Goal: Information Seeking & Learning: Learn about a topic

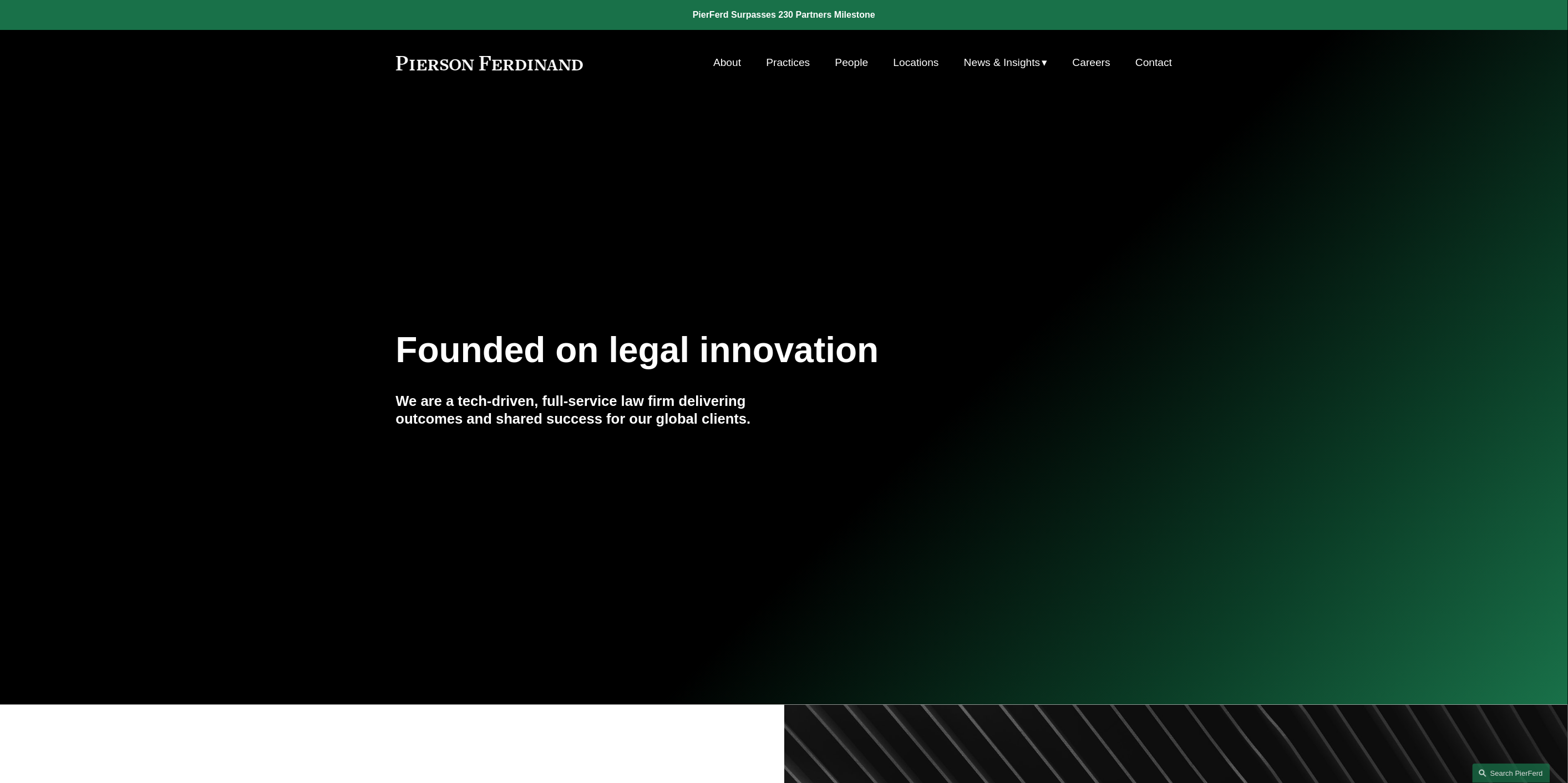
click at [852, 63] on link "People" at bounding box center [852, 63] width 33 height 21
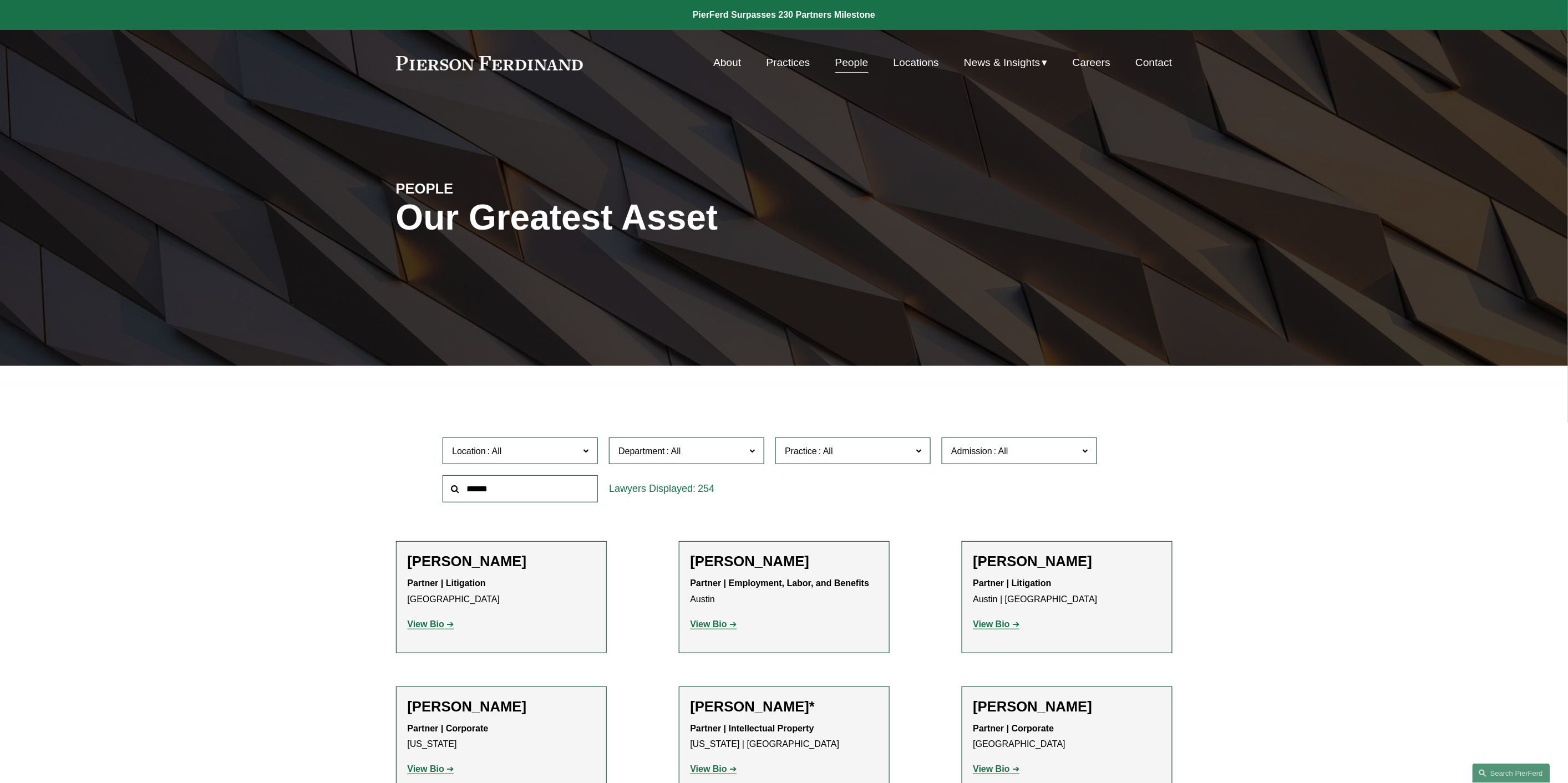
click at [536, 483] on input "text" at bounding box center [520, 489] width 156 height 28
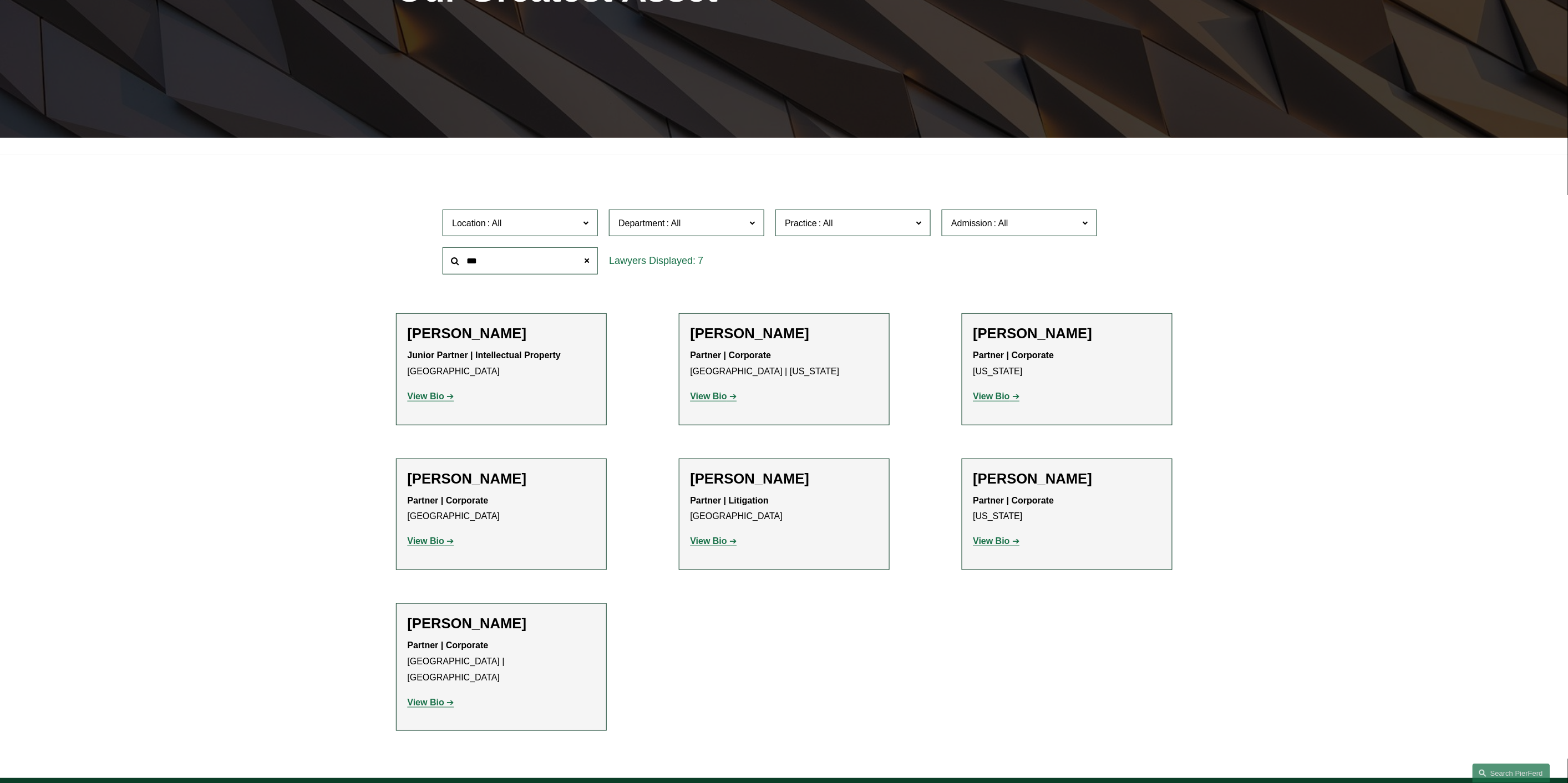
scroll to position [231, 0]
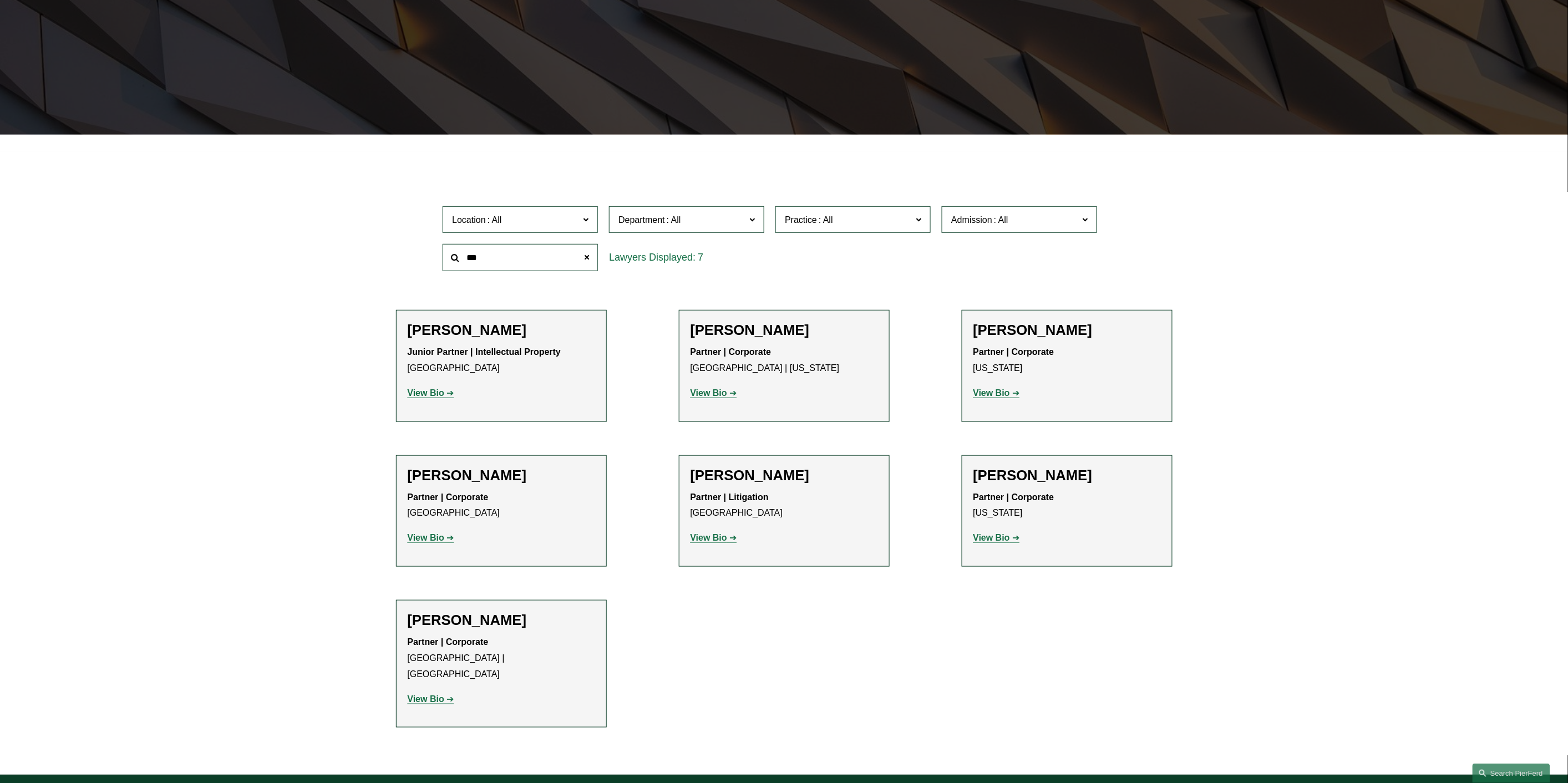
type input "***"
click at [990, 535] on strong "View Bio" at bounding box center [992, 537] width 37 height 9
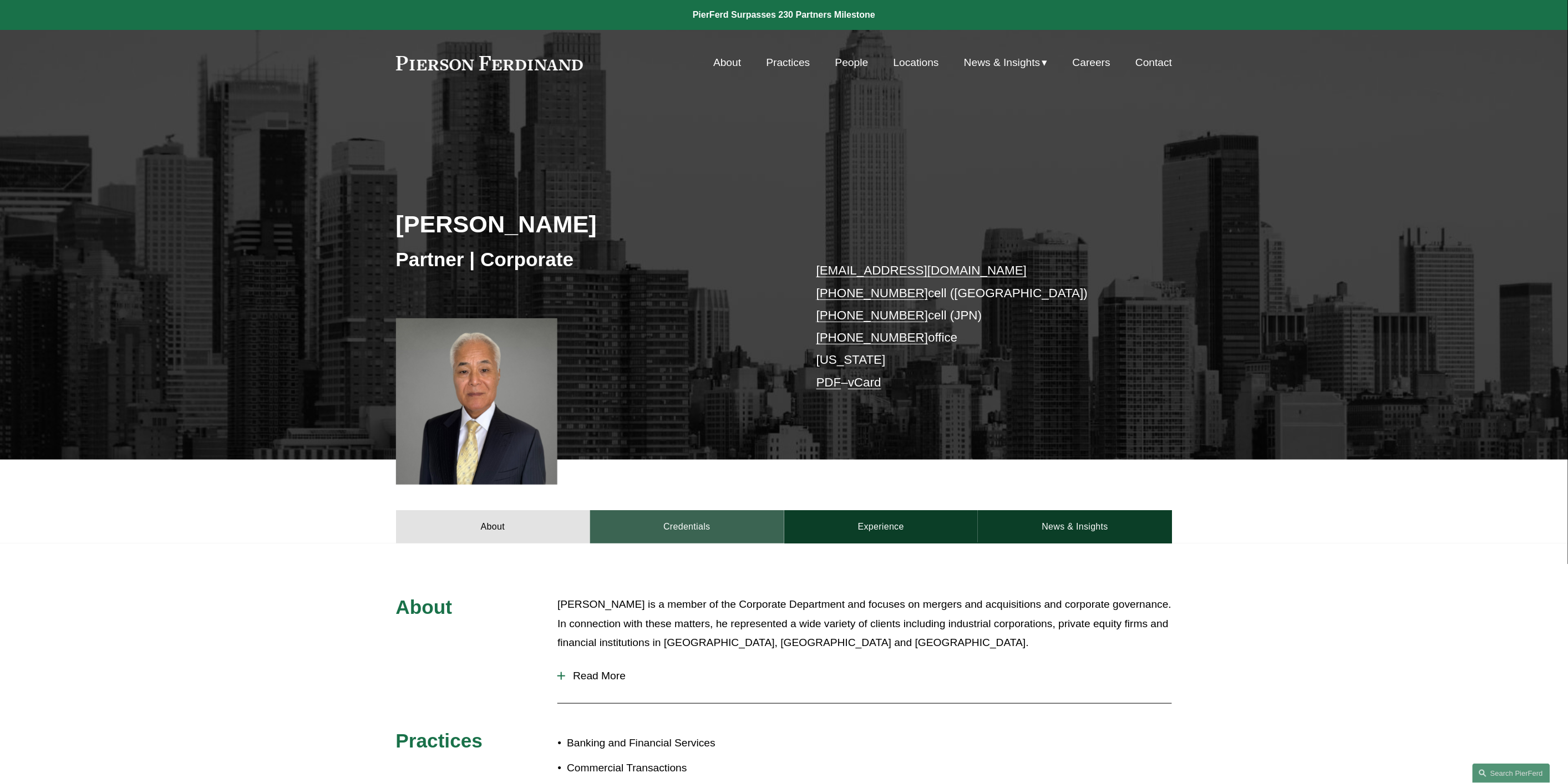
click at [751, 524] on link "Credentials" at bounding box center [686, 526] width 194 height 33
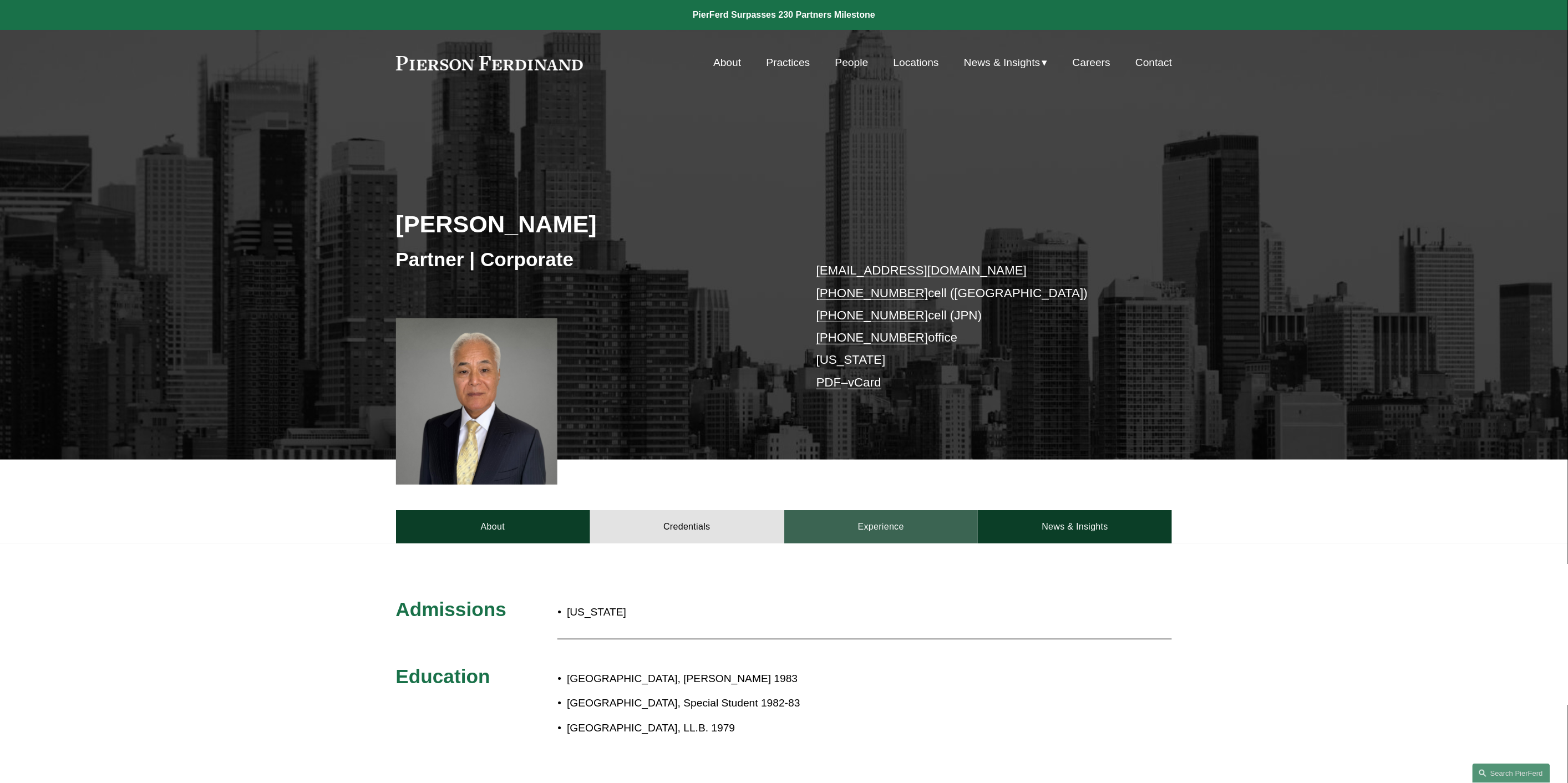
click at [879, 525] on link "Experience" at bounding box center [881, 526] width 194 height 33
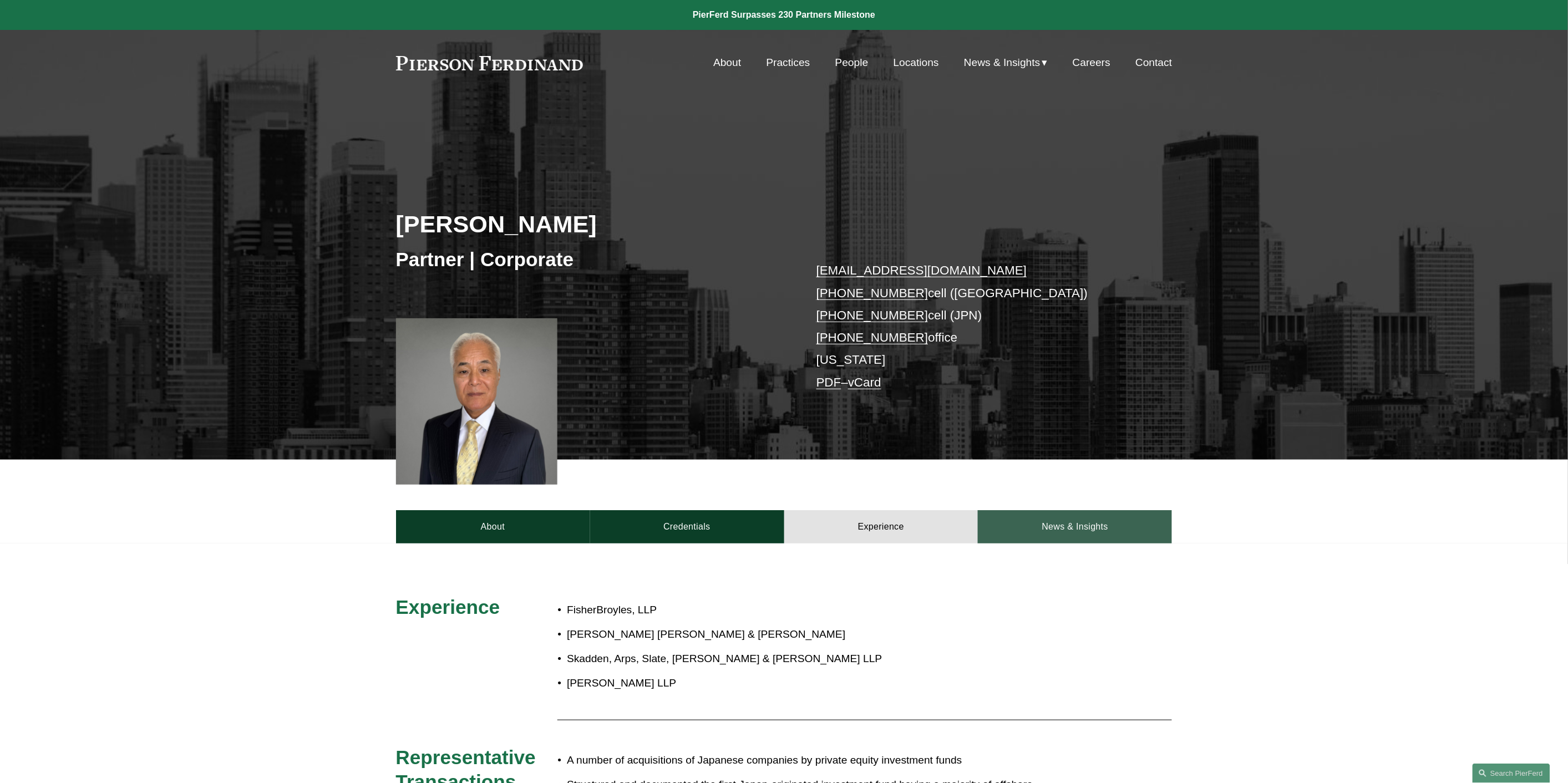
click at [1058, 523] on link "News & Insights" at bounding box center [1075, 526] width 194 height 33
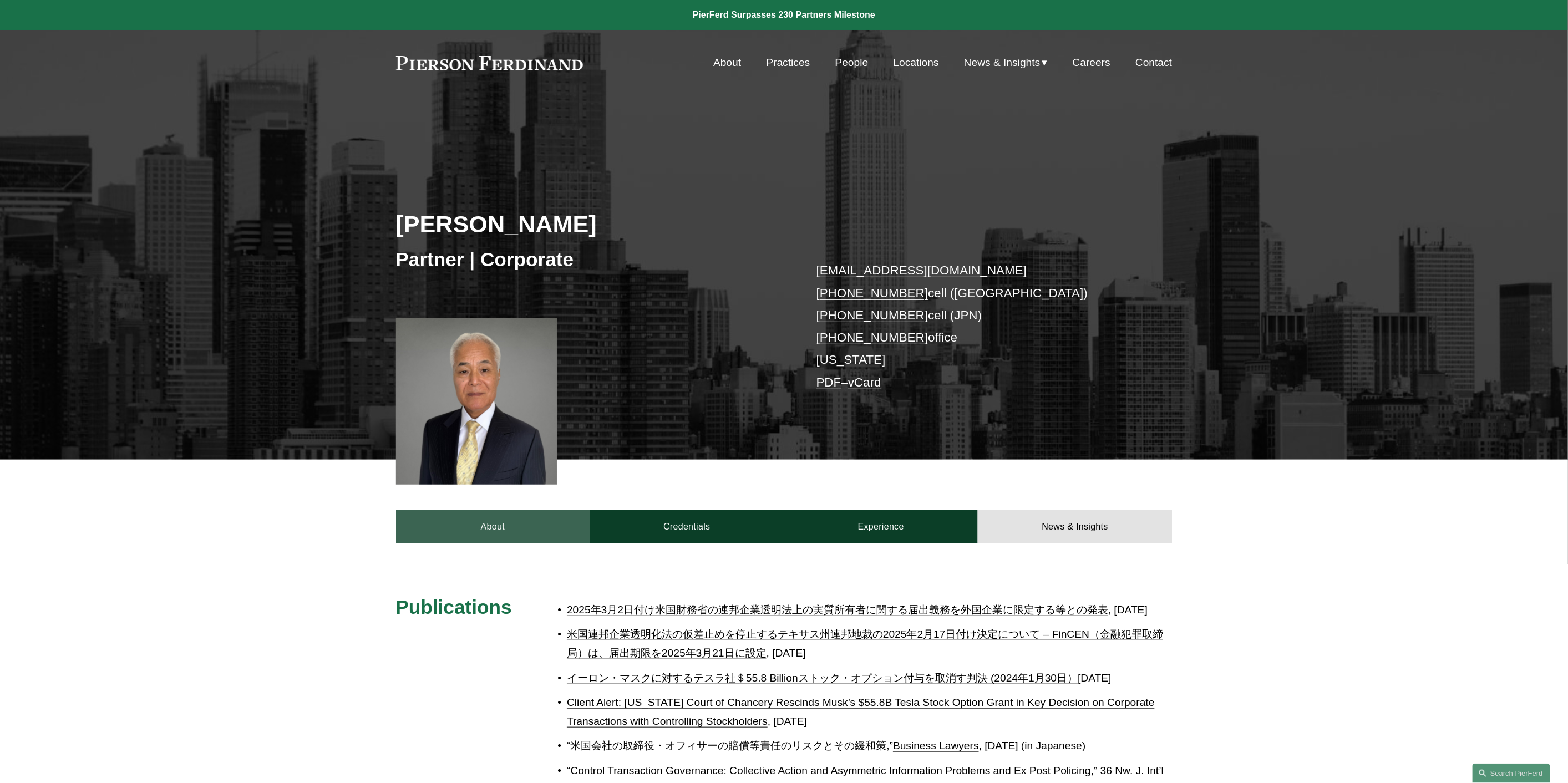
click at [484, 527] on link "About" at bounding box center [492, 526] width 194 height 33
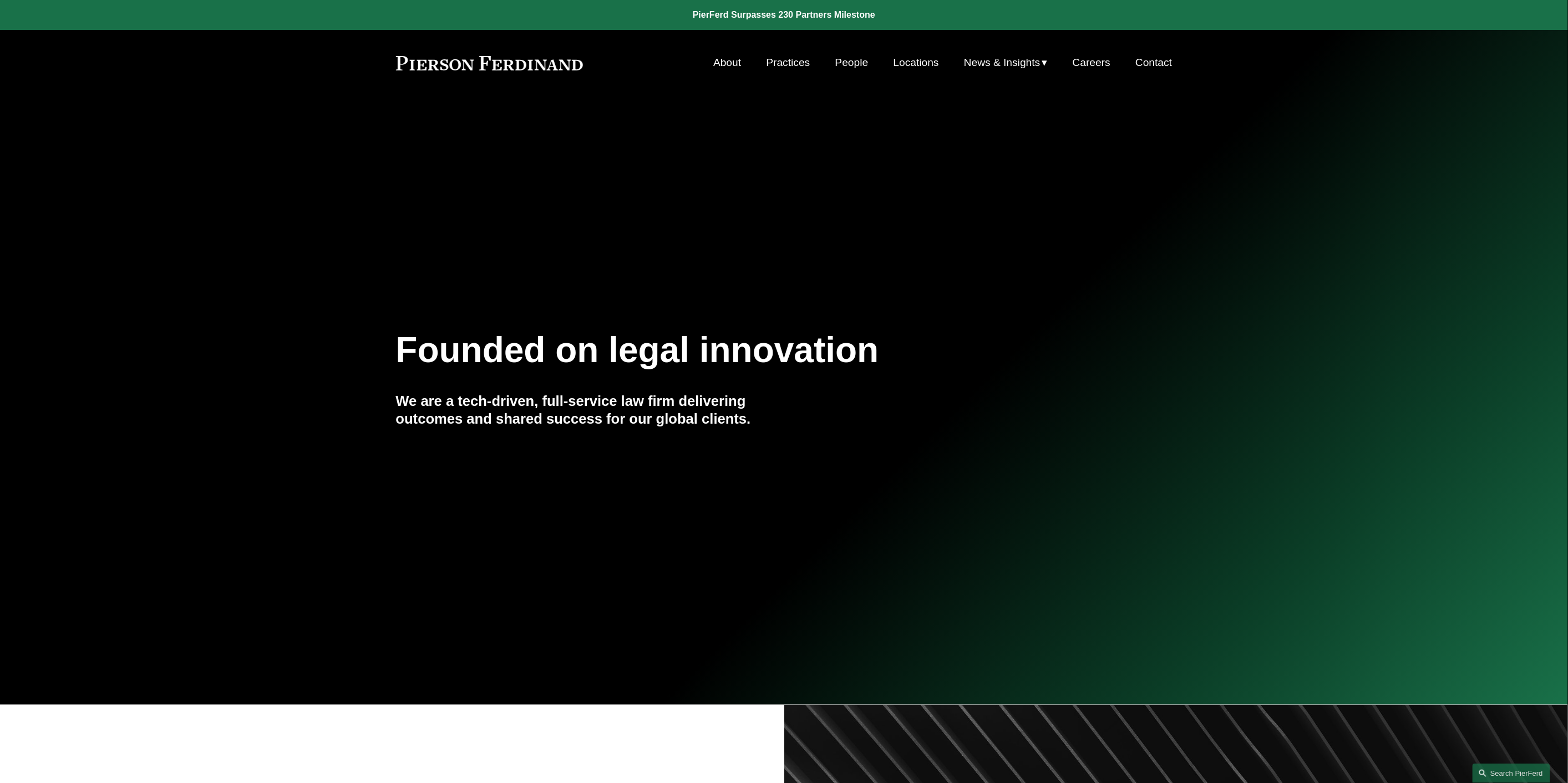
click at [852, 61] on link "People" at bounding box center [852, 63] width 33 height 21
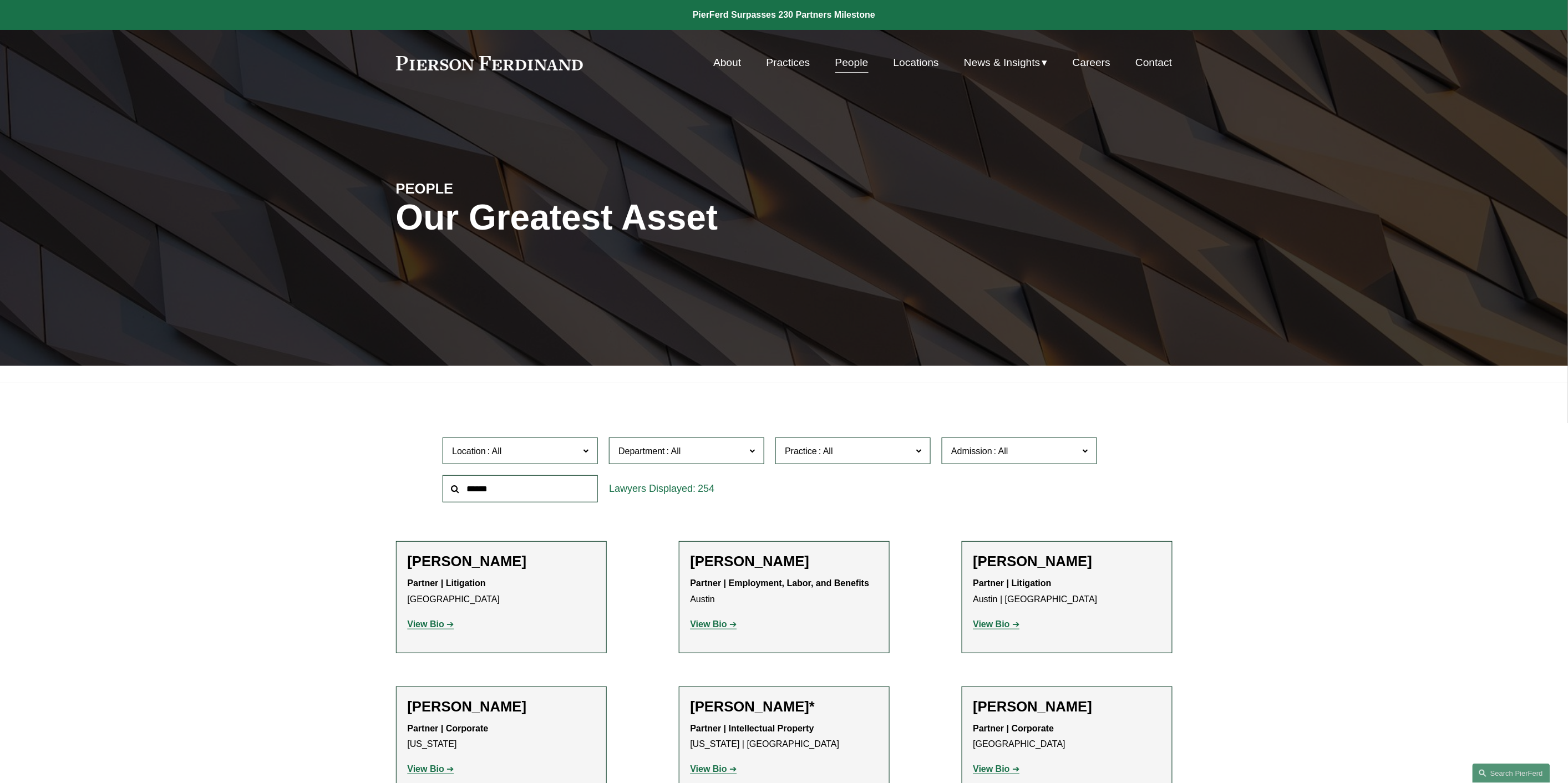
click at [538, 496] on input "text" at bounding box center [520, 489] width 156 height 28
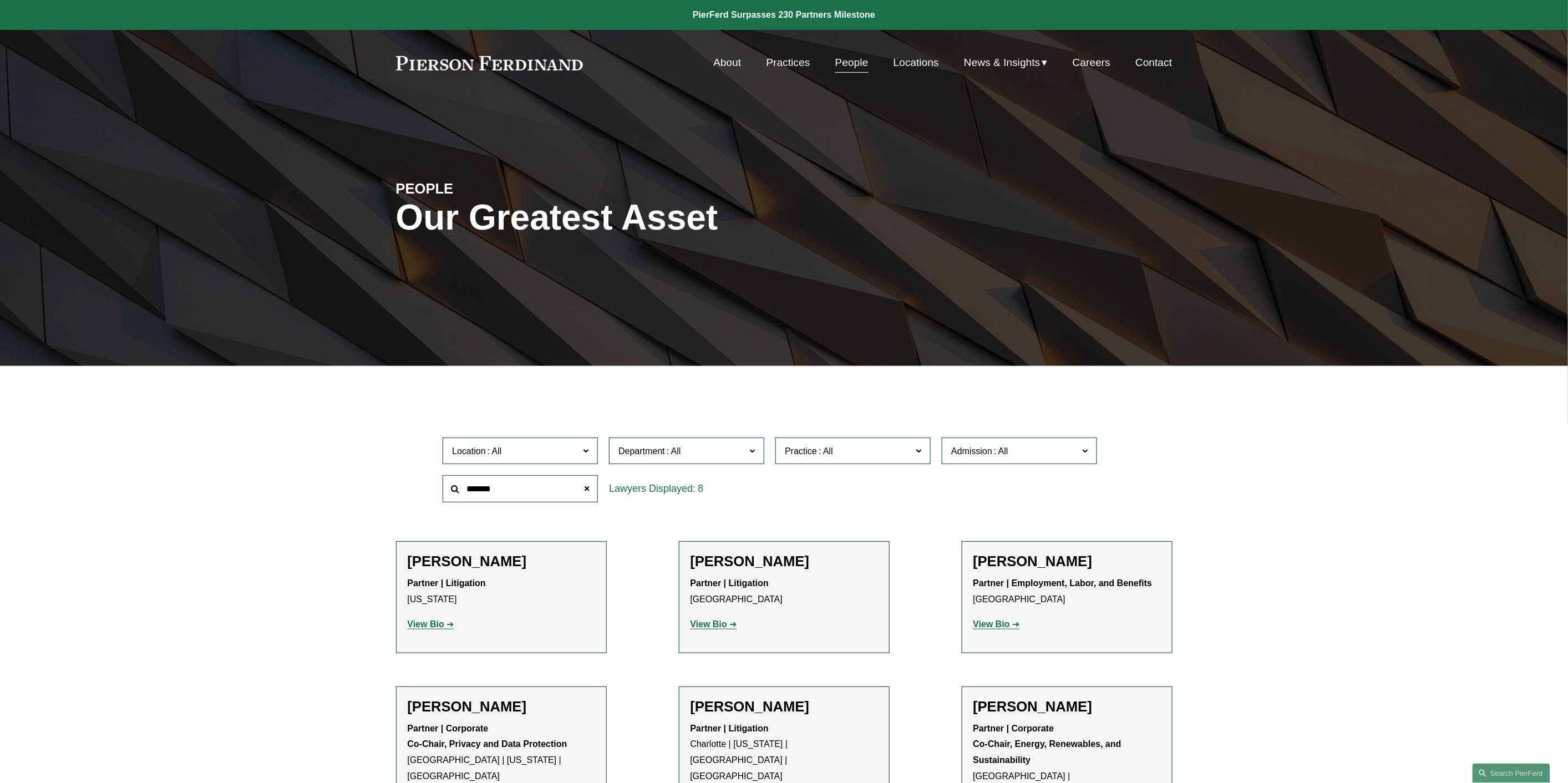
type input "*******"
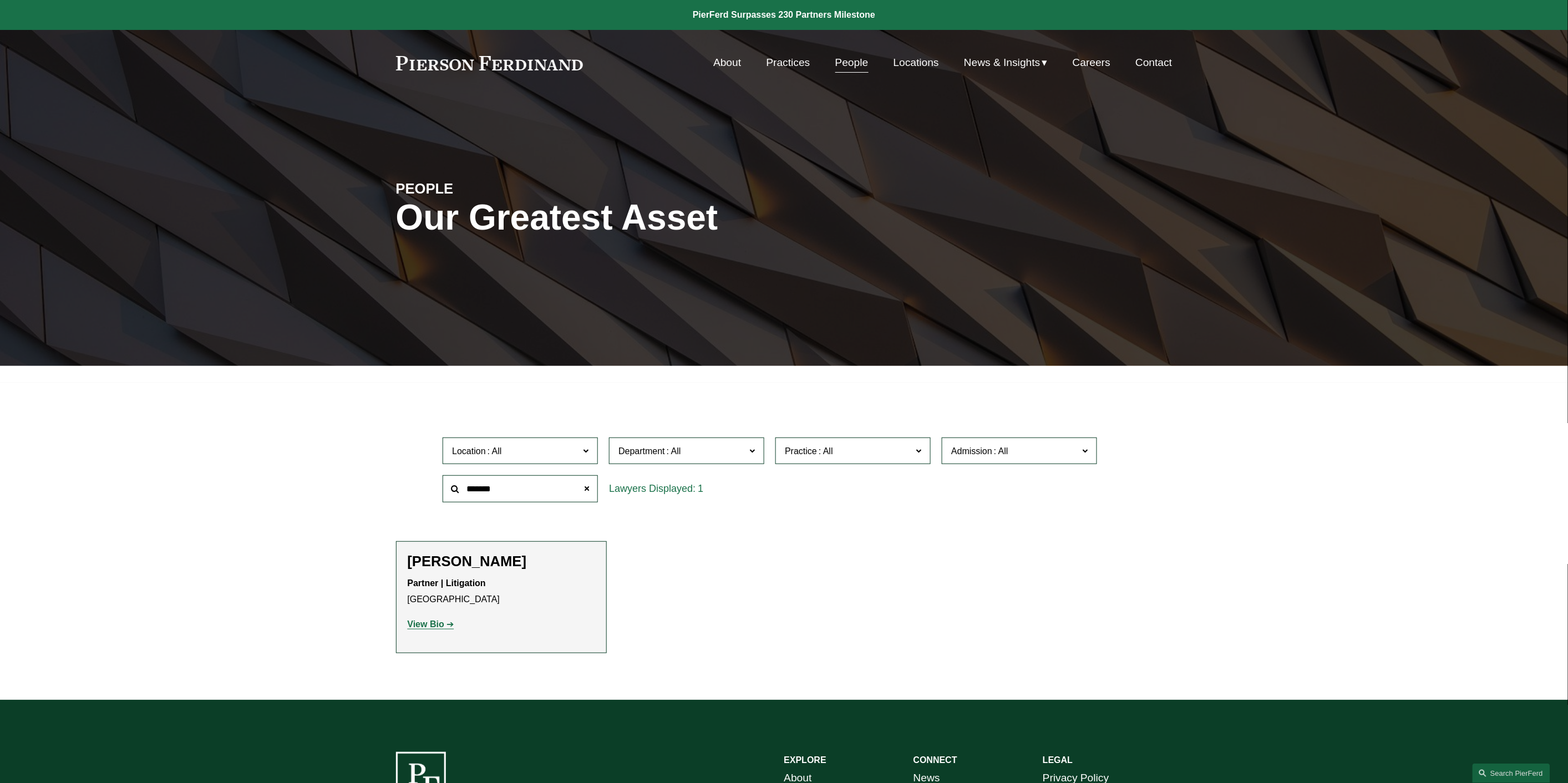
click at [429, 628] on strong "View Bio" at bounding box center [426, 624] width 37 height 9
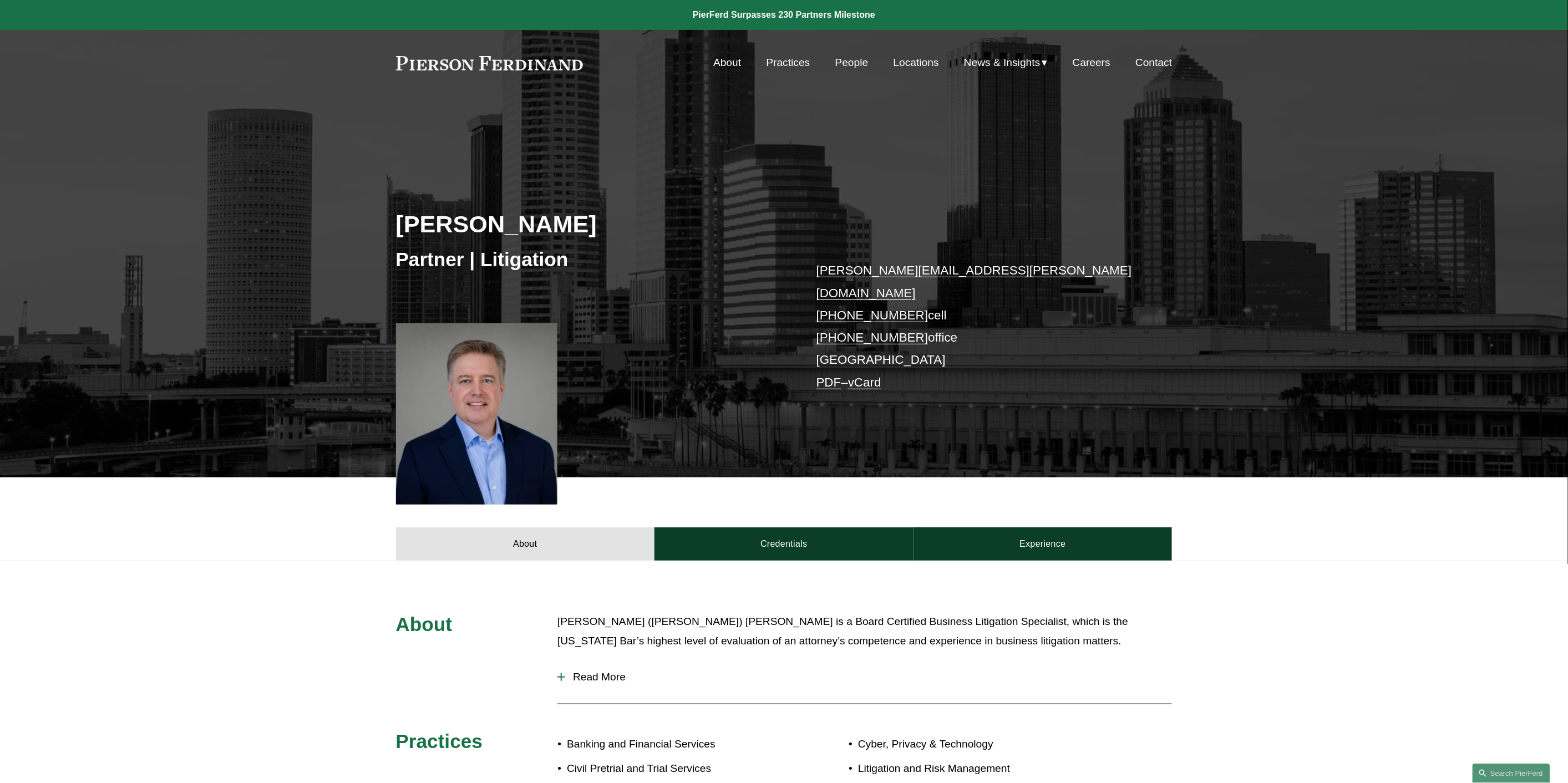
click at [588, 671] on span "Read More" at bounding box center [868, 676] width 606 height 12
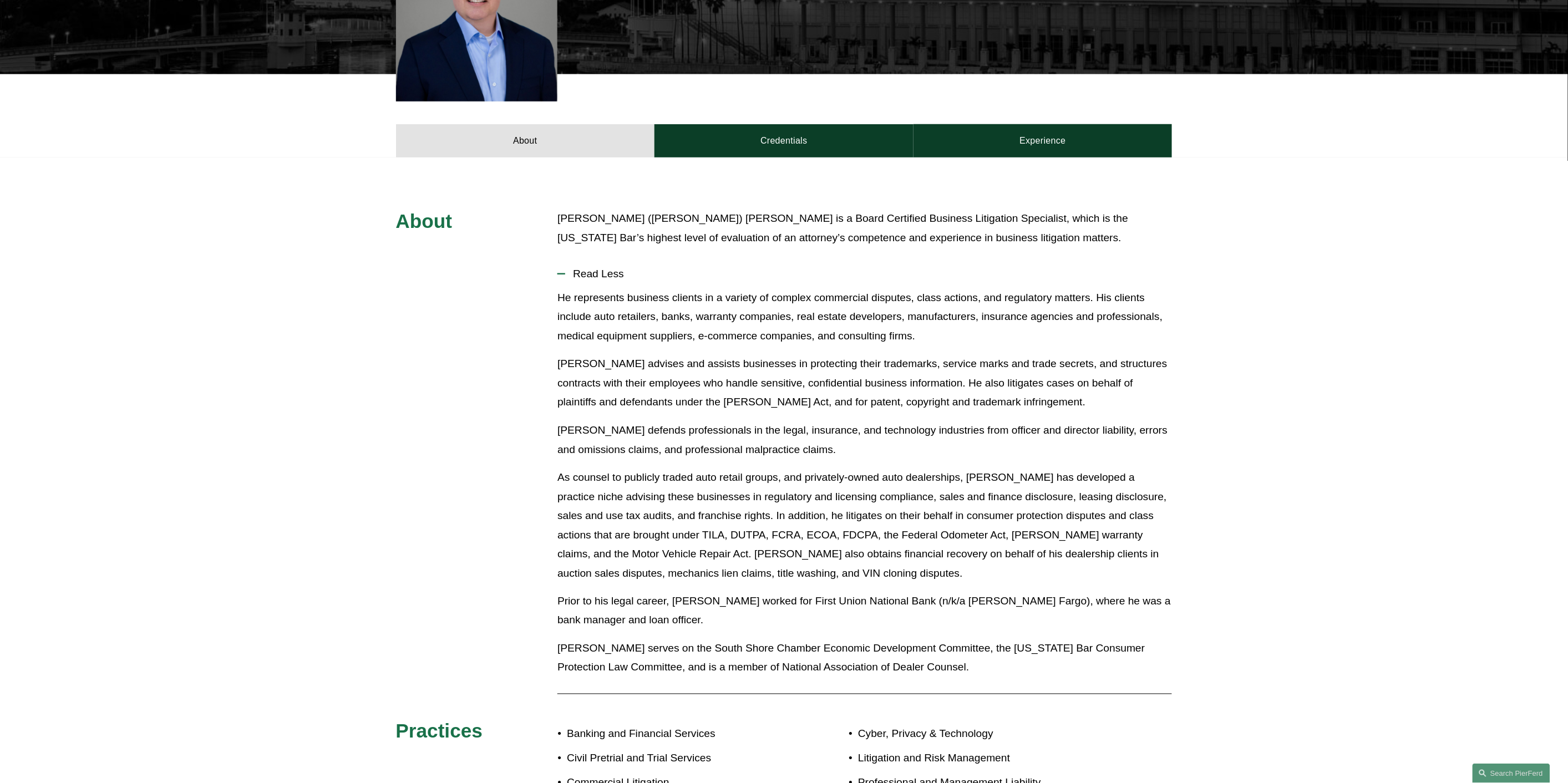
scroll to position [425, 0]
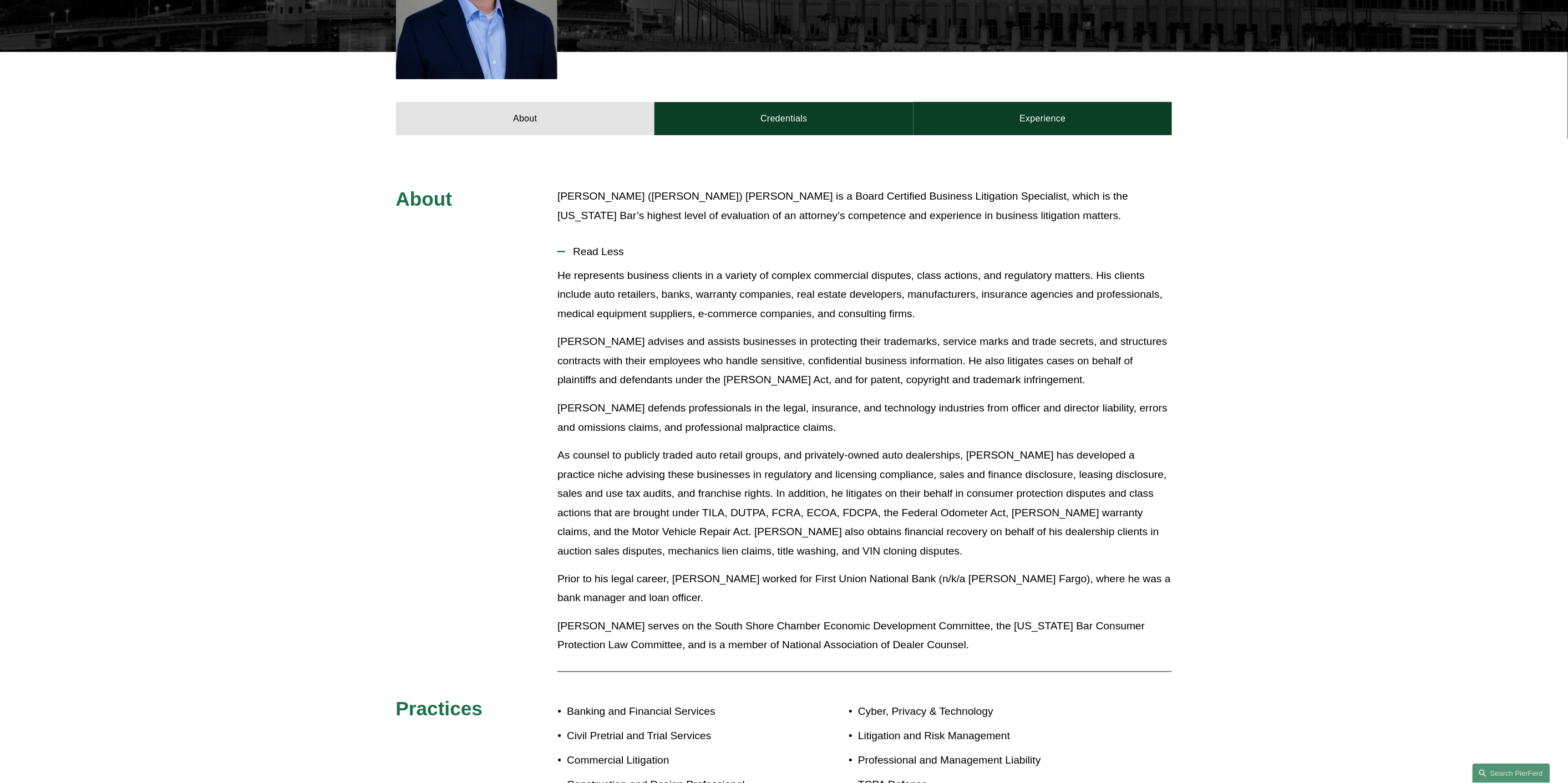
click at [1077, 472] on p "As counsel to publicly traded auto retail groups, and privately-owned auto deal…" at bounding box center [865, 503] width 615 height 115
click at [1050, 104] on link "Experience" at bounding box center [1043, 119] width 259 height 33
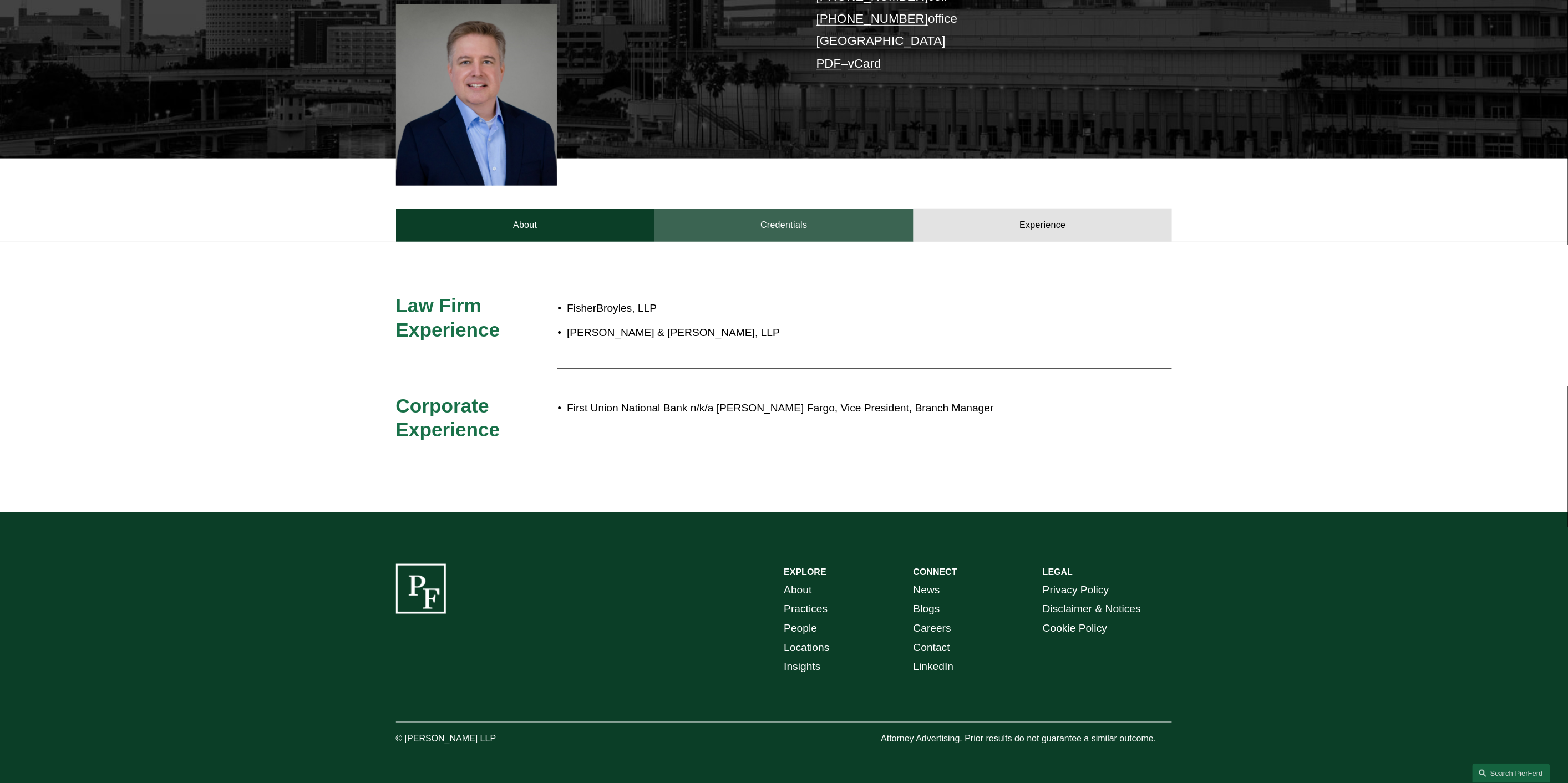
click at [833, 209] on link "Credentials" at bounding box center [783, 225] width 259 height 33
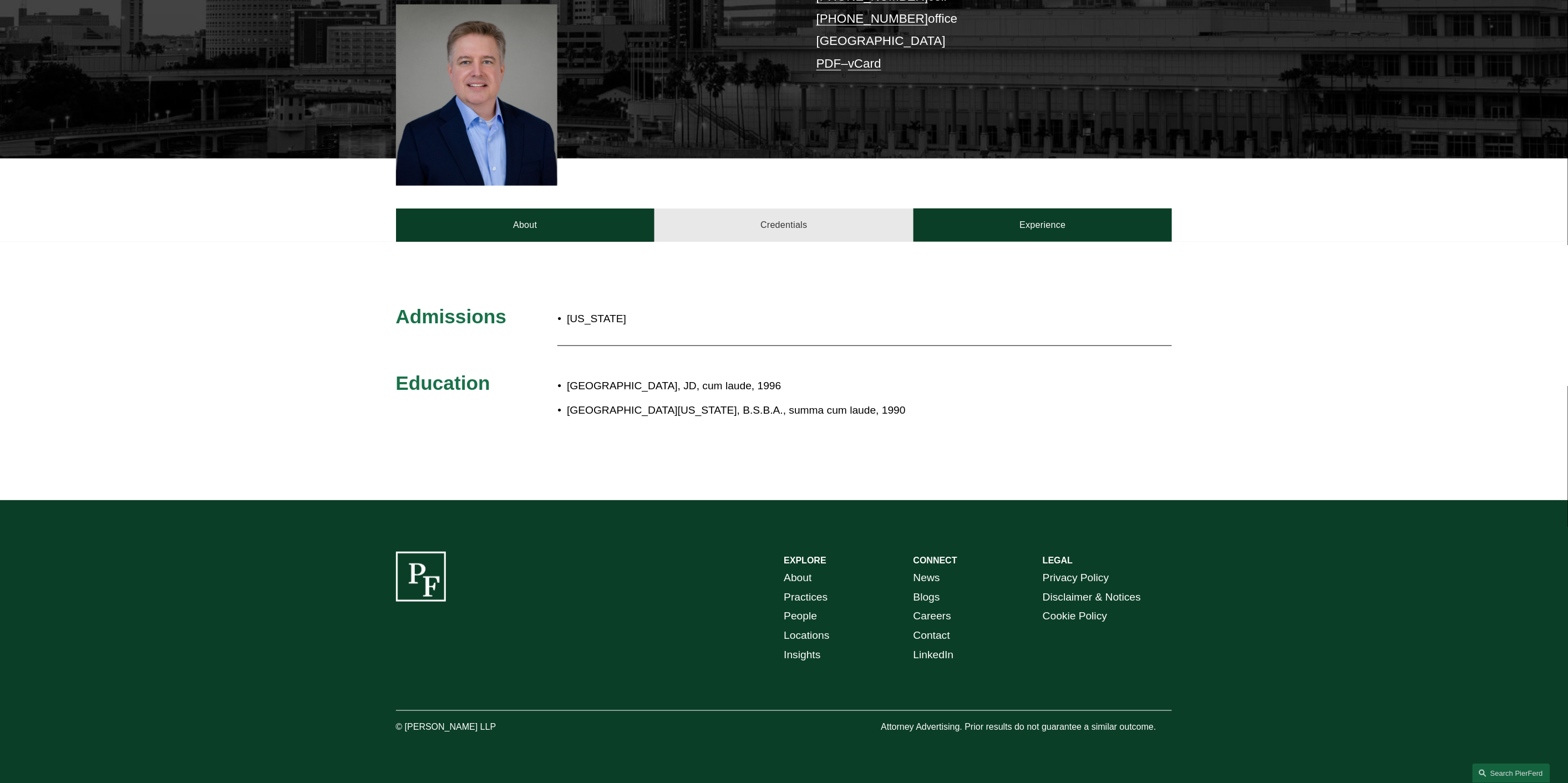
scroll to position [306, 0]
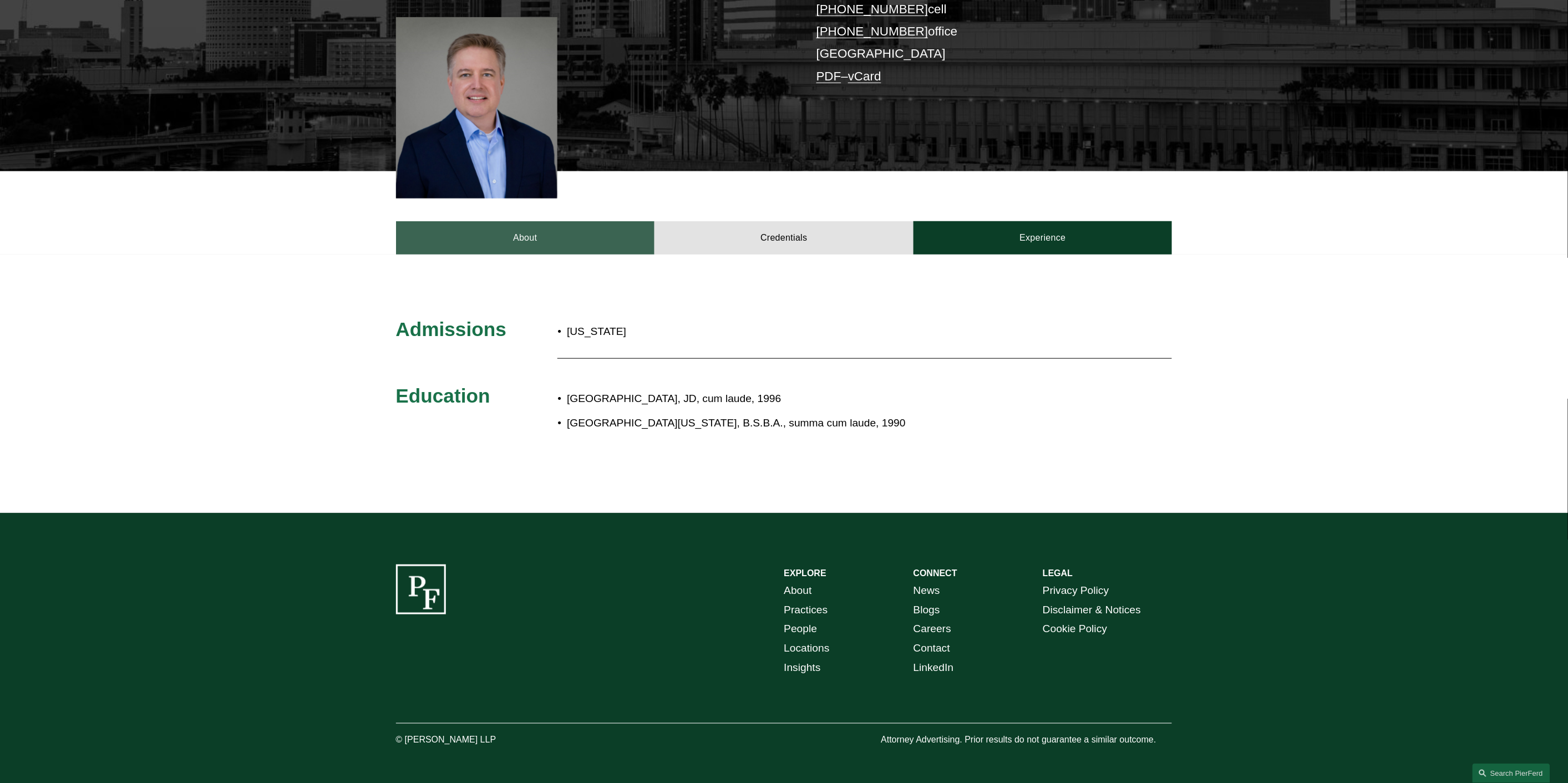
click at [581, 221] on link "About" at bounding box center [525, 237] width 259 height 33
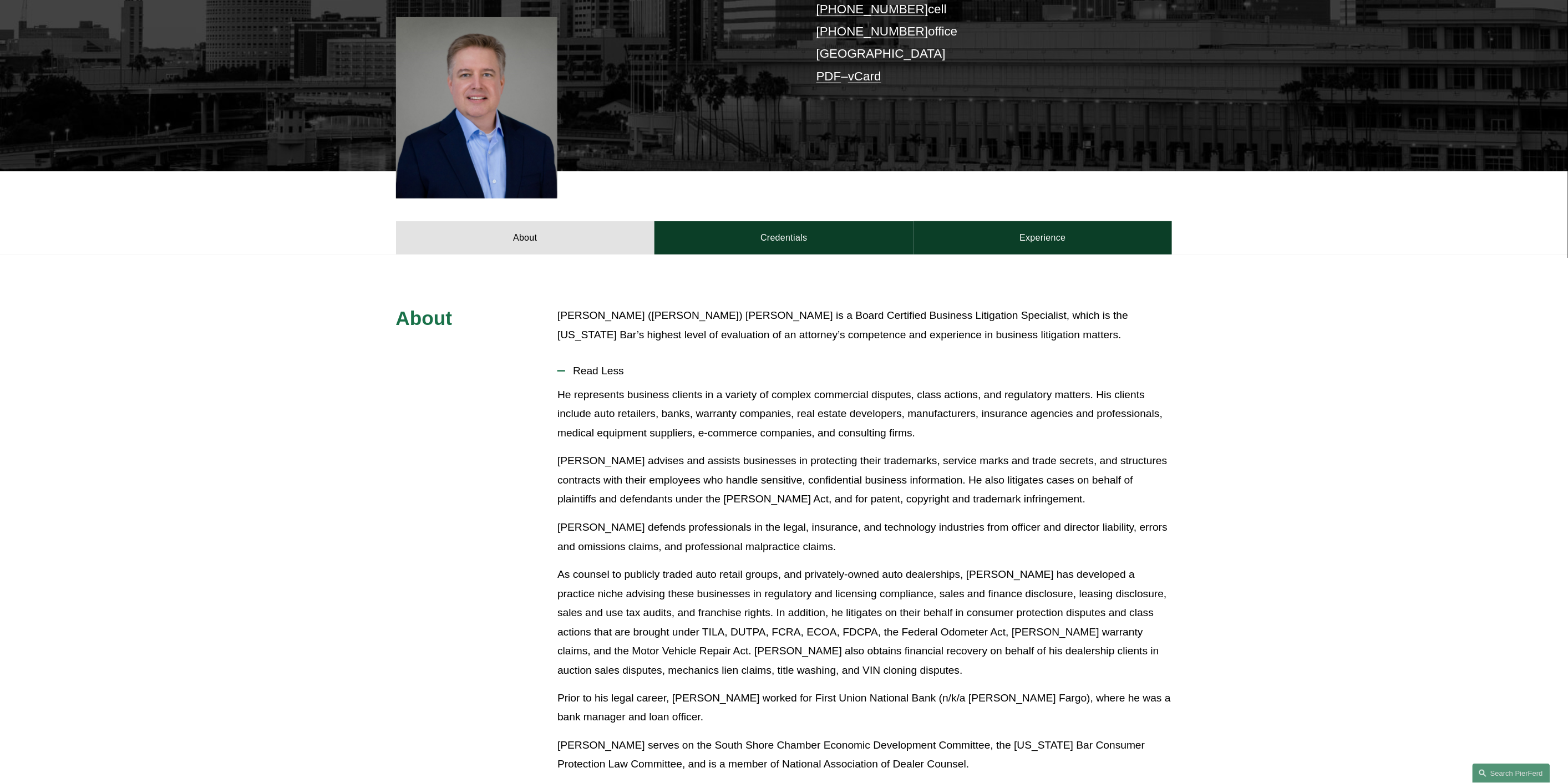
click at [633, 611] on p "As counsel to publicly traded auto retail groups, and privately-owned auto deal…" at bounding box center [865, 622] width 615 height 115
click at [1507, 771] on link "Search this site" at bounding box center [1511, 773] width 77 height 19
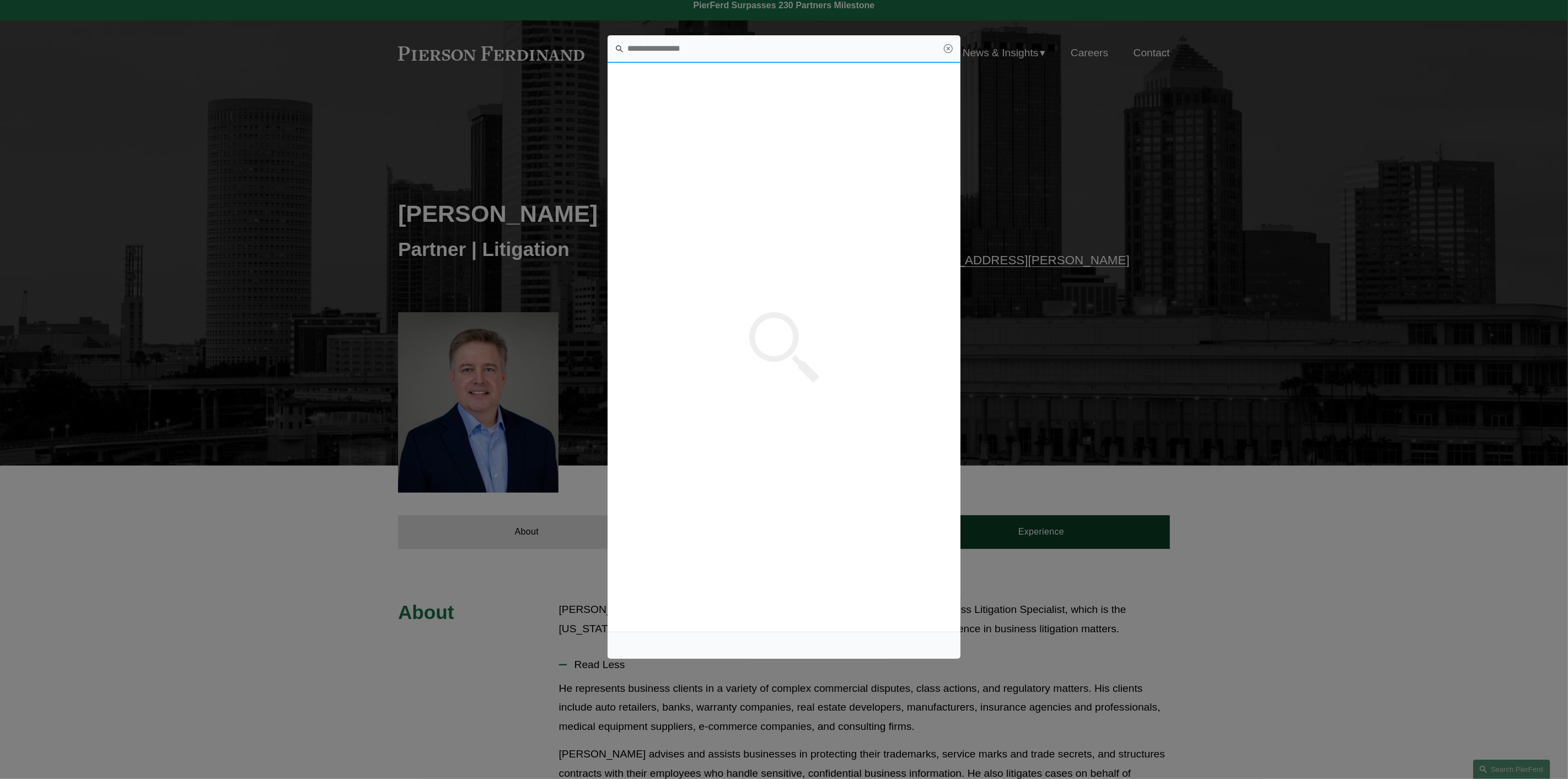
scroll to position [0, 0]
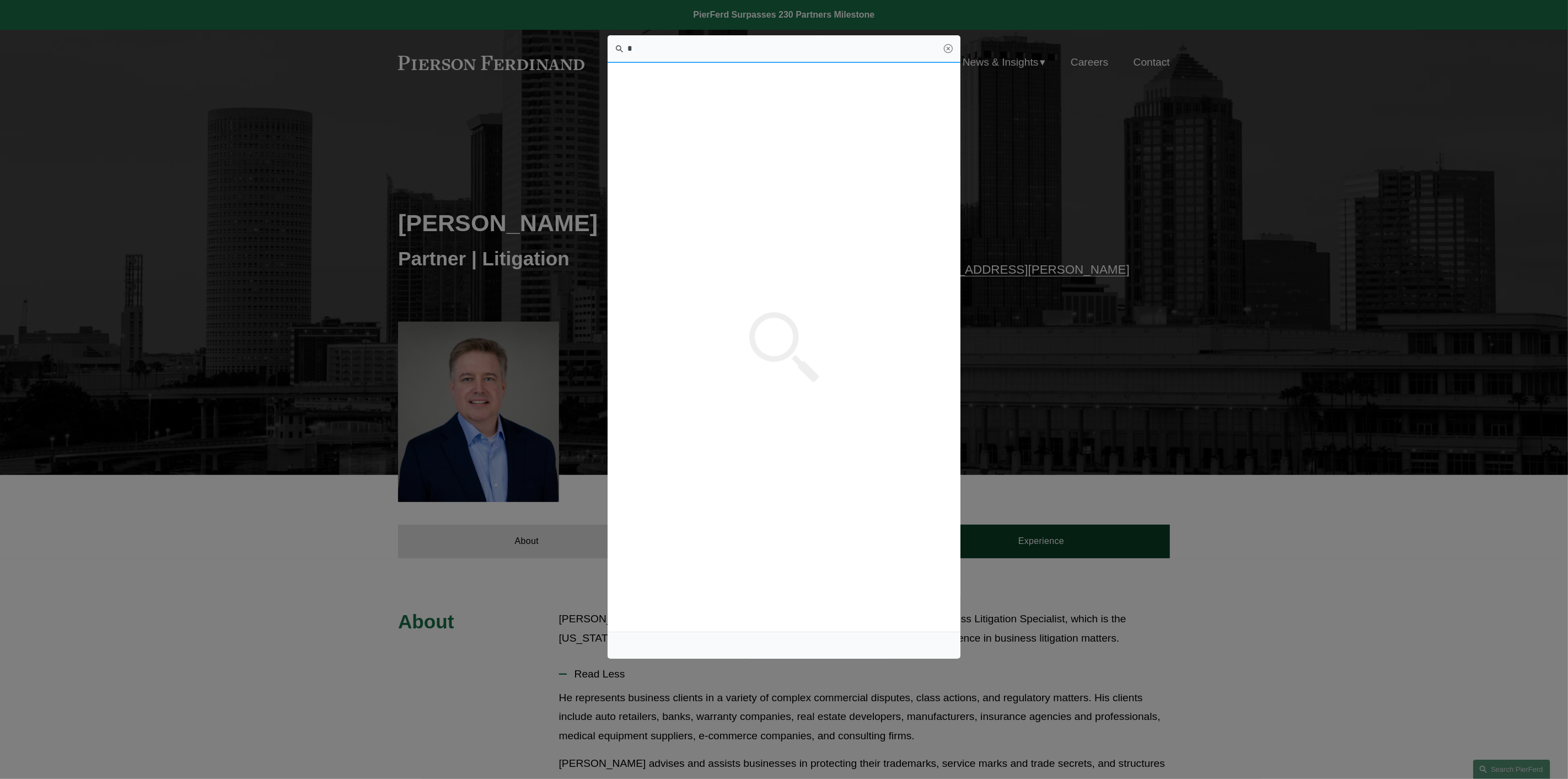
paste input "**********"
click at [656, 47] on input "**********" at bounding box center [784, 49] width 353 height 27
type input "******"
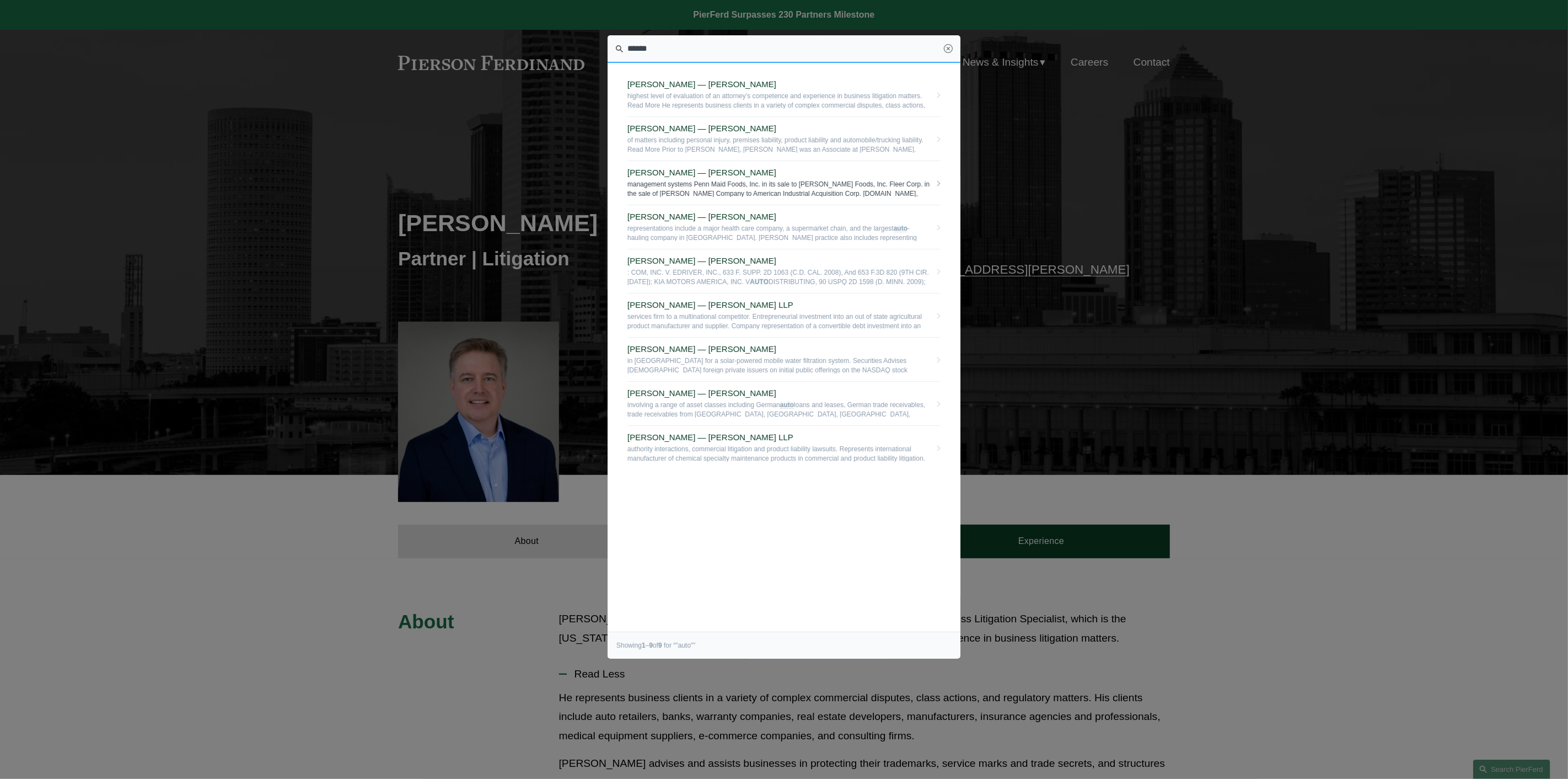
click at [865, 187] on span "management systems Penn Maid Foods, Inc. in its sale to Crowley Foods, Inc. Fle…" at bounding box center [779, 188] width 303 height 17
click at [658, 211] on span "Thomas Walker — Pierson Ferdinand LLP" at bounding box center [779, 216] width 303 height 10
click at [644, 435] on span "[PERSON_NAME] — [PERSON_NAME] LLP" at bounding box center [779, 437] width 303 height 10
click at [673, 392] on span "Paul-Michael Rebus — Pierson Ferdinand LLP" at bounding box center [779, 393] width 303 height 10
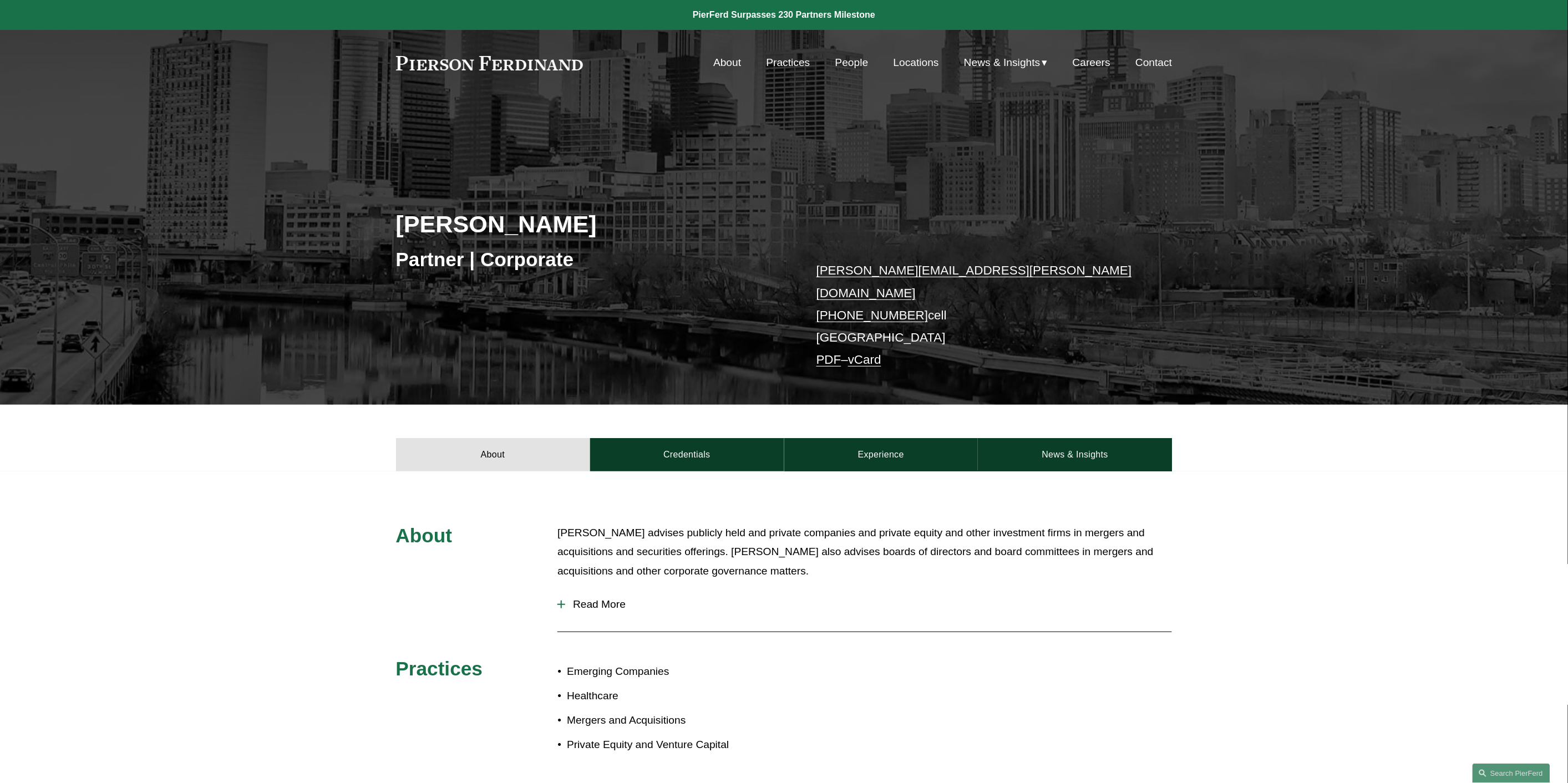
click at [600, 590] on button "Read More" at bounding box center [865, 604] width 615 height 29
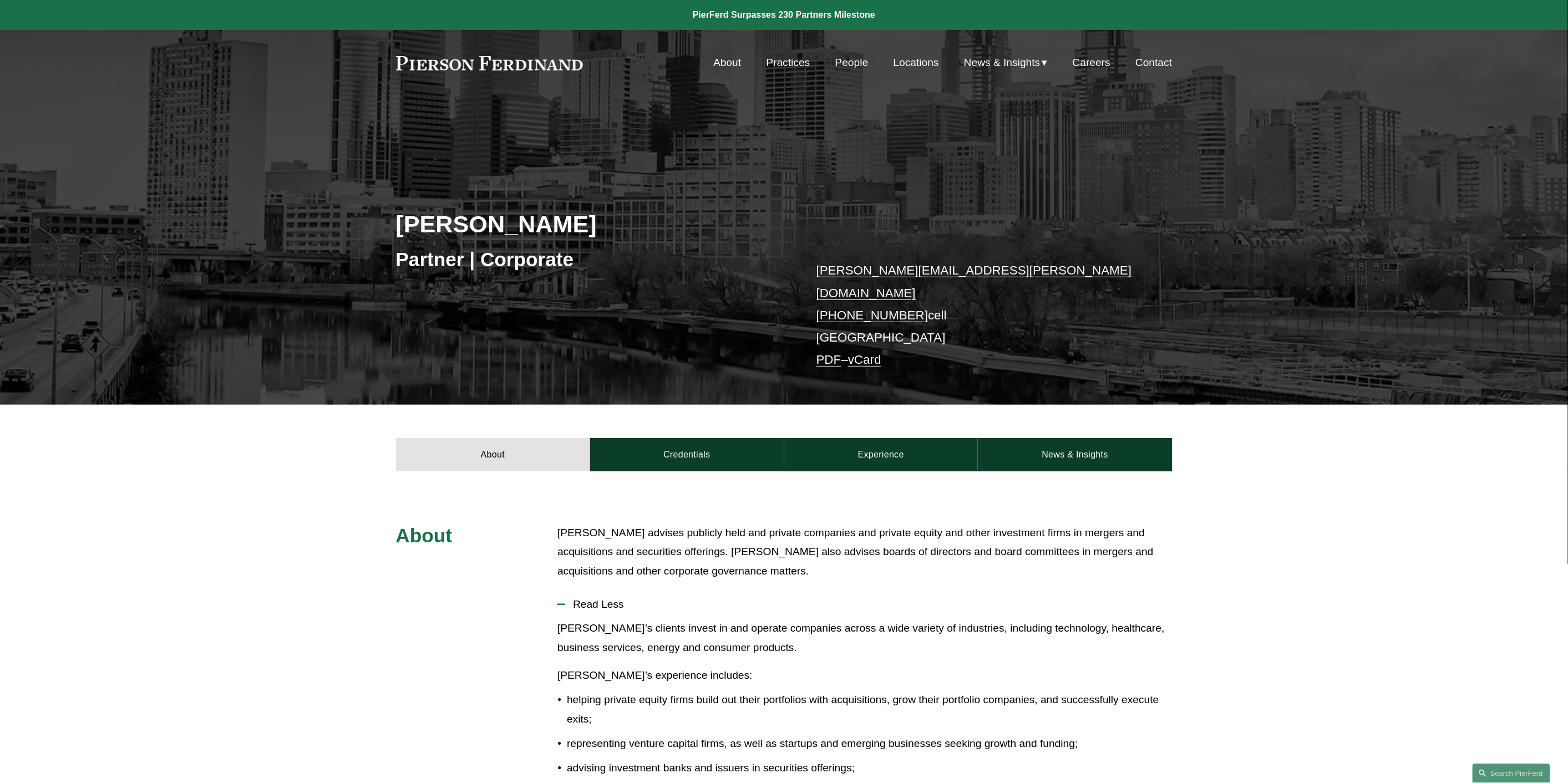
click at [758, 563] on p "Jay advises publicly held and private companies and private equity and other in…" at bounding box center [865, 552] width 615 height 58
click at [929, 570] on div "Jay advises publicly held and private companies and private equity and other in…" at bounding box center [865, 557] width 615 height 66
click at [1082, 438] on link "News & Insights" at bounding box center [1075, 455] width 194 height 33
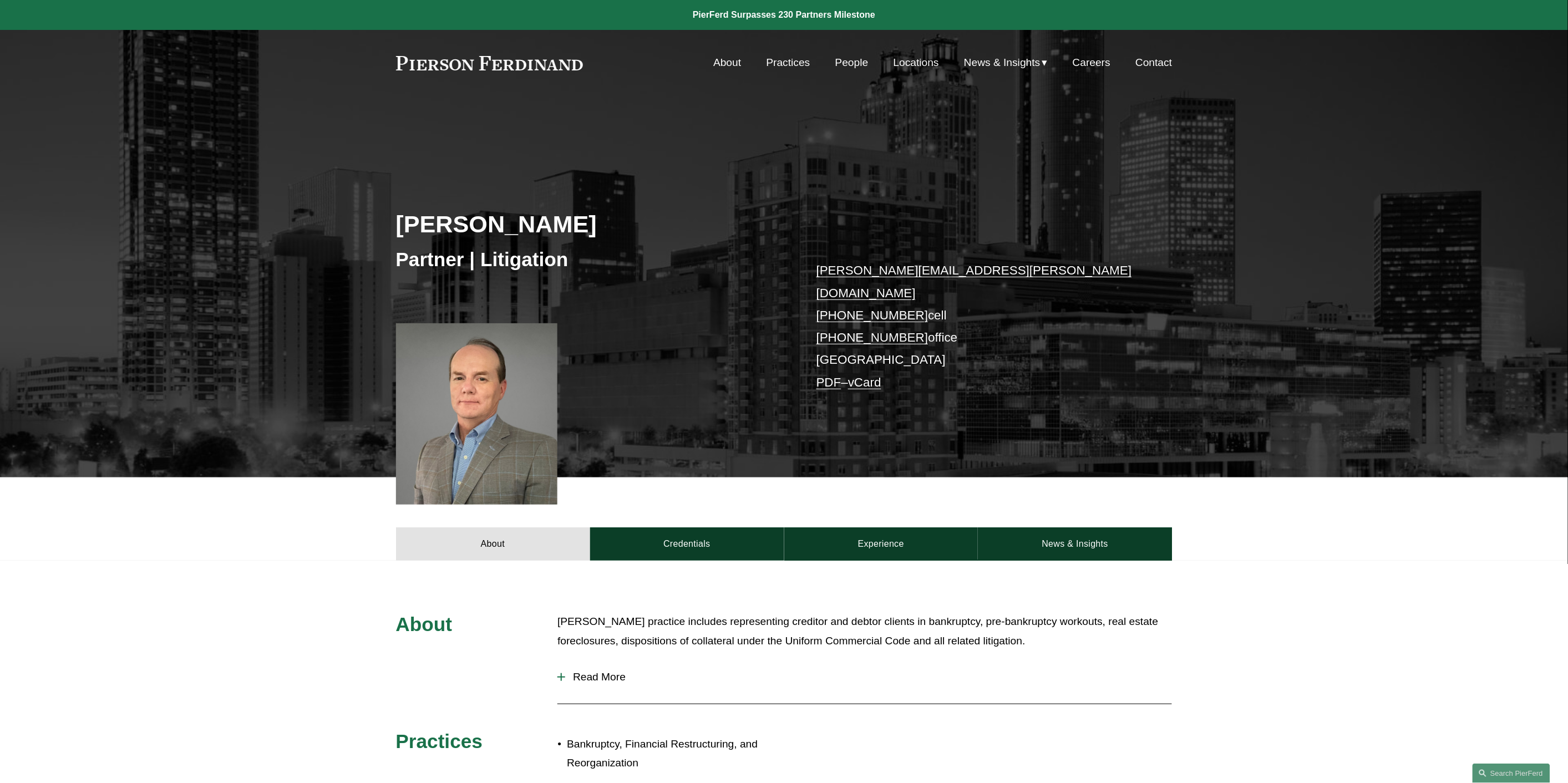
click at [584, 671] on span "Read More" at bounding box center [868, 676] width 606 height 12
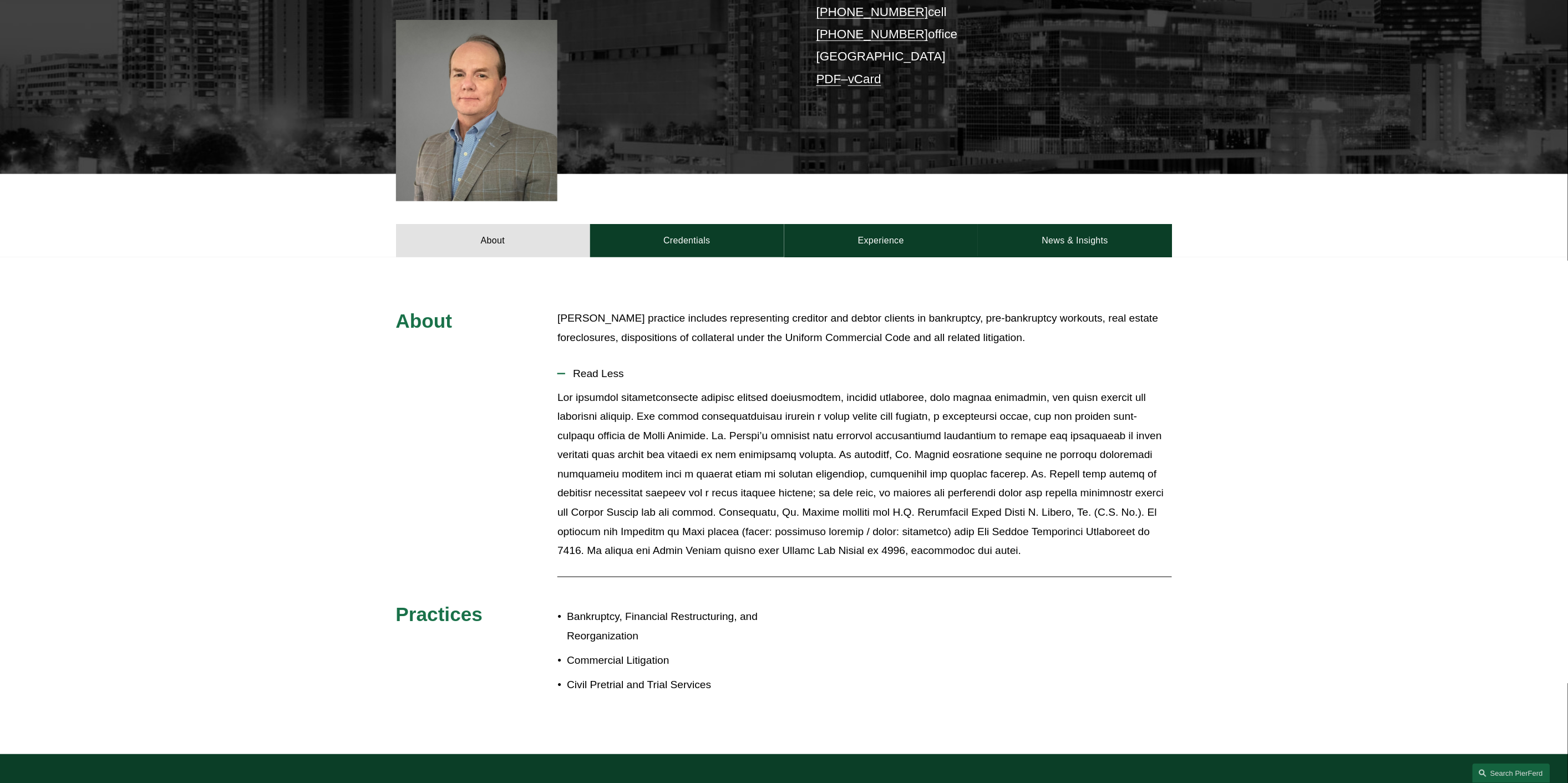
scroll to position [305, 0]
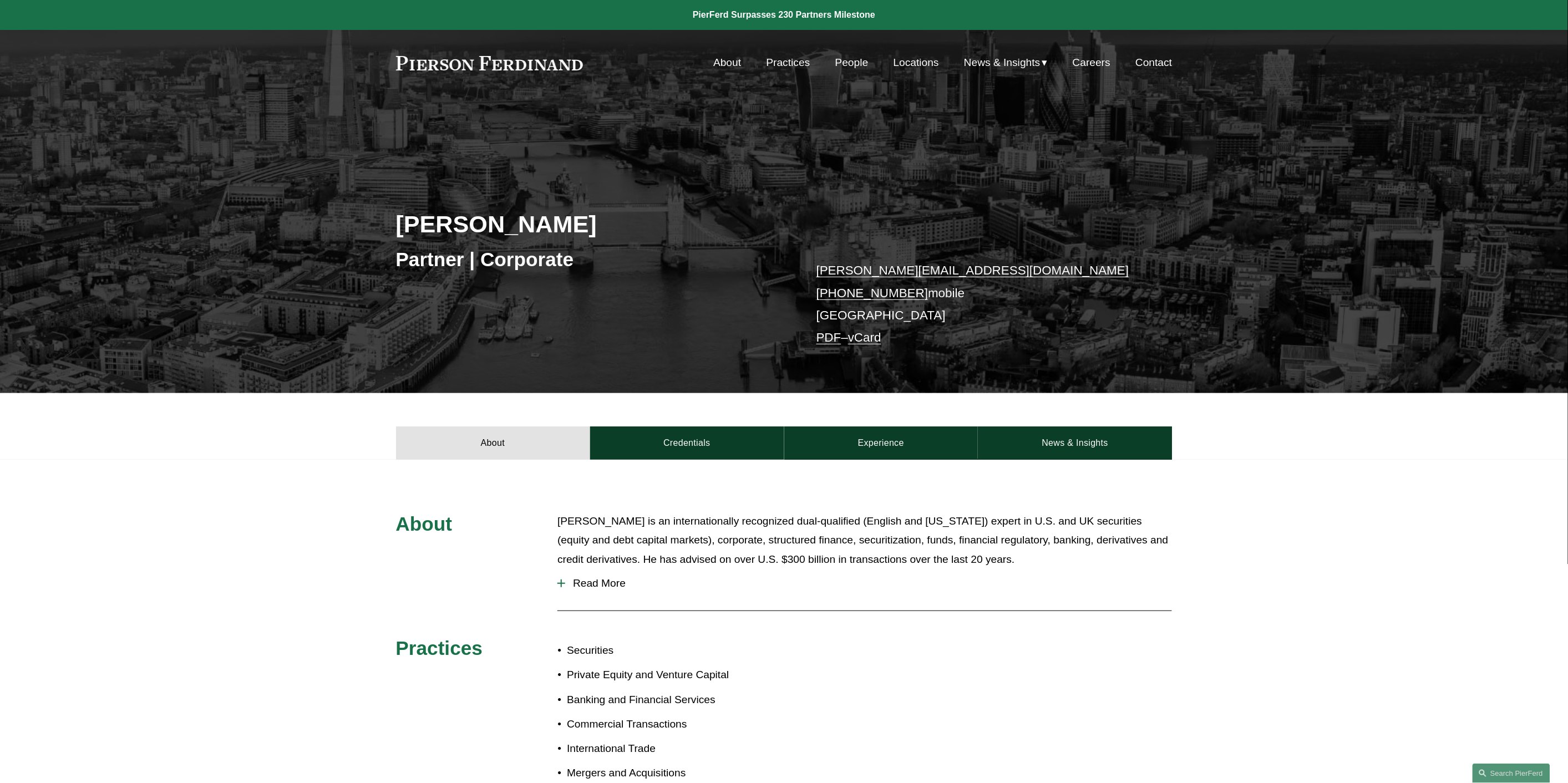
click at [605, 584] on span "Read More" at bounding box center [868, 582] width 606 height 12
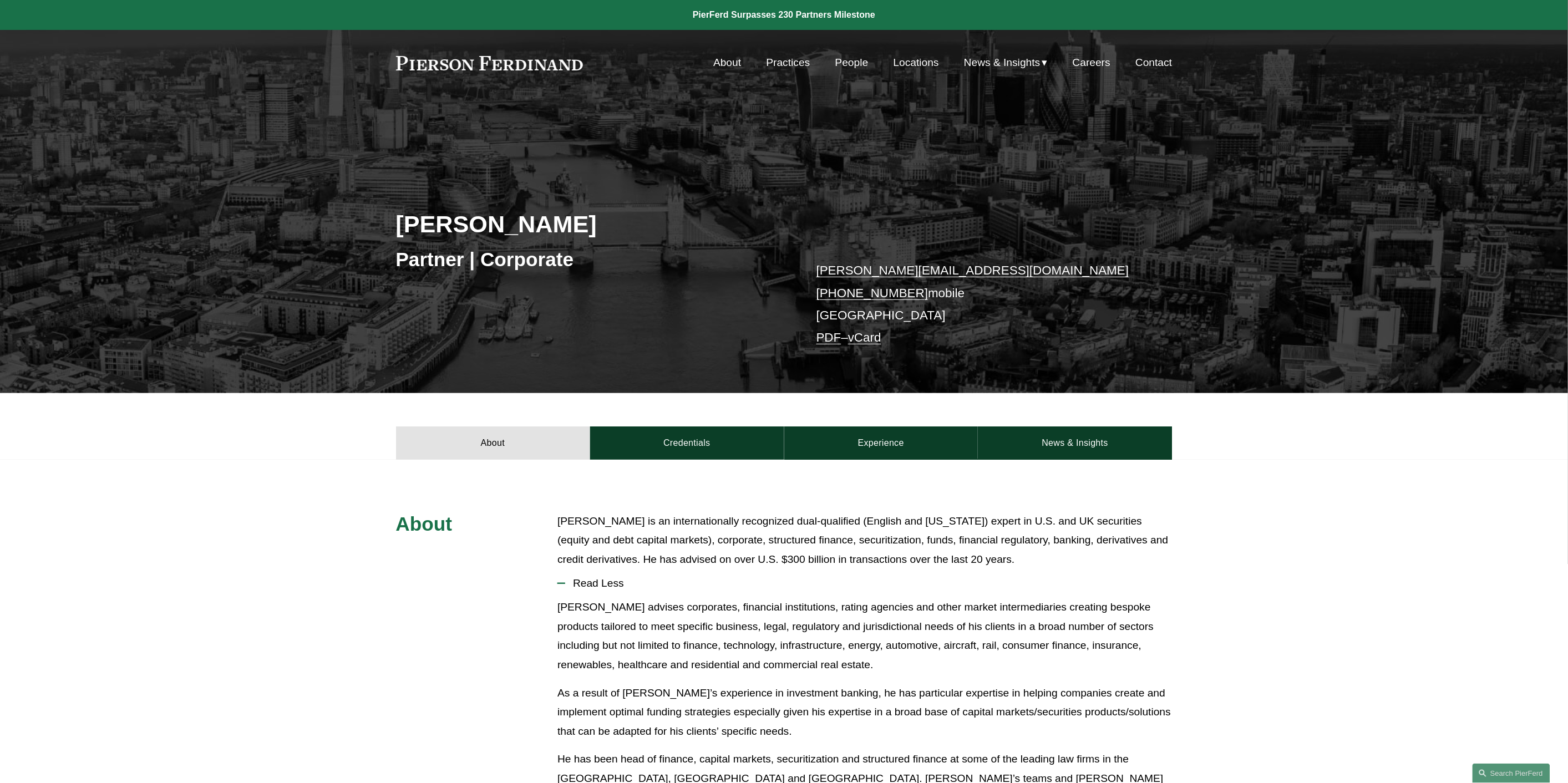
click at [1133, 690] on p "As a result of [PERSON_NAME]’s experience in investment banking, he has particu…" at bounding box center [865, 712] width 615 height 58
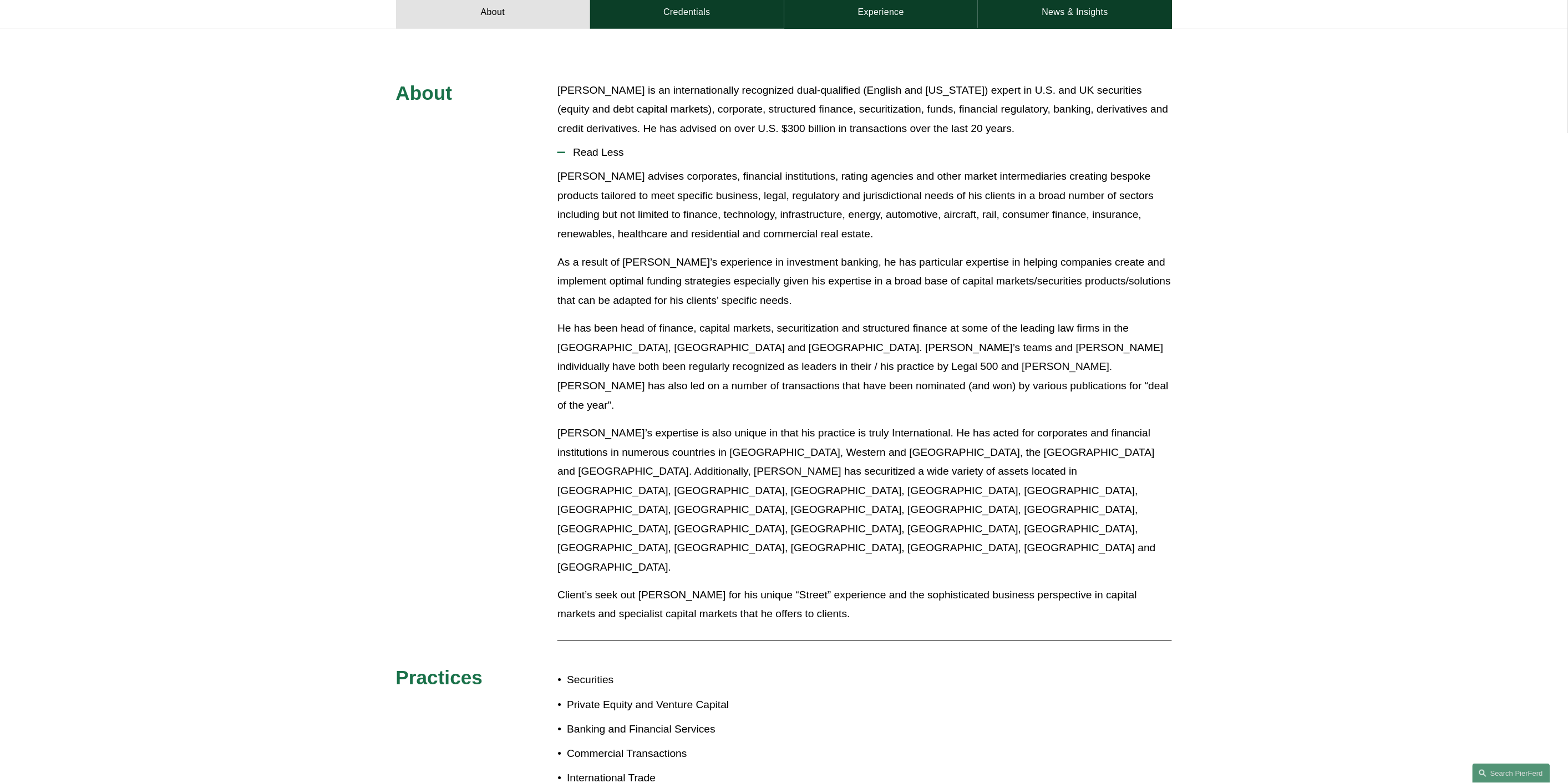
scroll to position [278, 0]
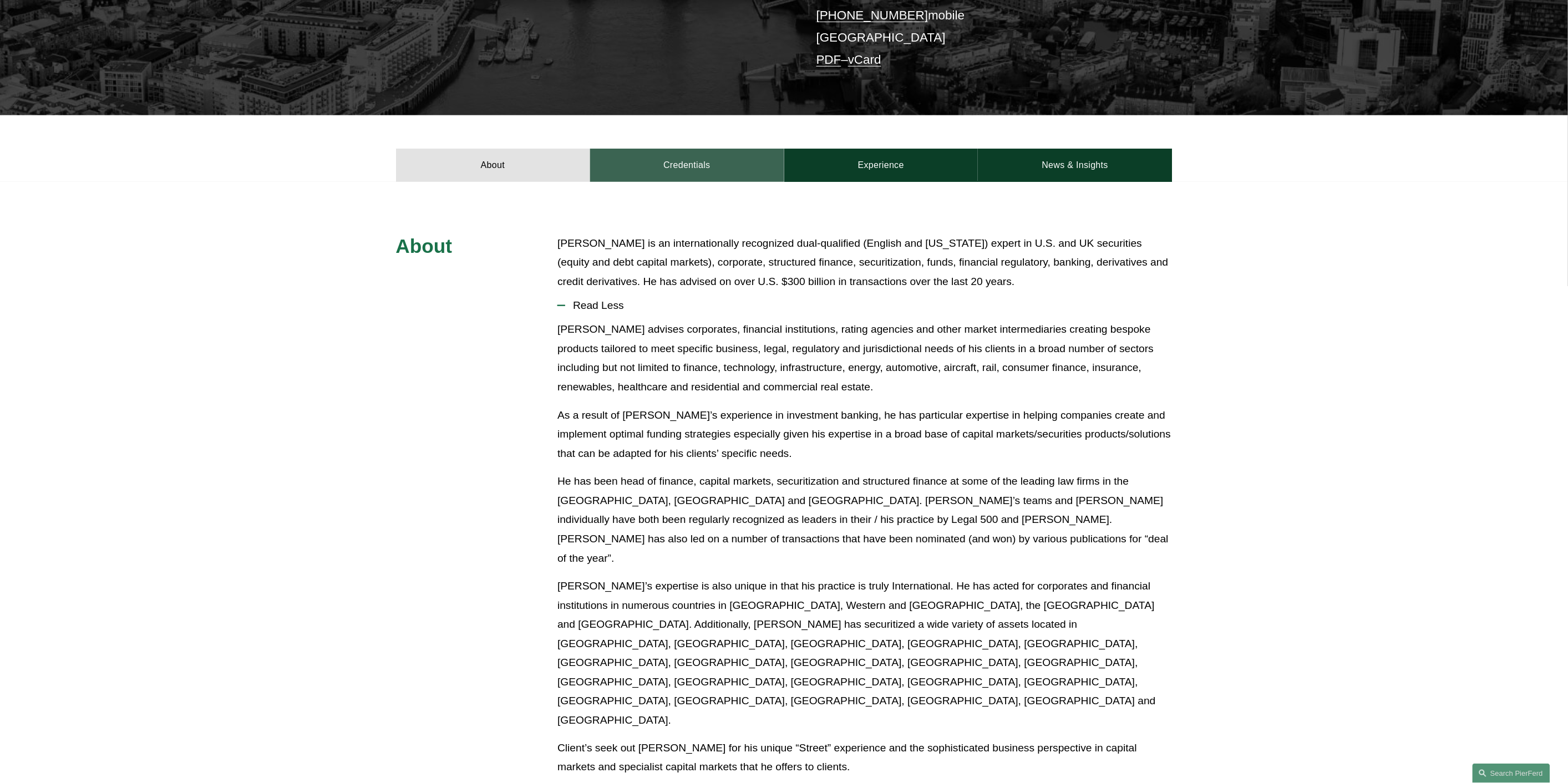
click at [688, 166] on link "Credentials" at bounding box center [686, 166] width 194 height 33
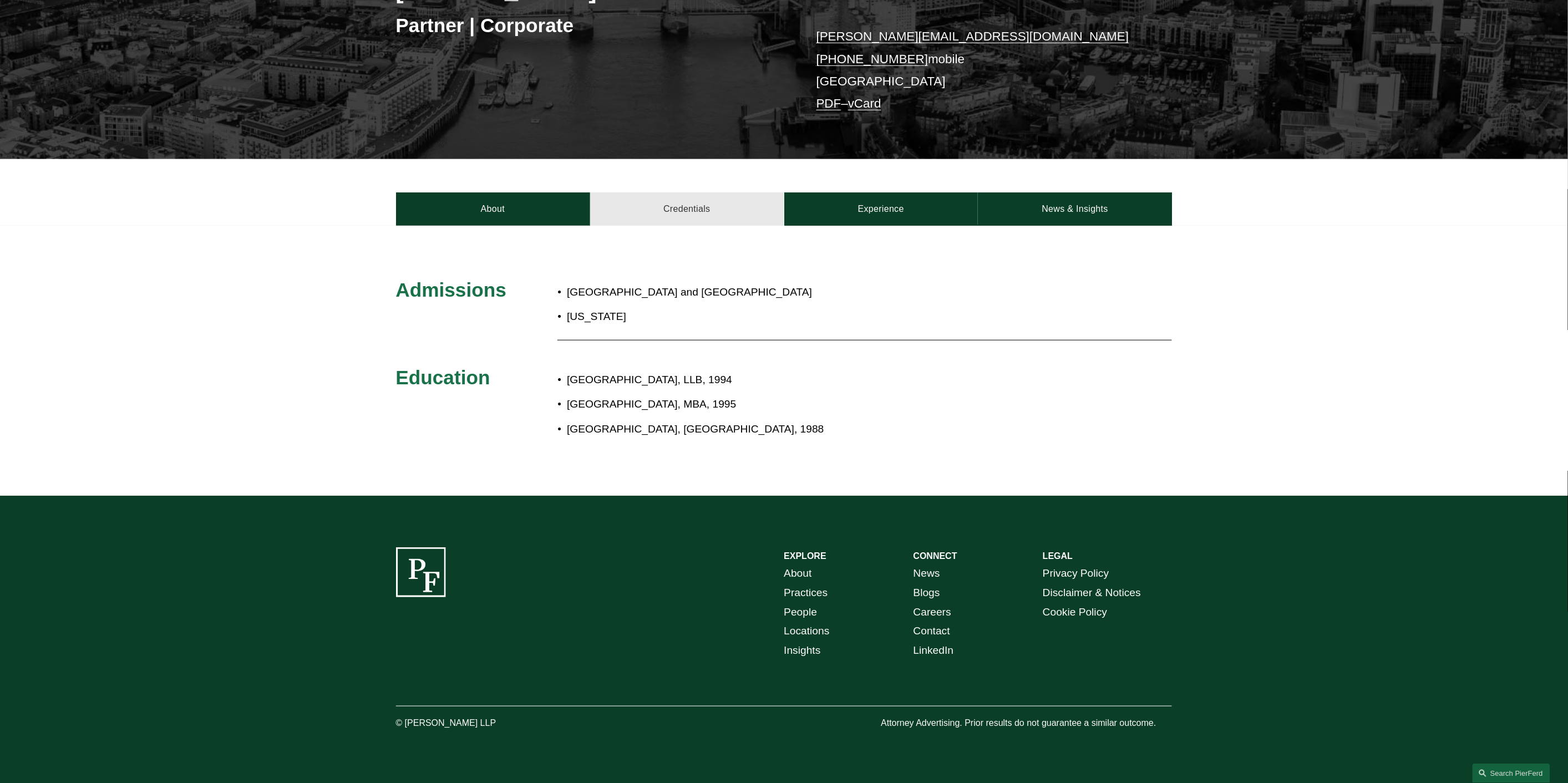
scroll to position [236, 0]
click at [869, 216] on link "Experience" at bounding box center [881, 209] width 194 height 33
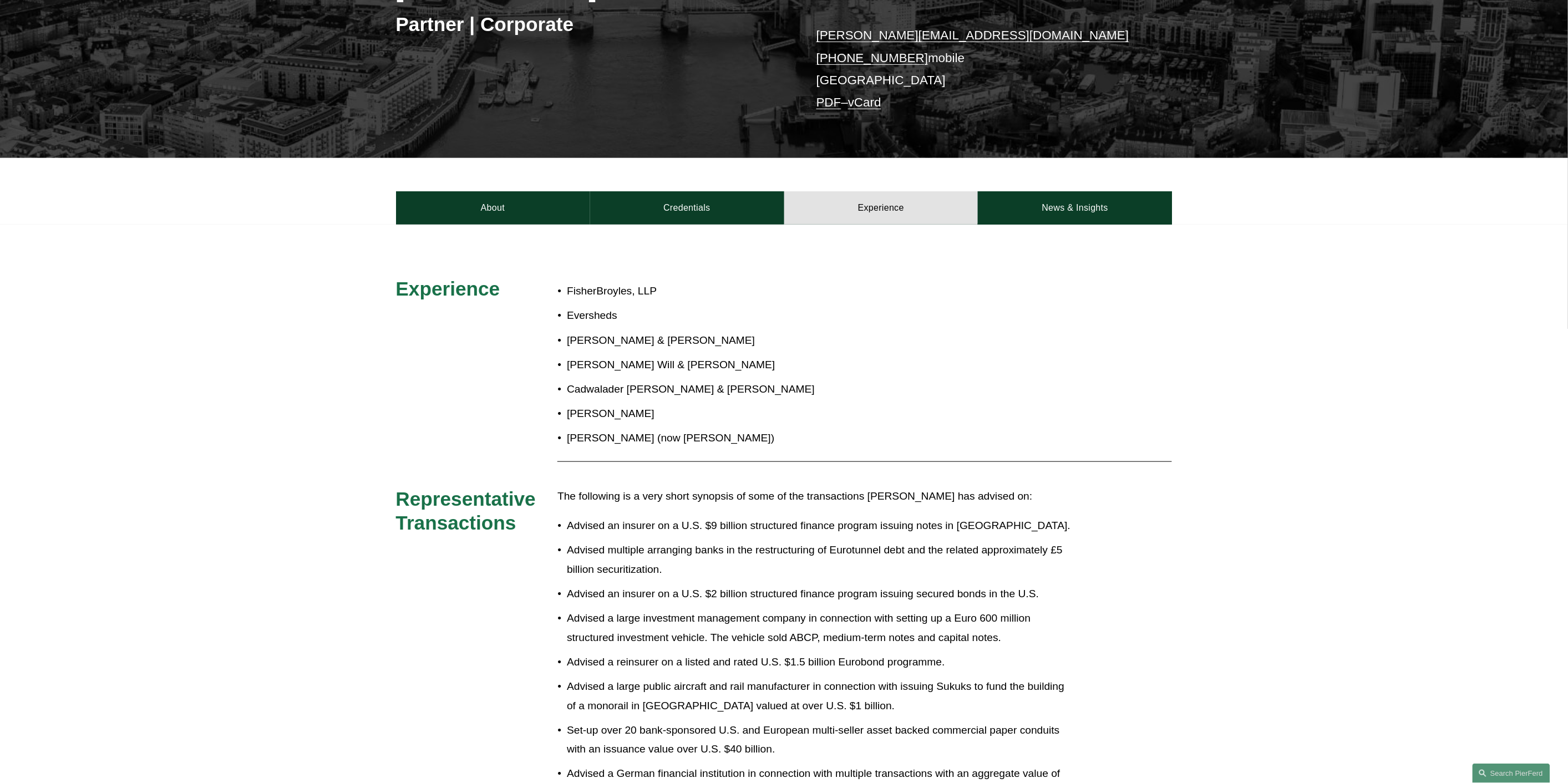
click at [956, 387] on p "Cadwalader [PERSON_NAME] & [PERSON_NAME]" at bounding box center [821, 389] width 508 height 19
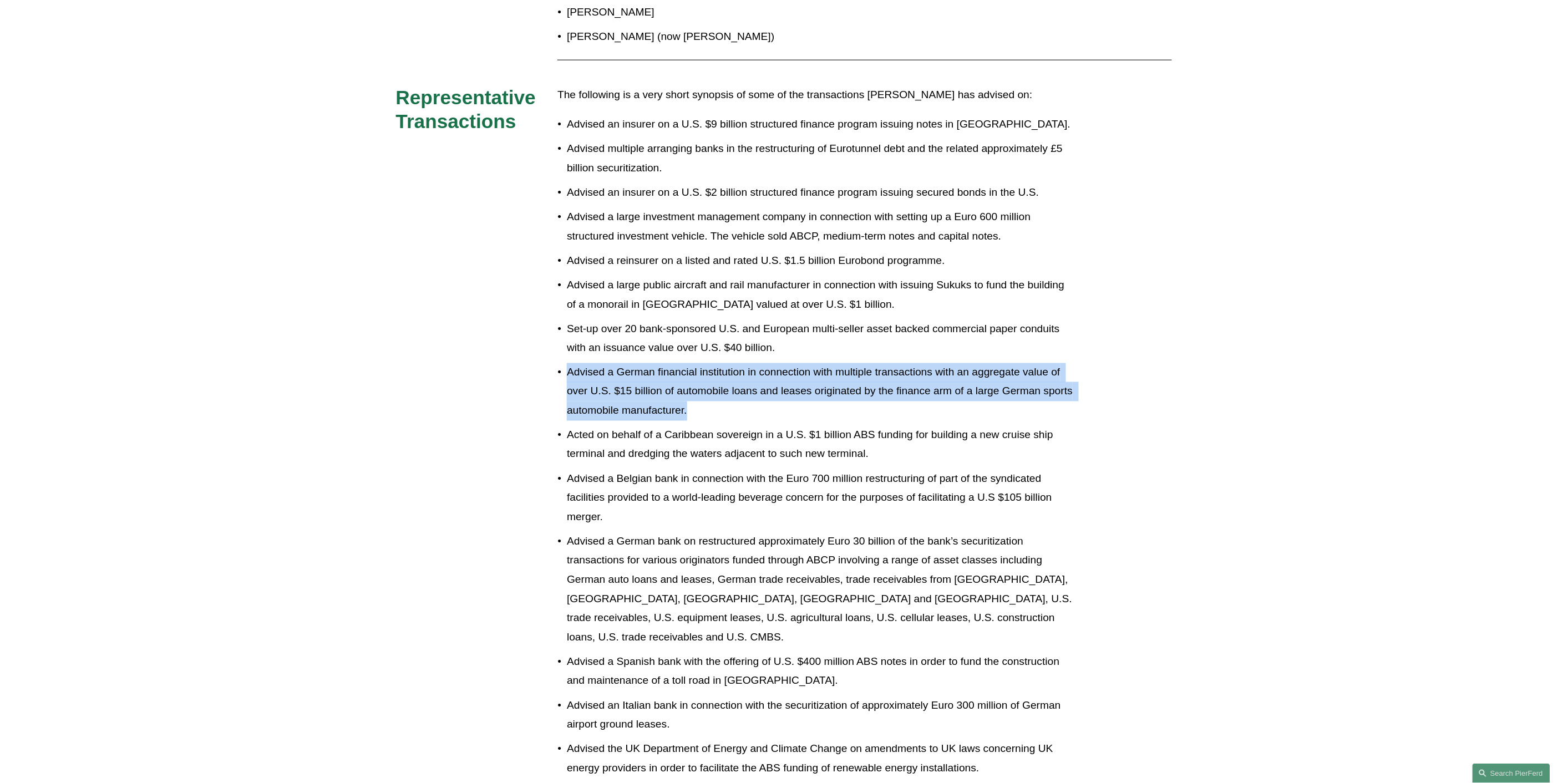
drag, startPoint x: 702, startPoint y: 408, endPoint x: 561, endPoint y: 375, distance: 144.8
click at [567, 375] on p "Advised a German financial institution in connection with multiple transactions…" at bounding box center [821, 392] width 508 height 58
copy p "Advised a German financial institution in connection with multiple transactions…"
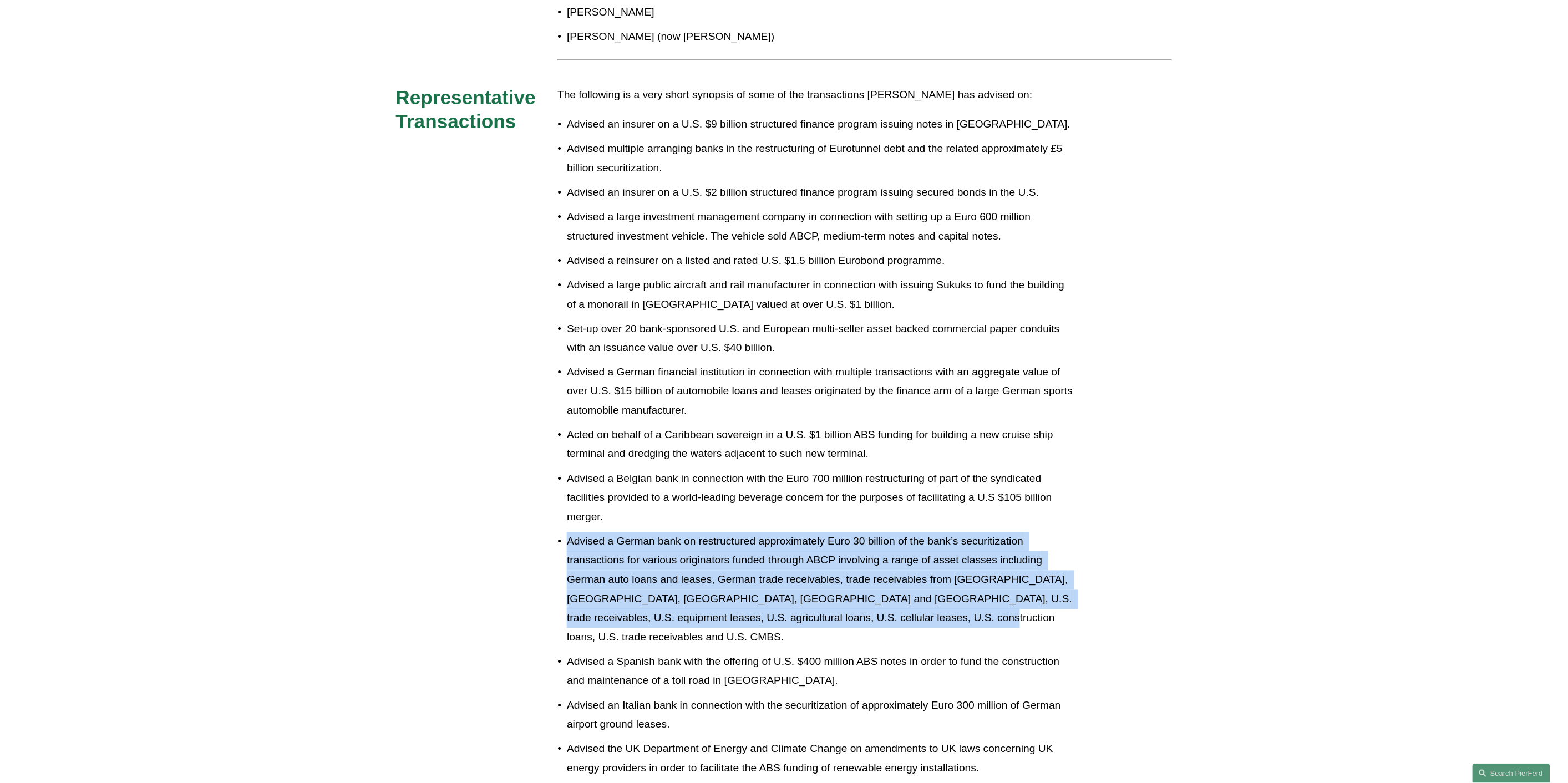
drag, startPoint x: 906, startPoint y: 619, endPoint x: 556, endPoint y: 546, distance: 357.5
click at [567, 546] on p "Advised a German bank on restructured approximately Euro 30 billion of the bank…" at bounding box center [821, 590] width 508 height 115
copy p "Advised a German bank on restructured approximately Euro 30 billion of the bank…"
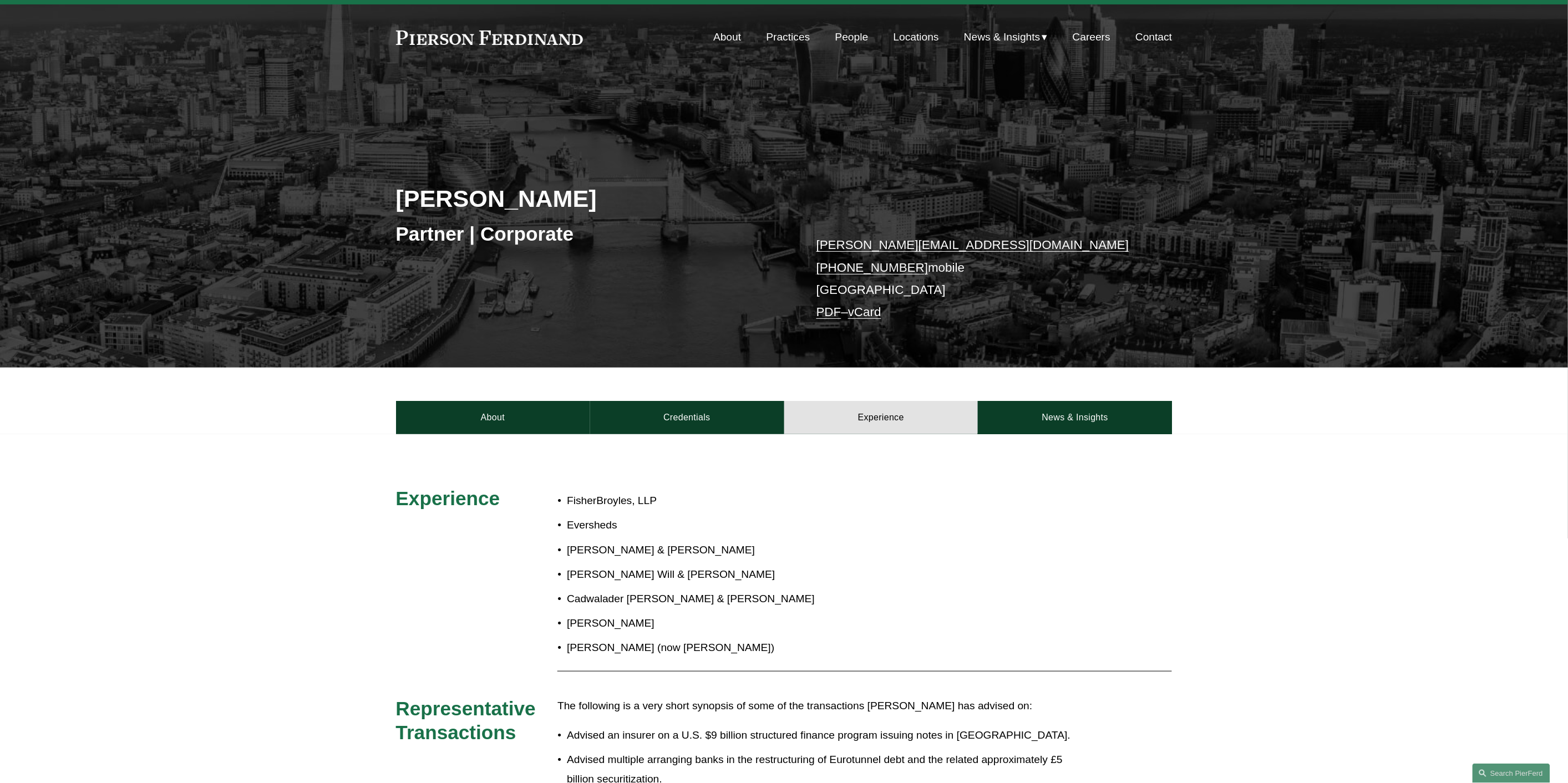
scroll to position [24, 0]
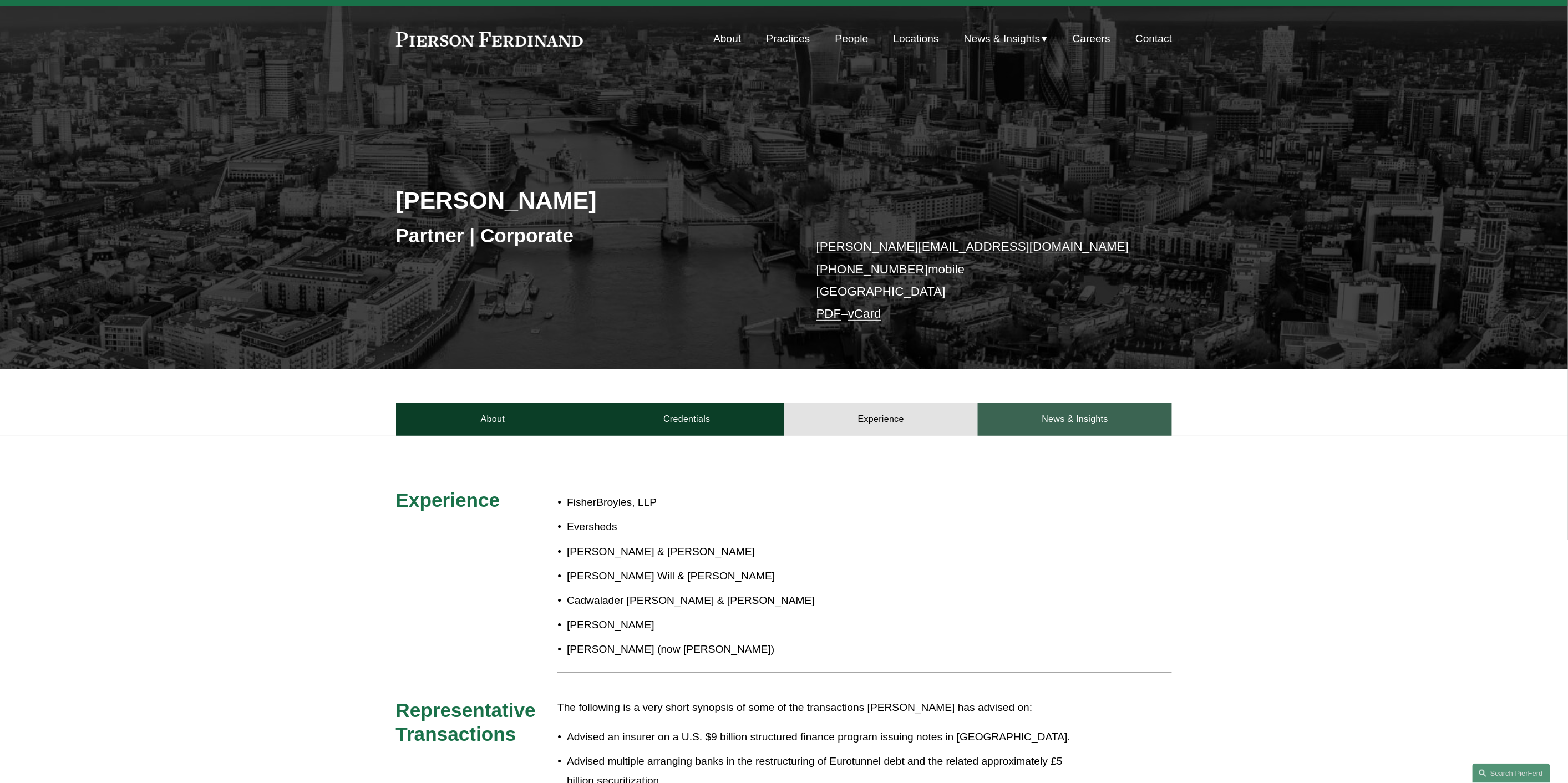
click at [1024, 421] on link "News & Insights" at bounding box center [1075, 420] width 194 height 33
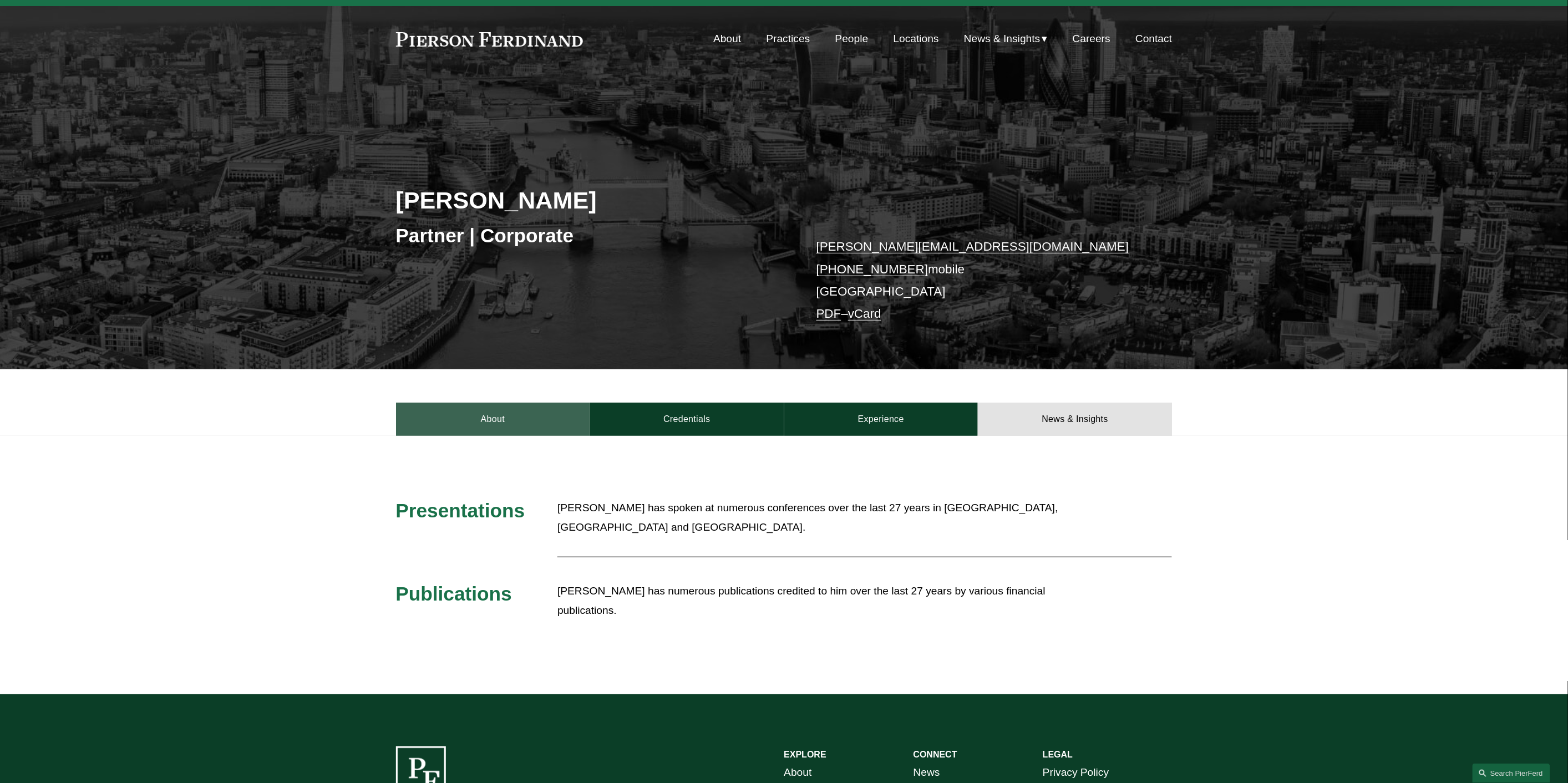
click at [483, 418] on link "About" at bounding box center [492, 420] width 194 height 33
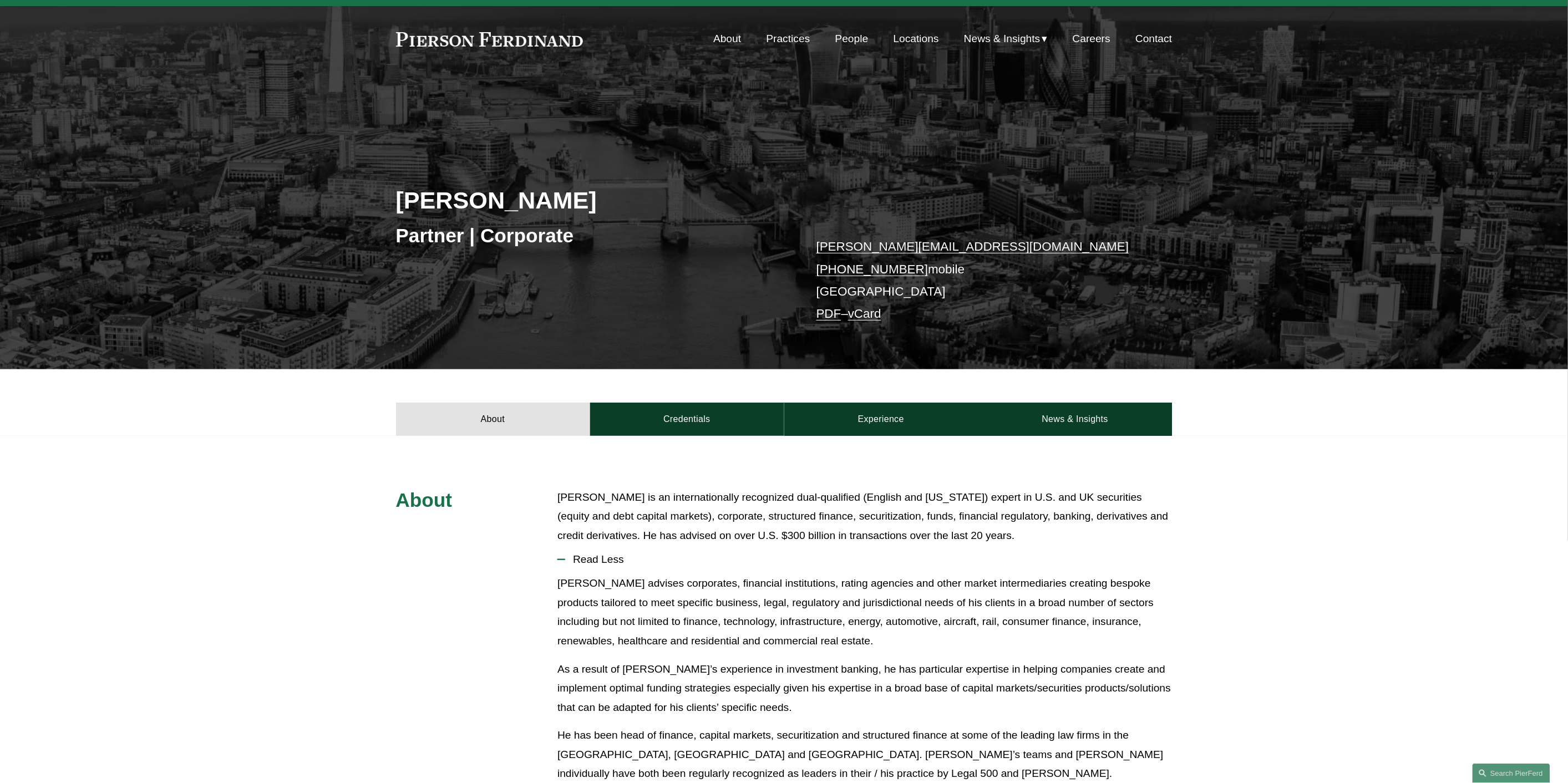
click at [851, 40] on link "People" at bounding box center [852, 39] width 33 height 21
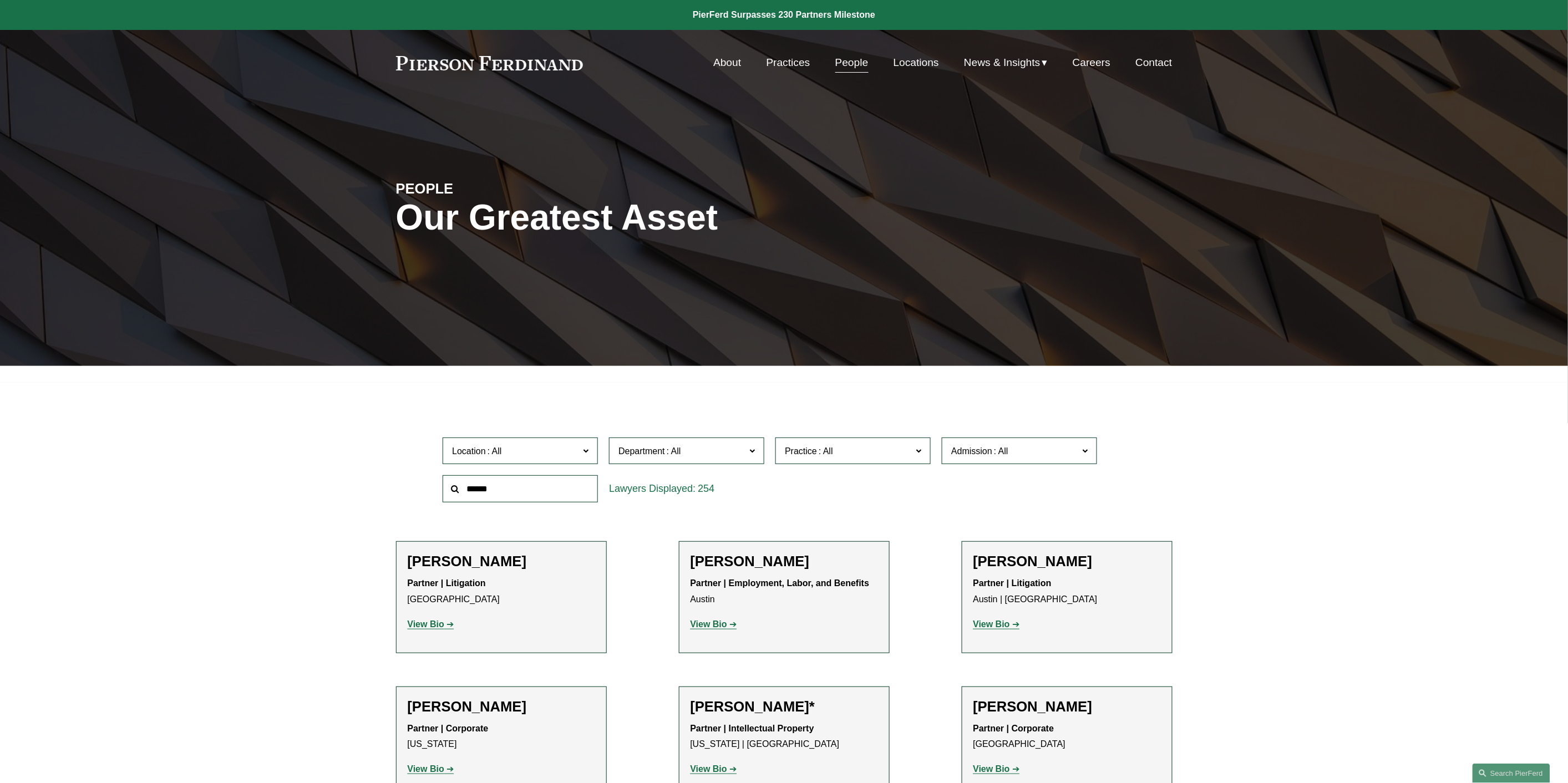
click at [502, 485] on input "text" at bounding box center [520, 489] width 156 height 28
type input "****"
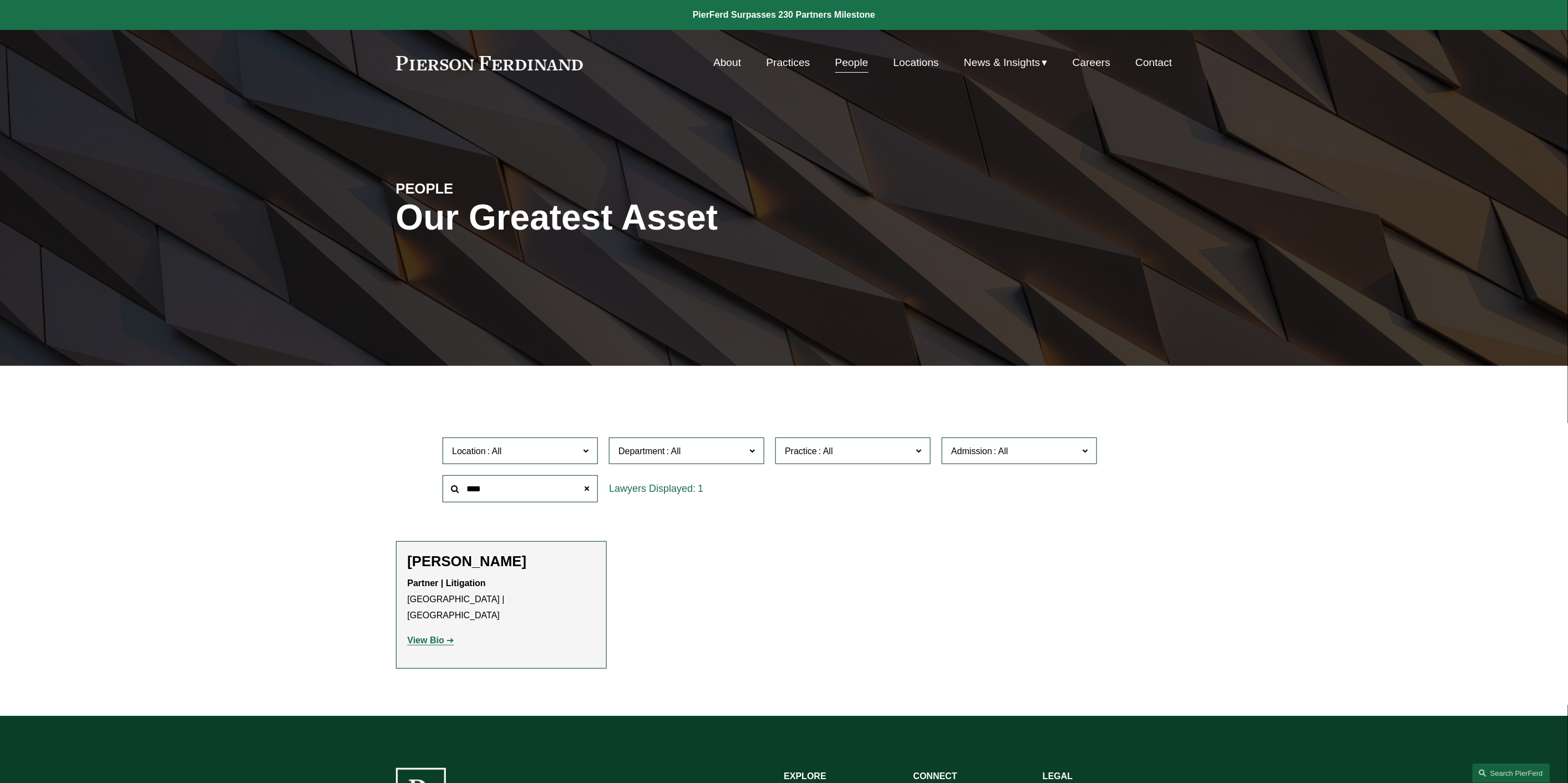
click at [420, 636] on strong "View Bio" at bounding box center [426, 640] width 37 height 9
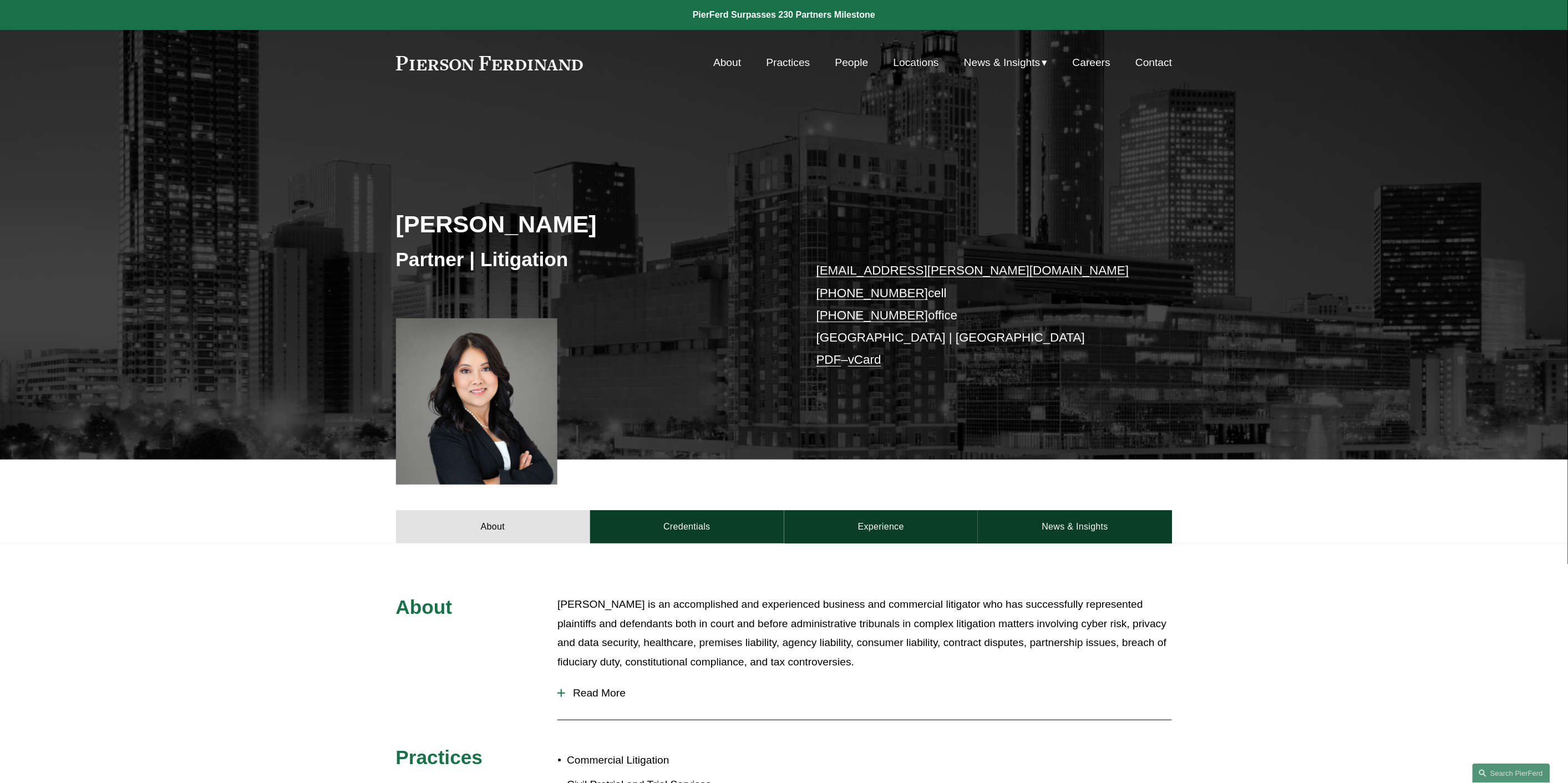
click at [599, 695] on span "Read More" at bounding box center [868, 693] width 606 height 12
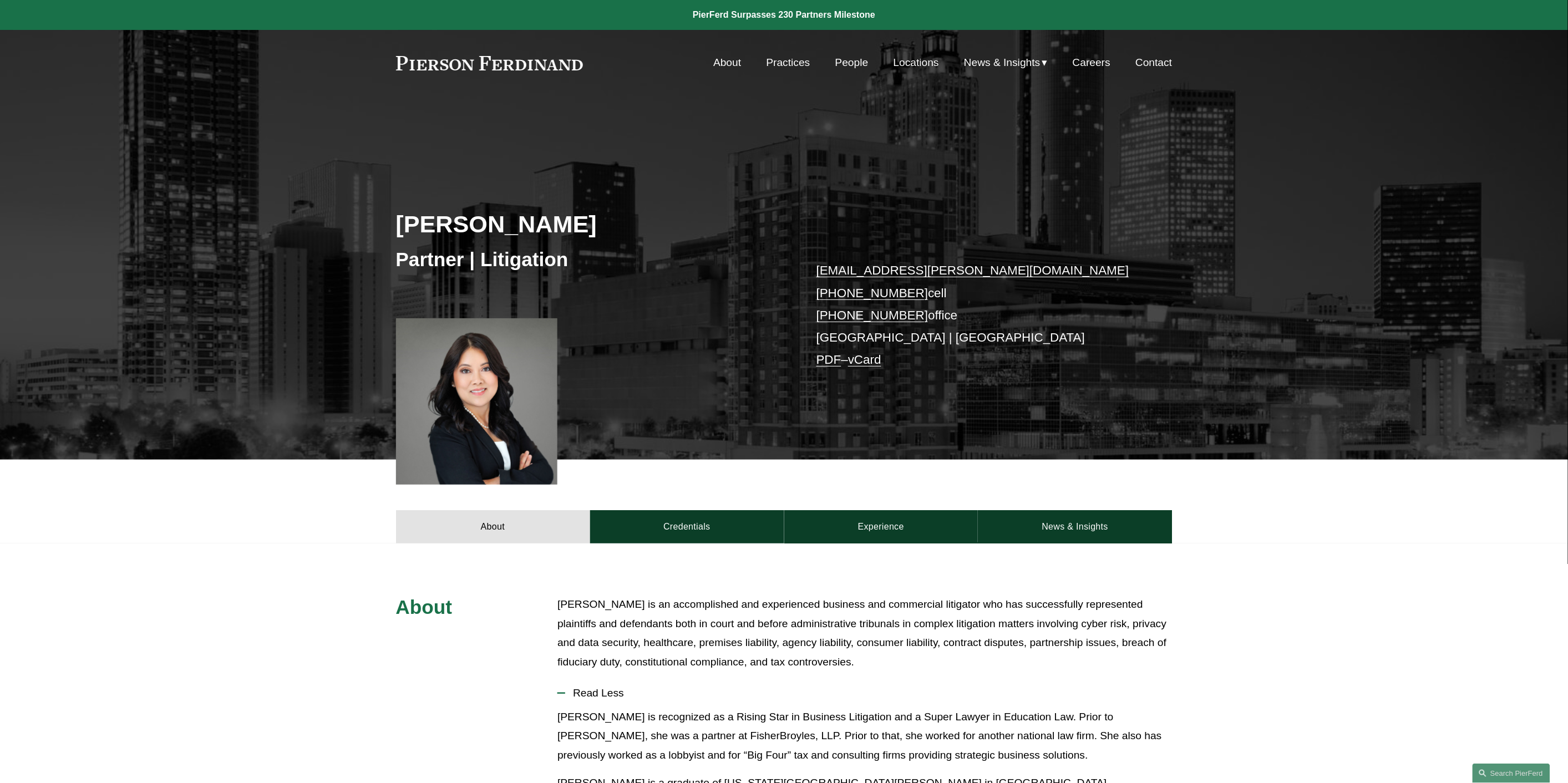
click at [1500, 774] on link "Search this site" at bounding box center [1511, 773] width 77 height 19
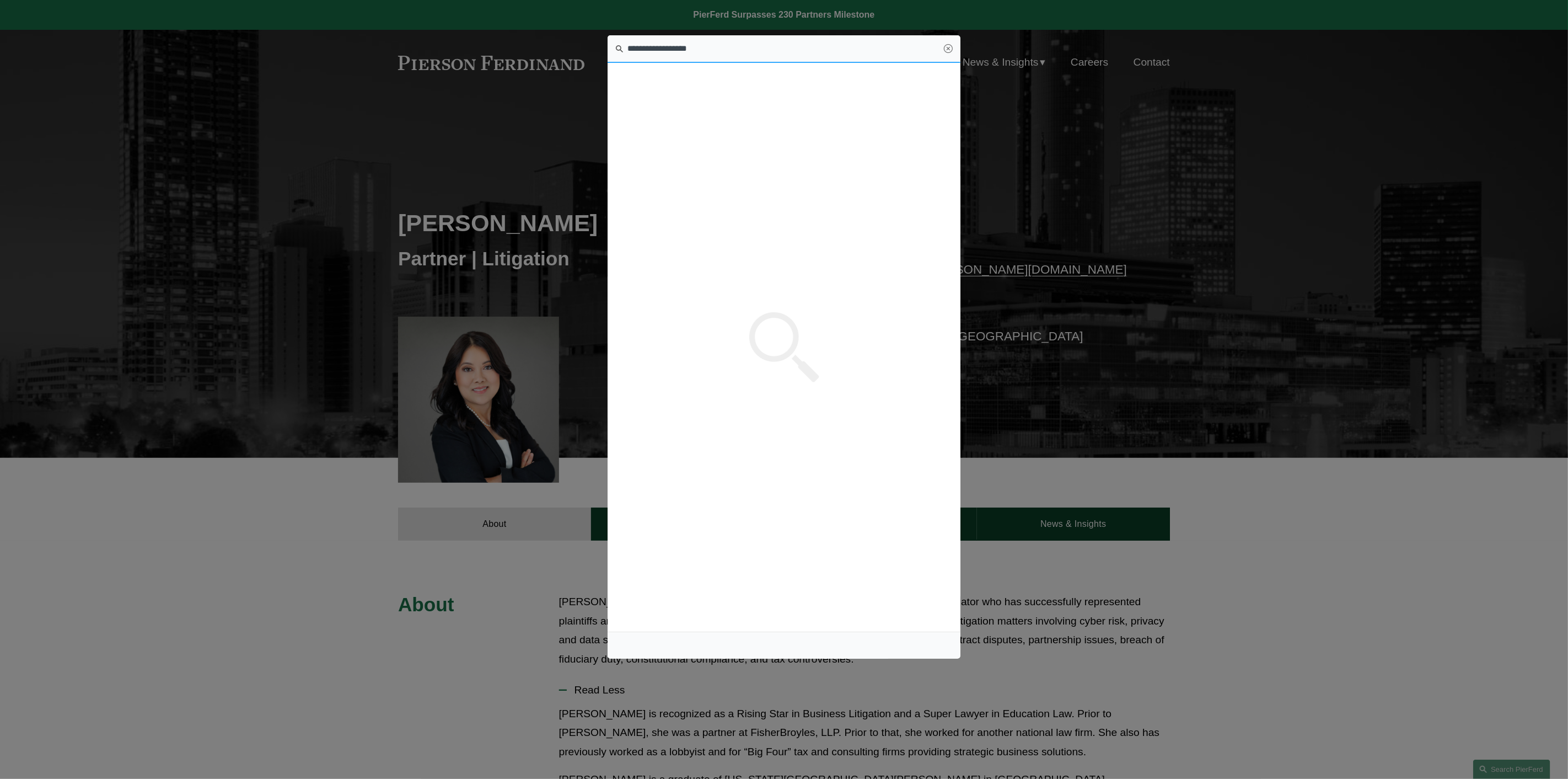
type input "**********"
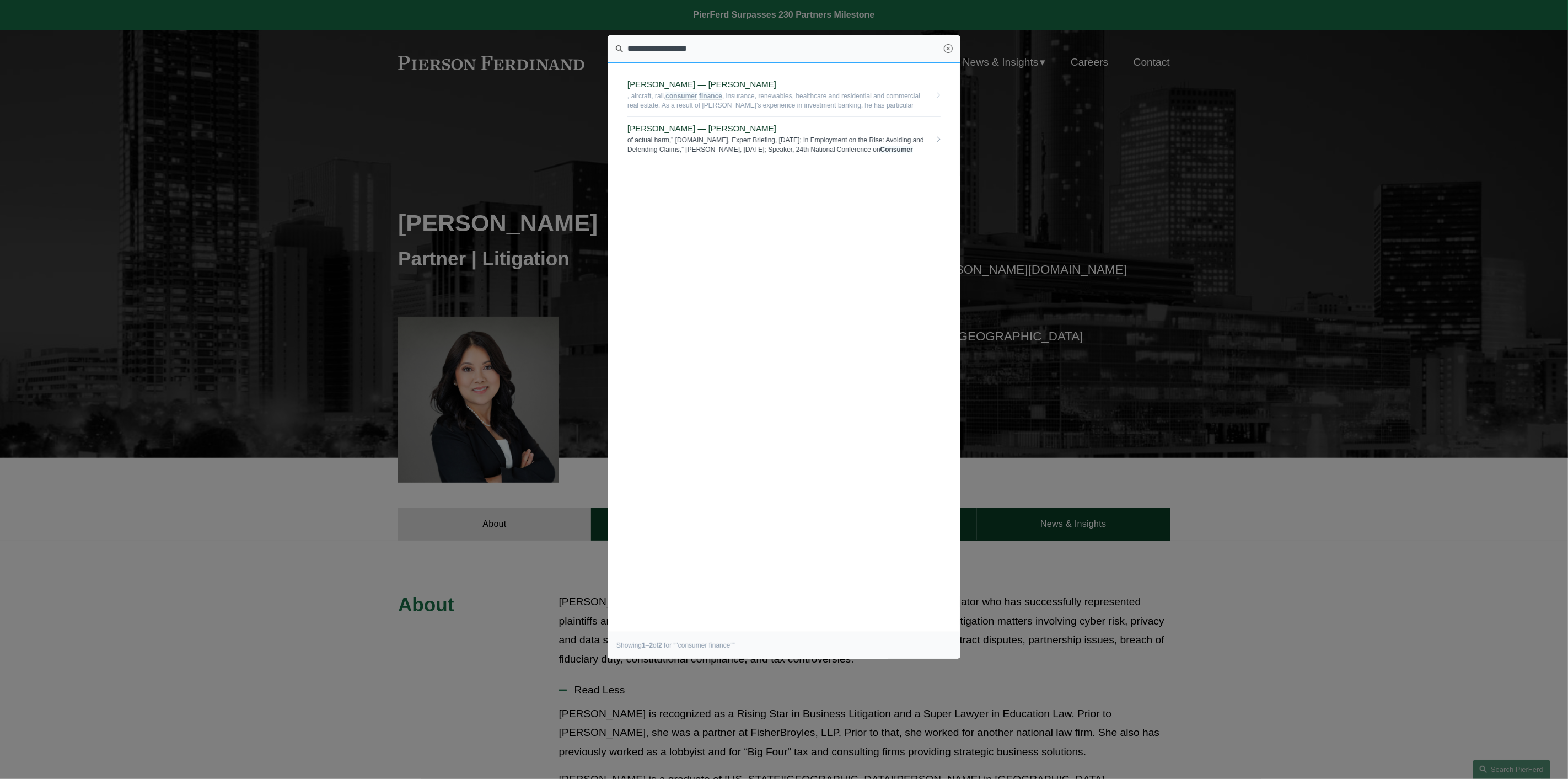
click at [692, 138] on span "of actual harm,” financierworldwide.com, Expert Briefing, July 2015; in Employm…" at bounding box center [779, 144] width 303 height 17
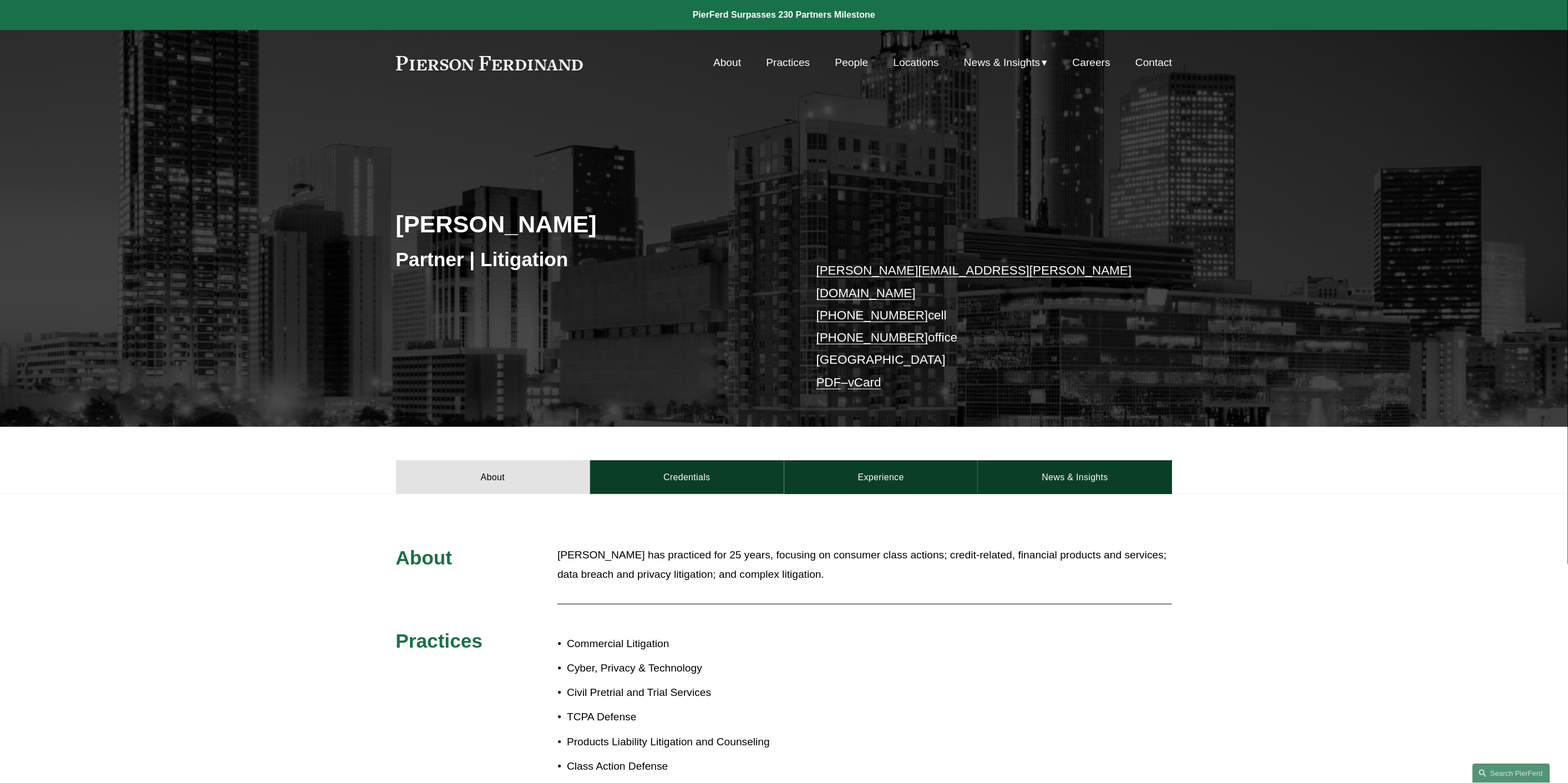
click at [839, 560] on p "[PERSON_NAME] has practiced for 25 years, focusing on consumer class actions; c…" at bounding box center [865, 565] width 615 height 39
click at [1046, 465] on link "News & Insights" at bounding box center [1075, 477] width 194 height 33
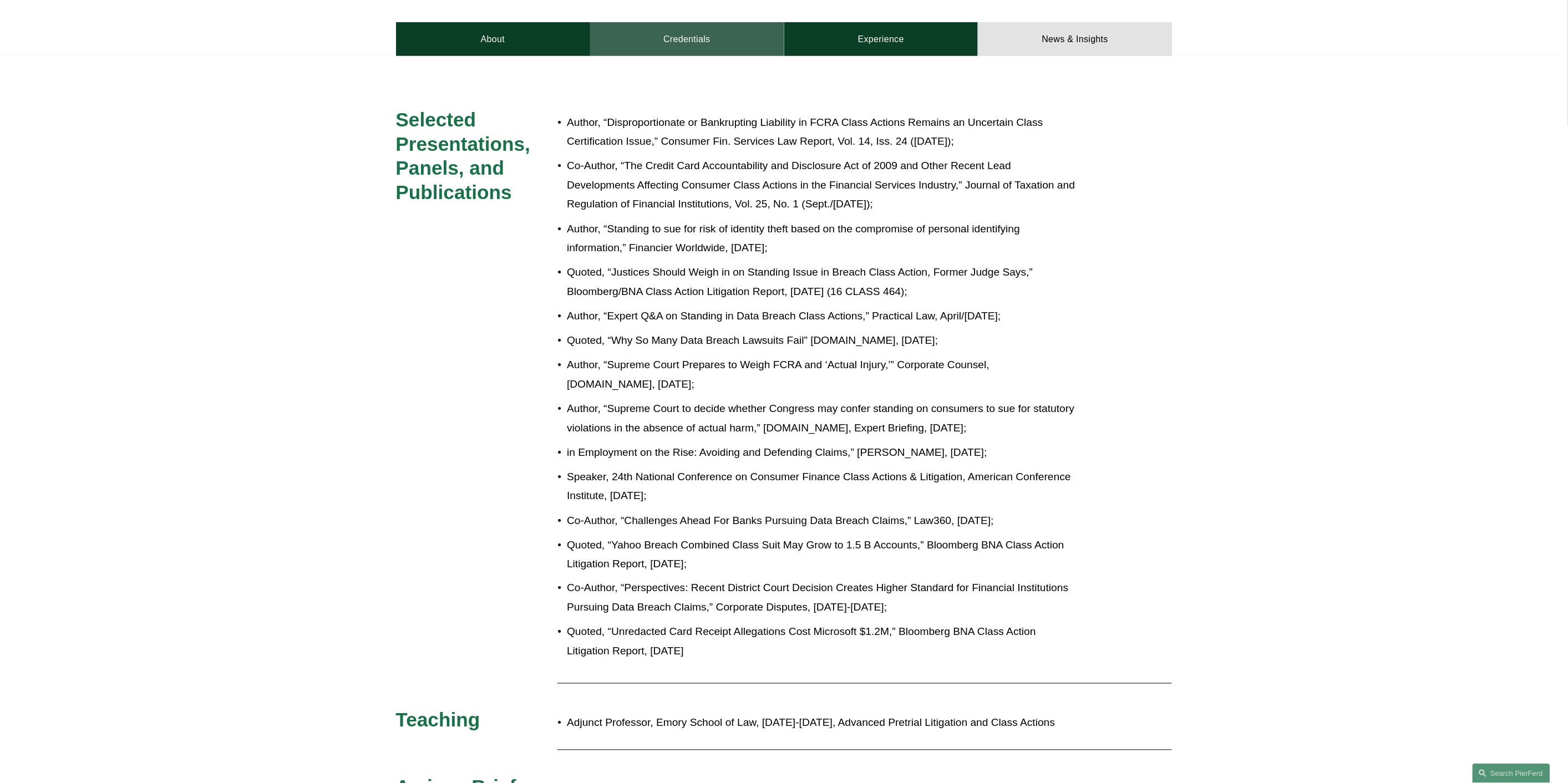
click at [685, 22] on link "Credentials" at bounding box center [686, 39] width 194 height 33
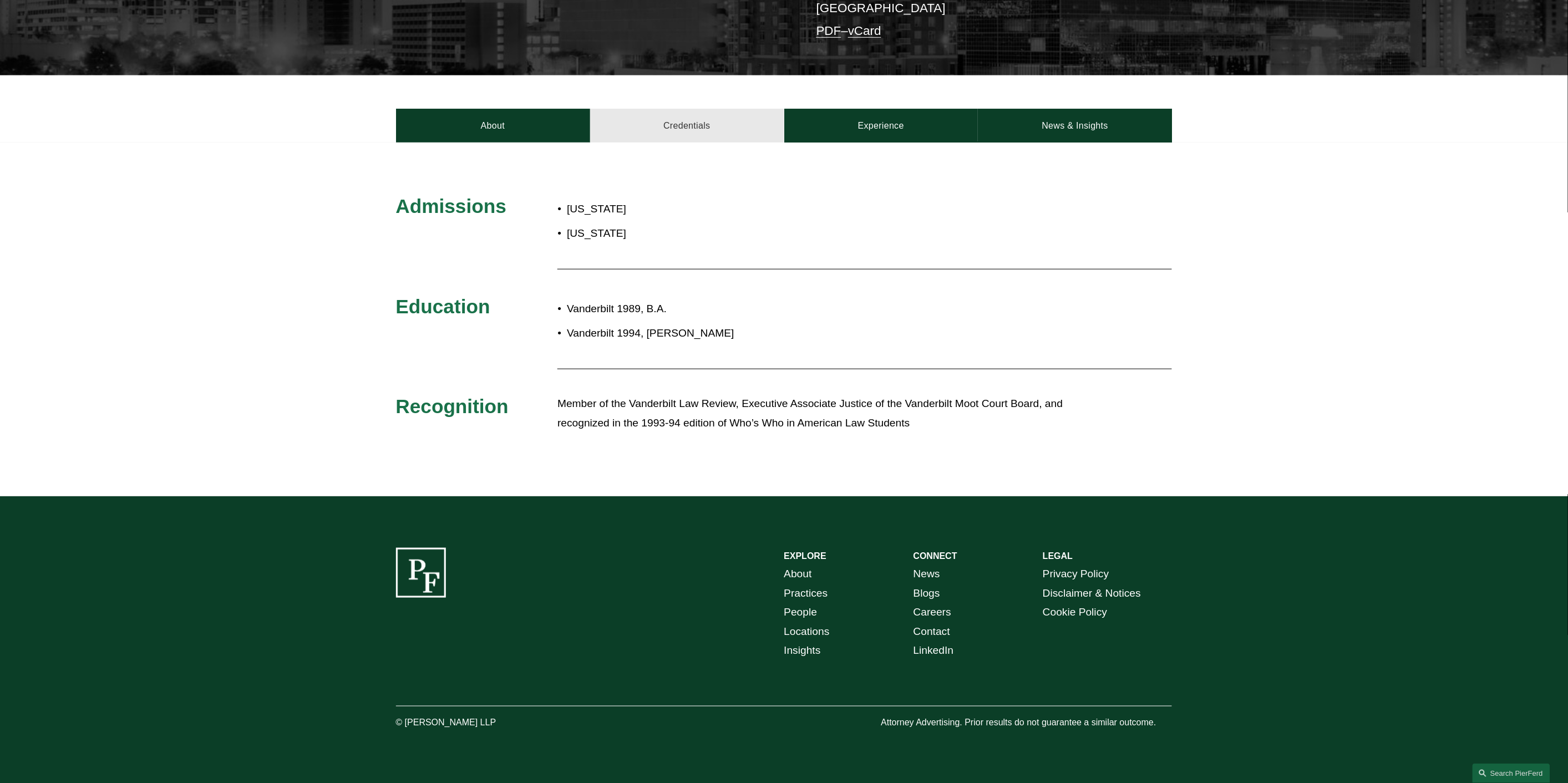
scroll to position [336, 0]
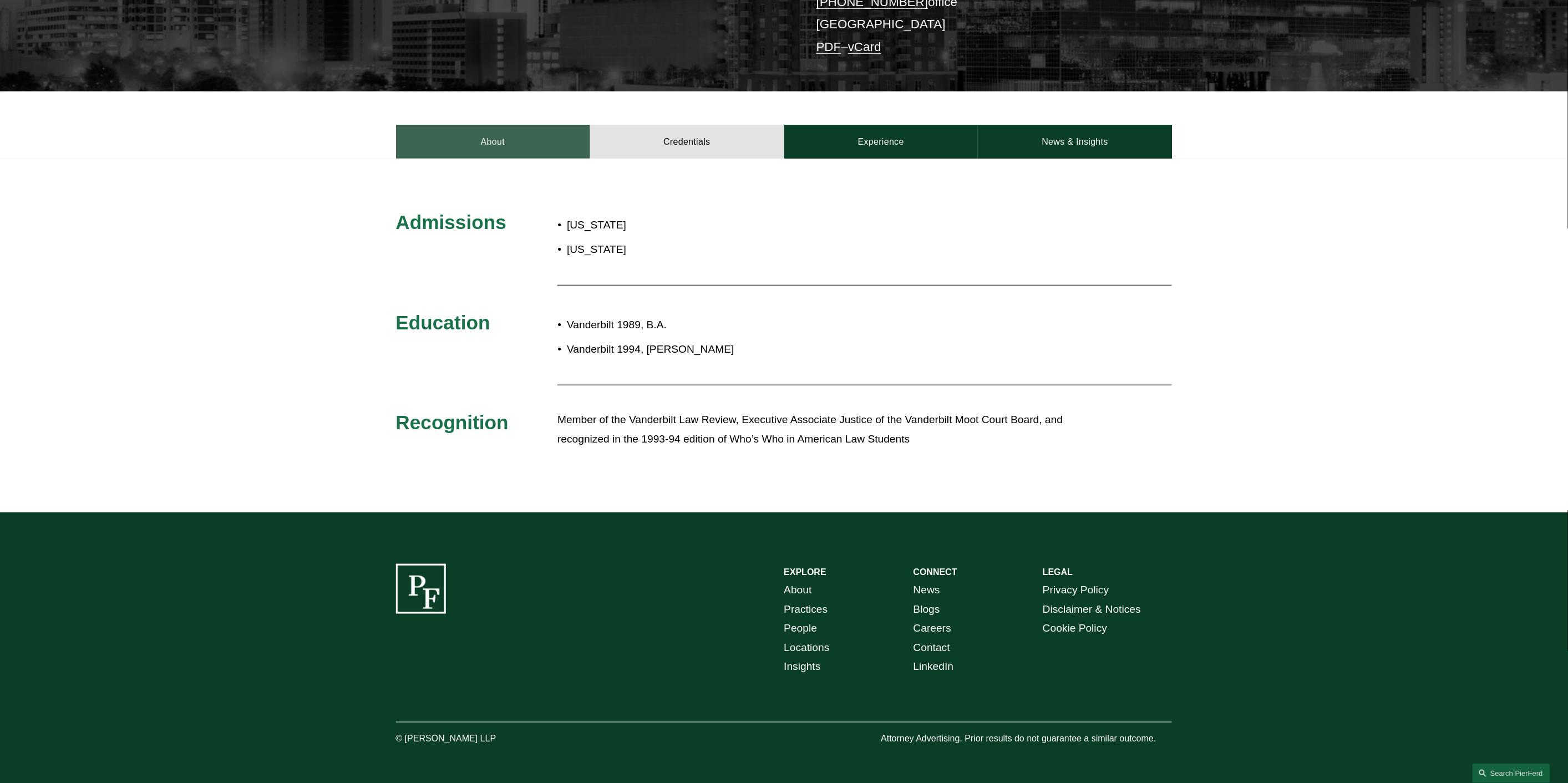
click at [527, 125] on link "About" at bounding box center [492, 142] width 194 height 33
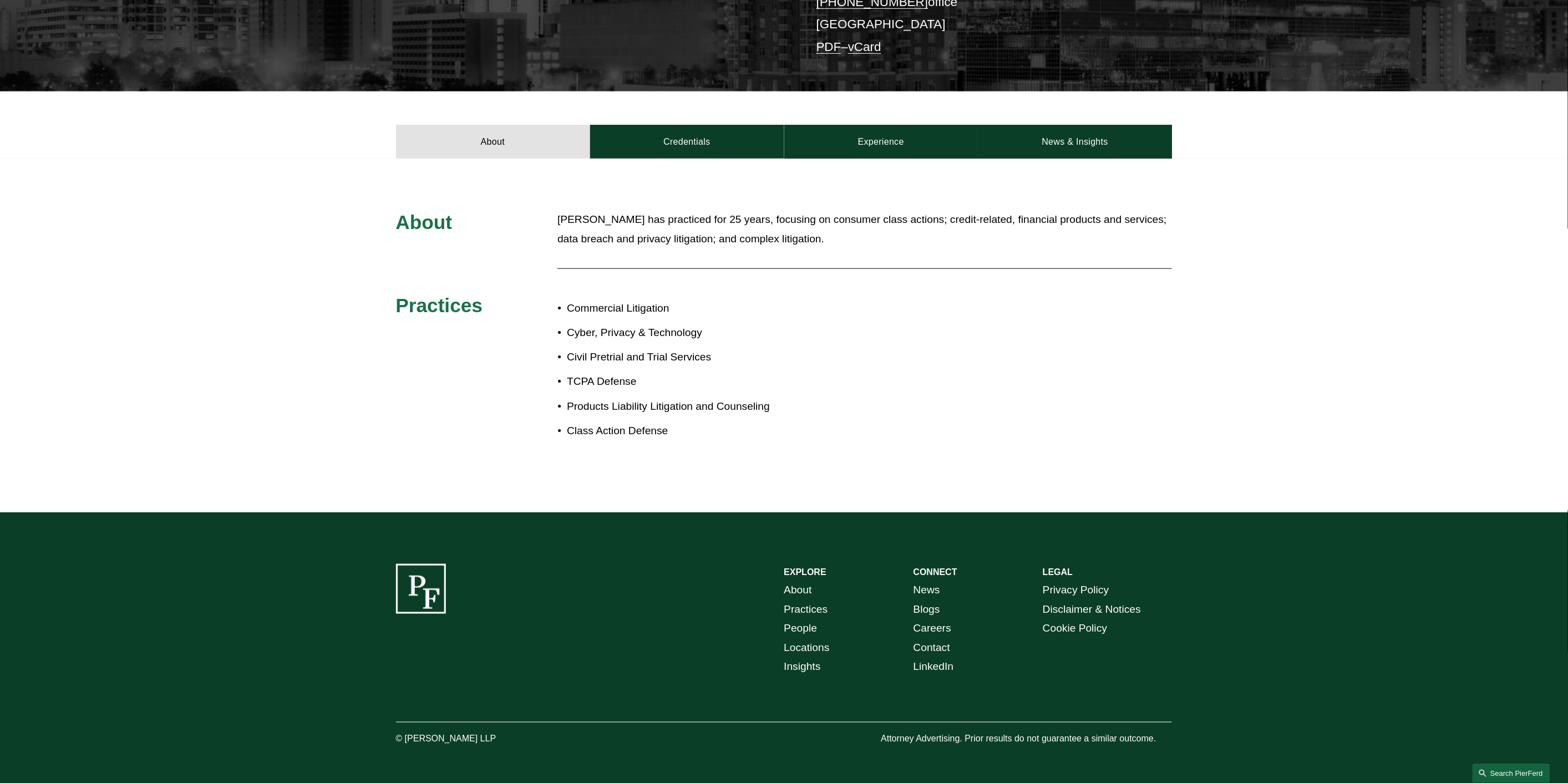
click at [1515, 767] on link "Search this site" at bounding box center [1511, 773] width 77 height 19
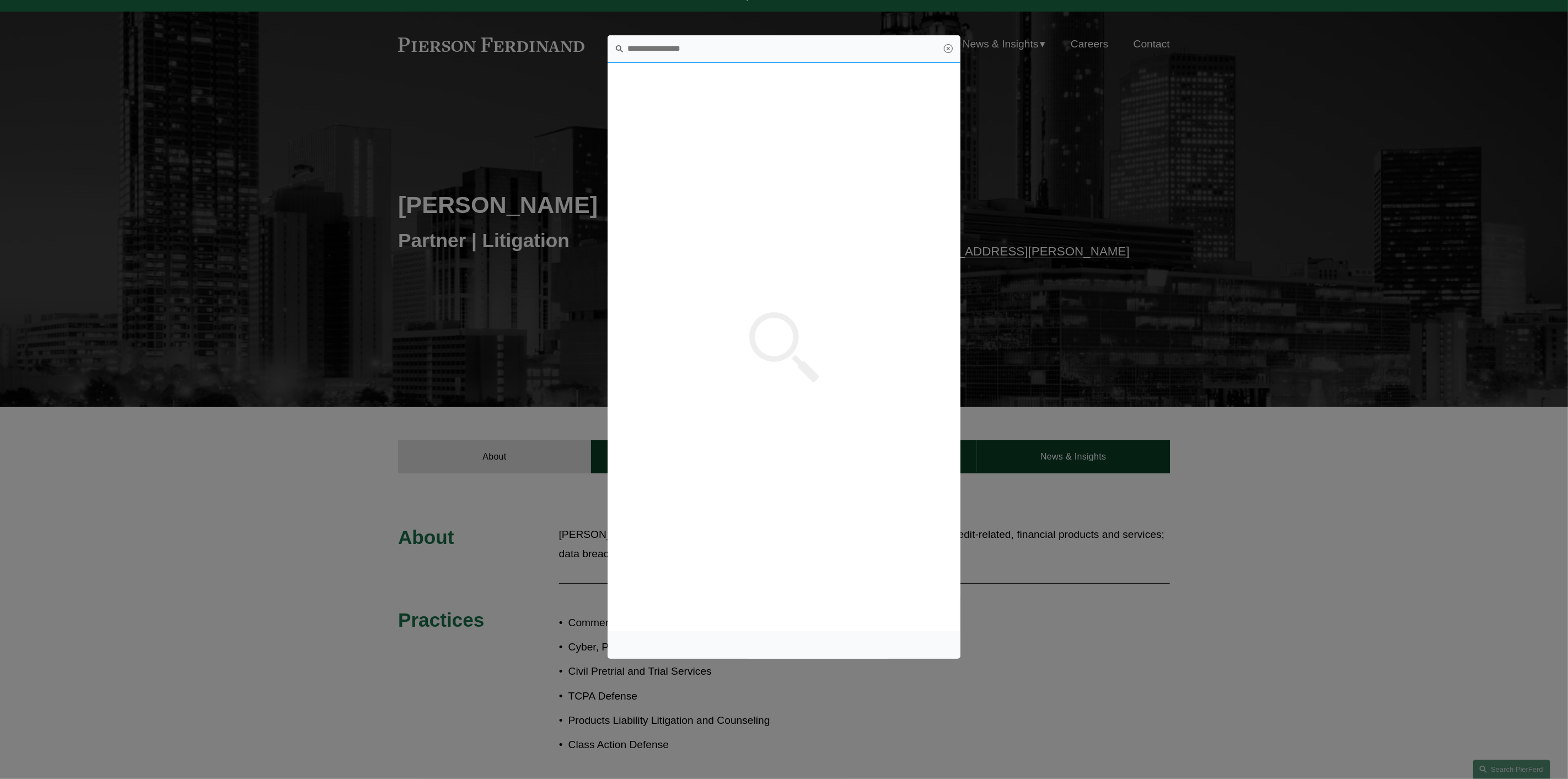
scroll to position [0, 0]
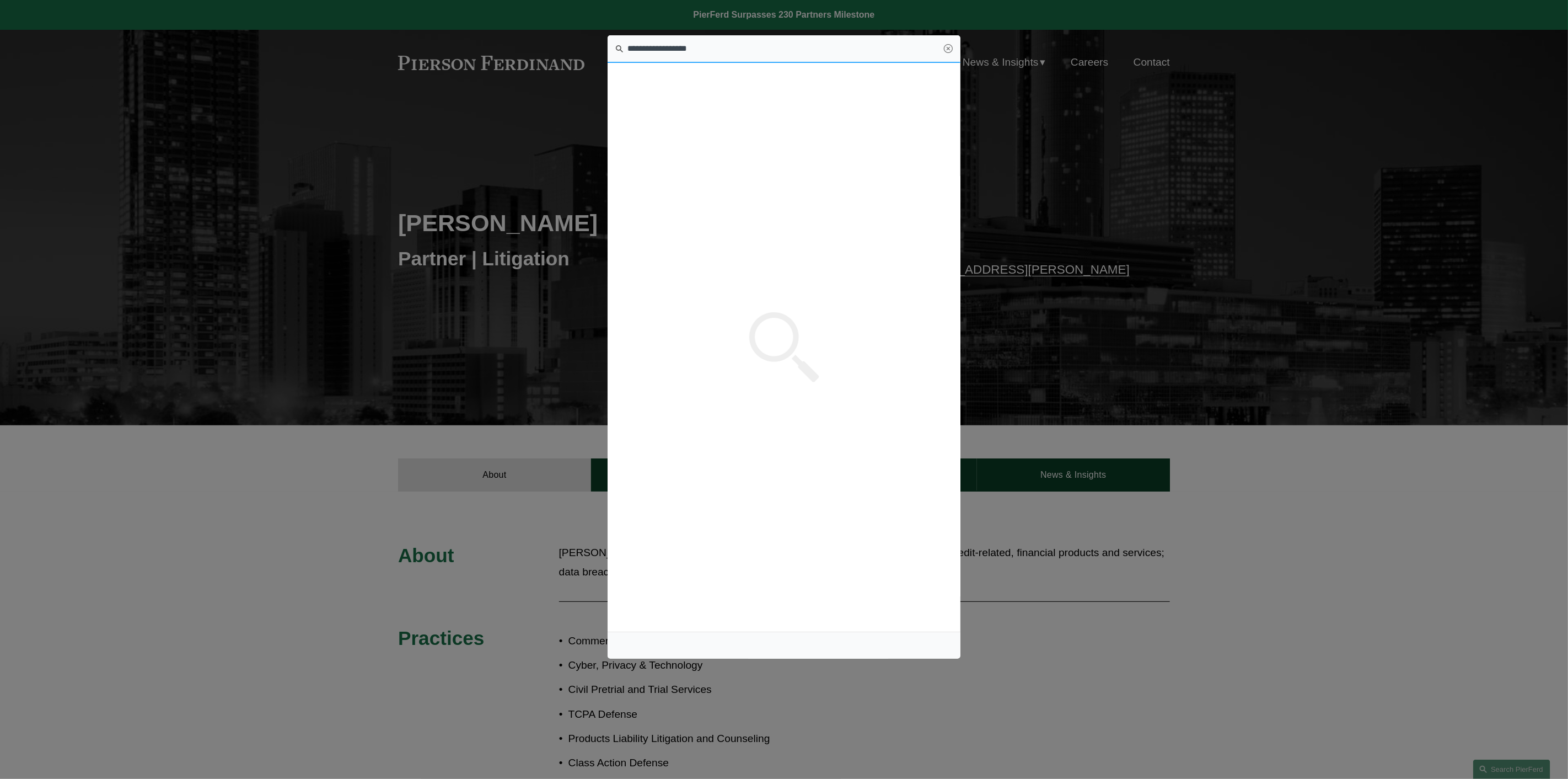
type input "**********"
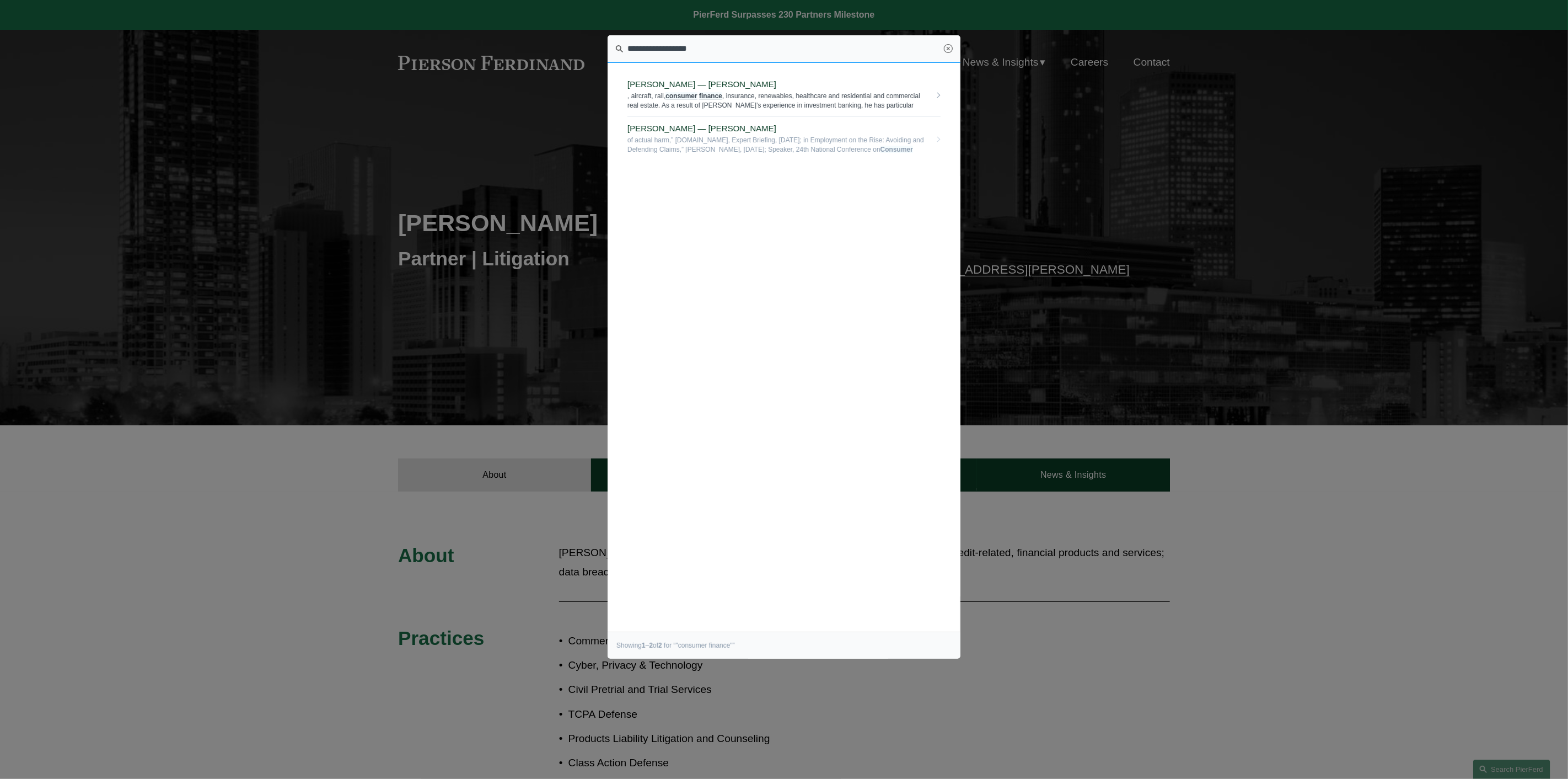
click at [689, 98] on em "consumer" at bounding box center [681, 96] width 31 height 7
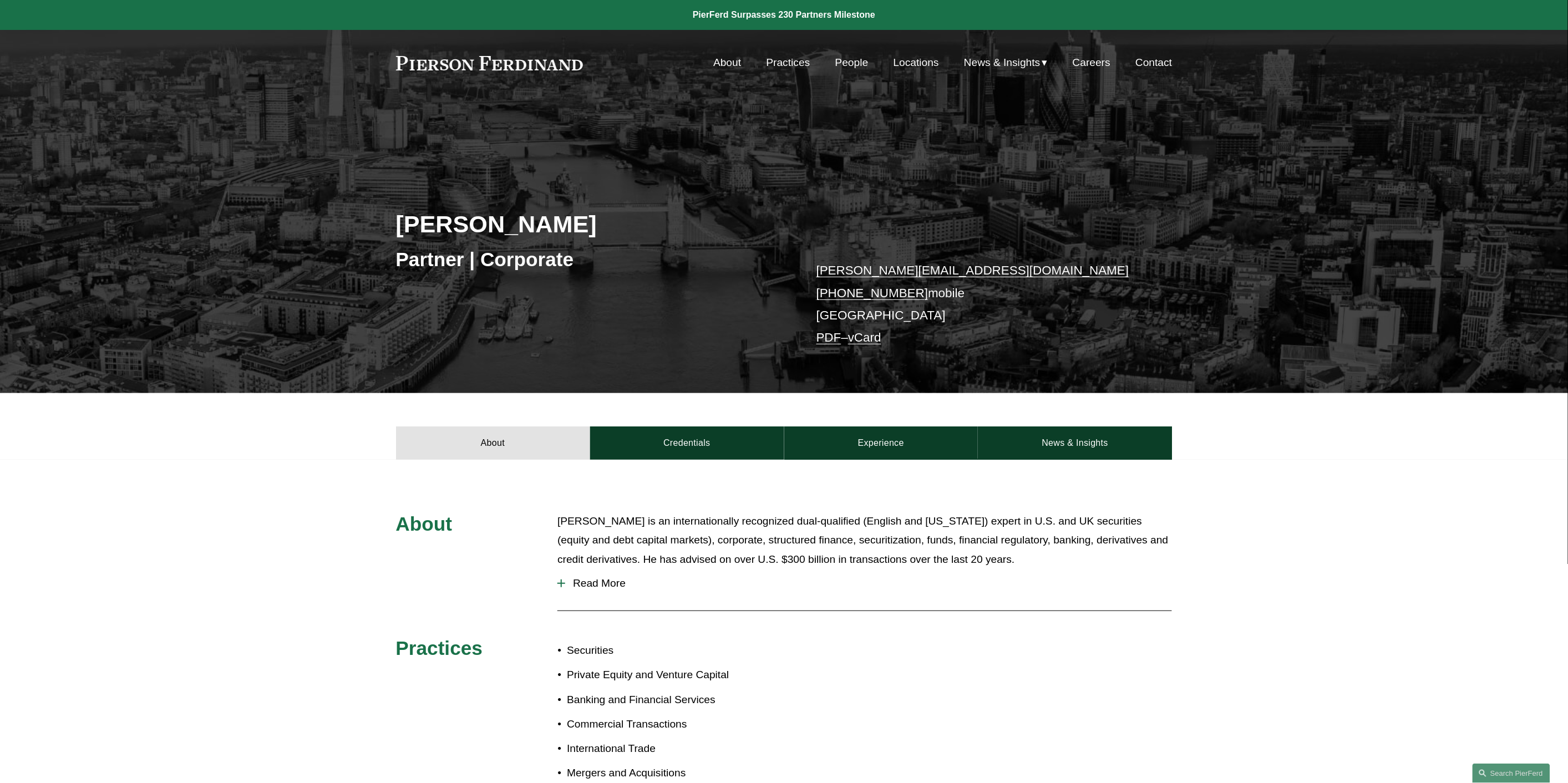
click at [608, 579] on span "Read More" at bounding box center [868, 582] width 606 height 12
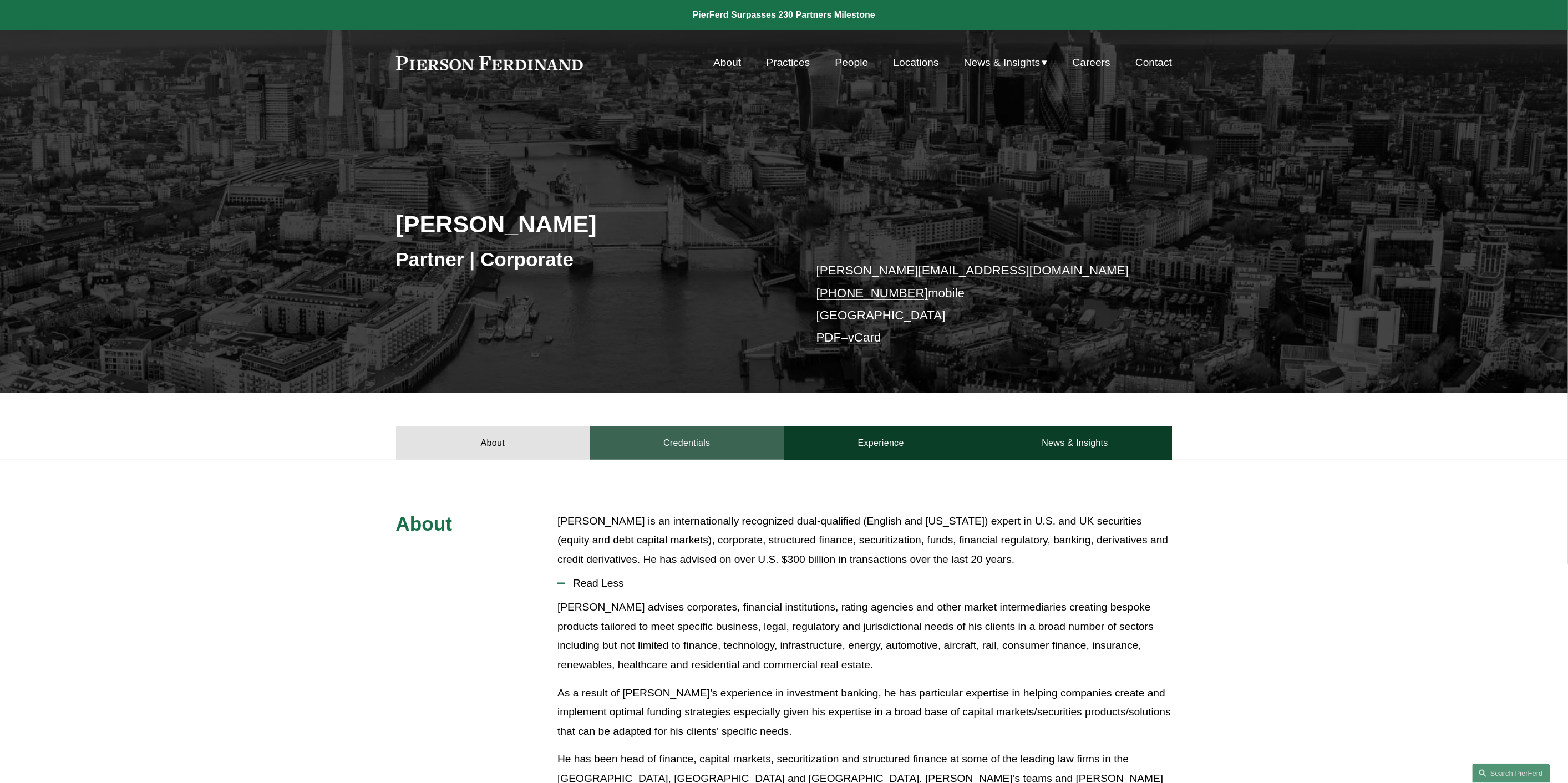
click at [706, 441] on link "Credentials" at bounding box center [686, 443] width 194 height 33
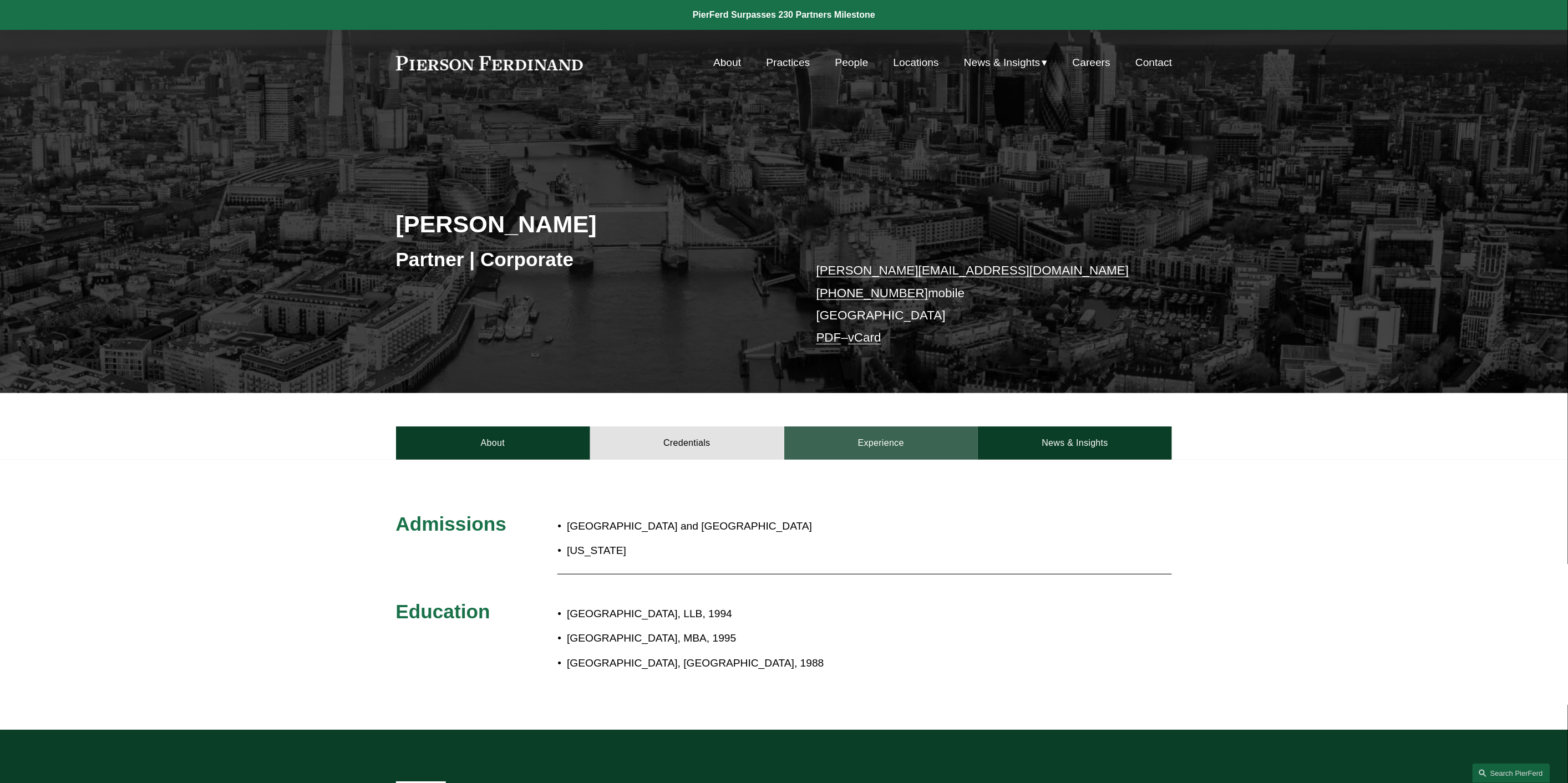
click at [880, 449] on link "Experience" at bounding box center [881, 443] width 194 height 33
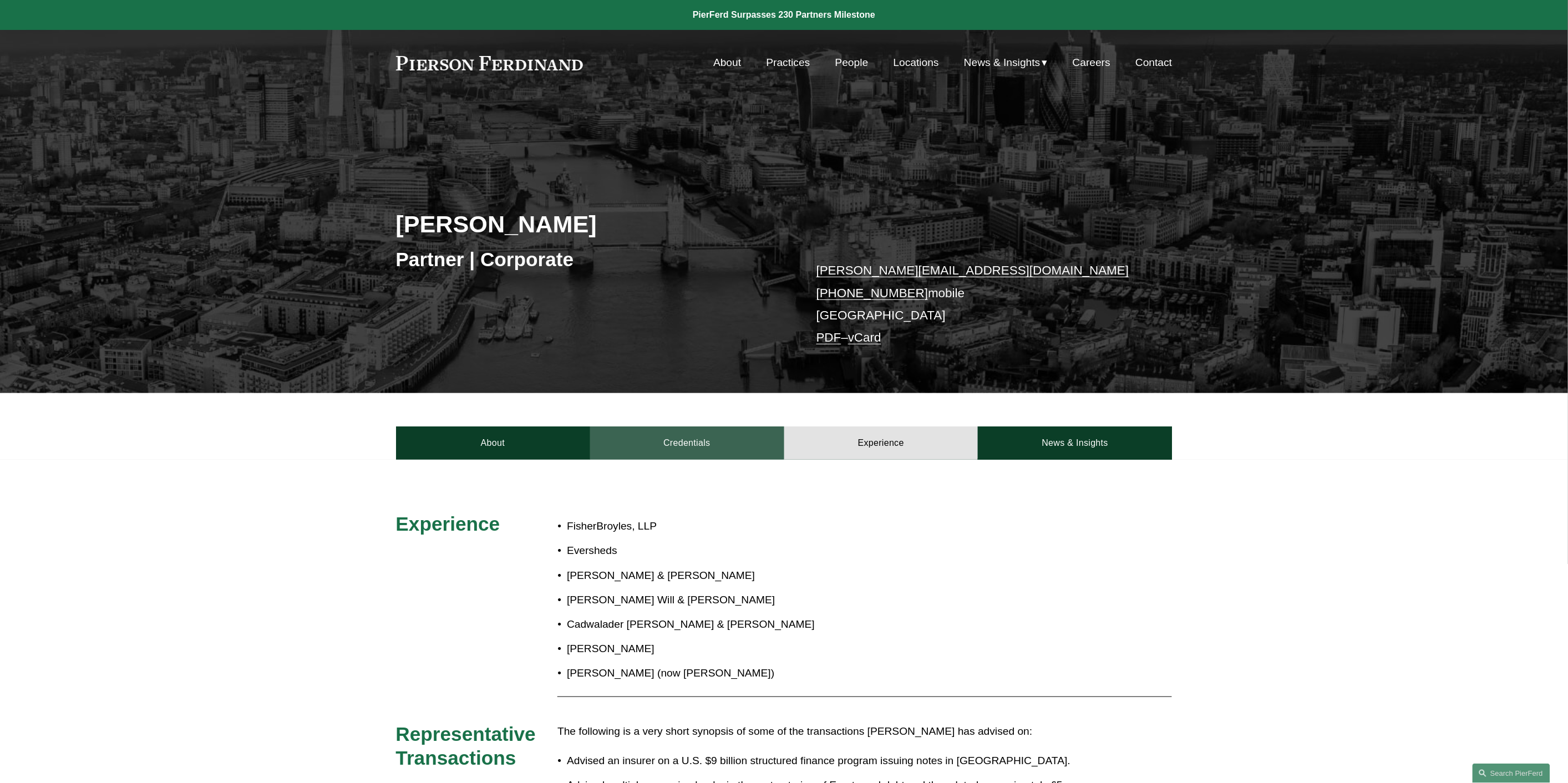
click at [646, 439] on link "Credentials" at bounding box center [686, 443] width 194 height 33
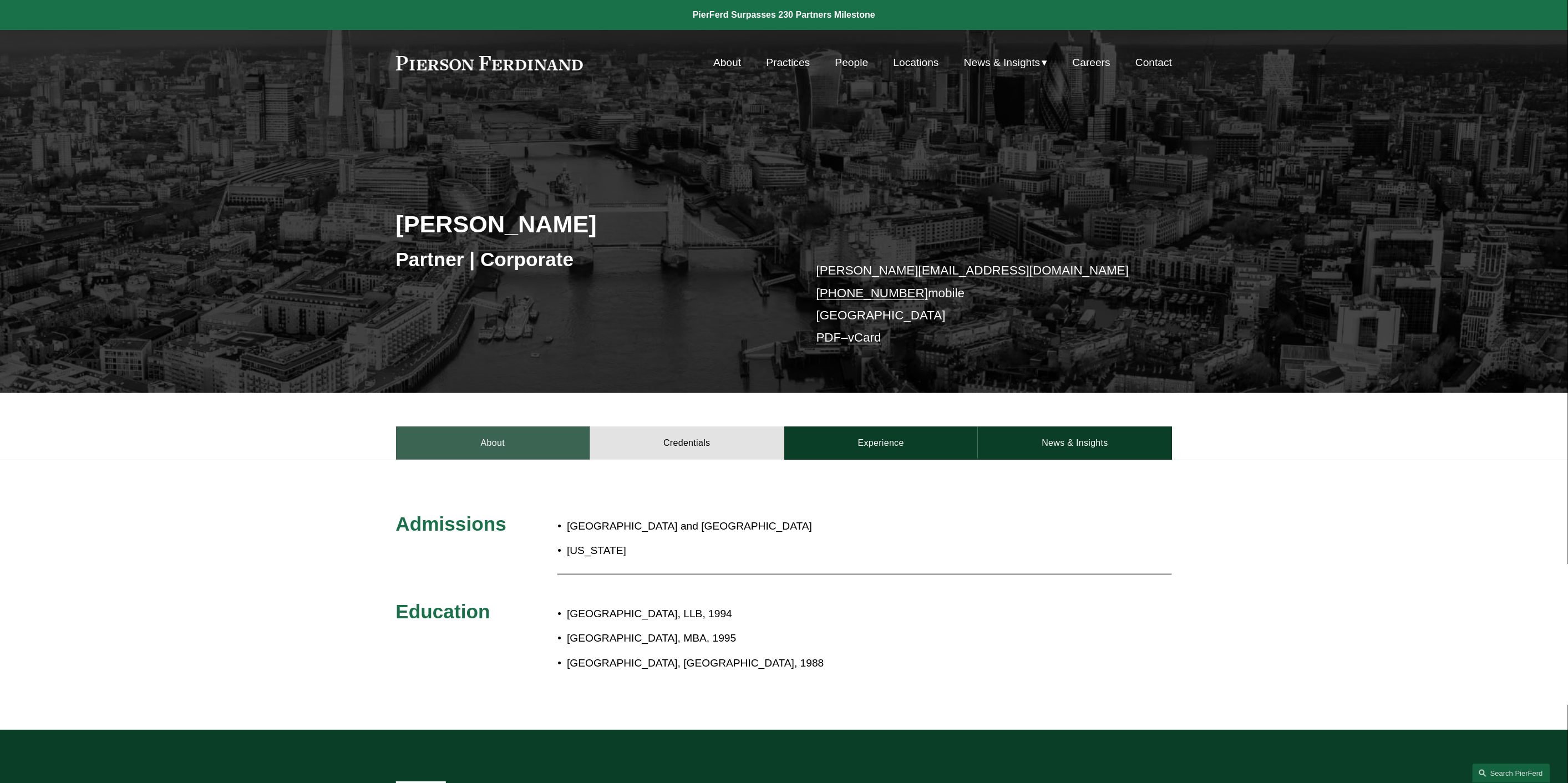
click at [536, 447] on link "About" at bounding box center [492, 443] width 194 height 33
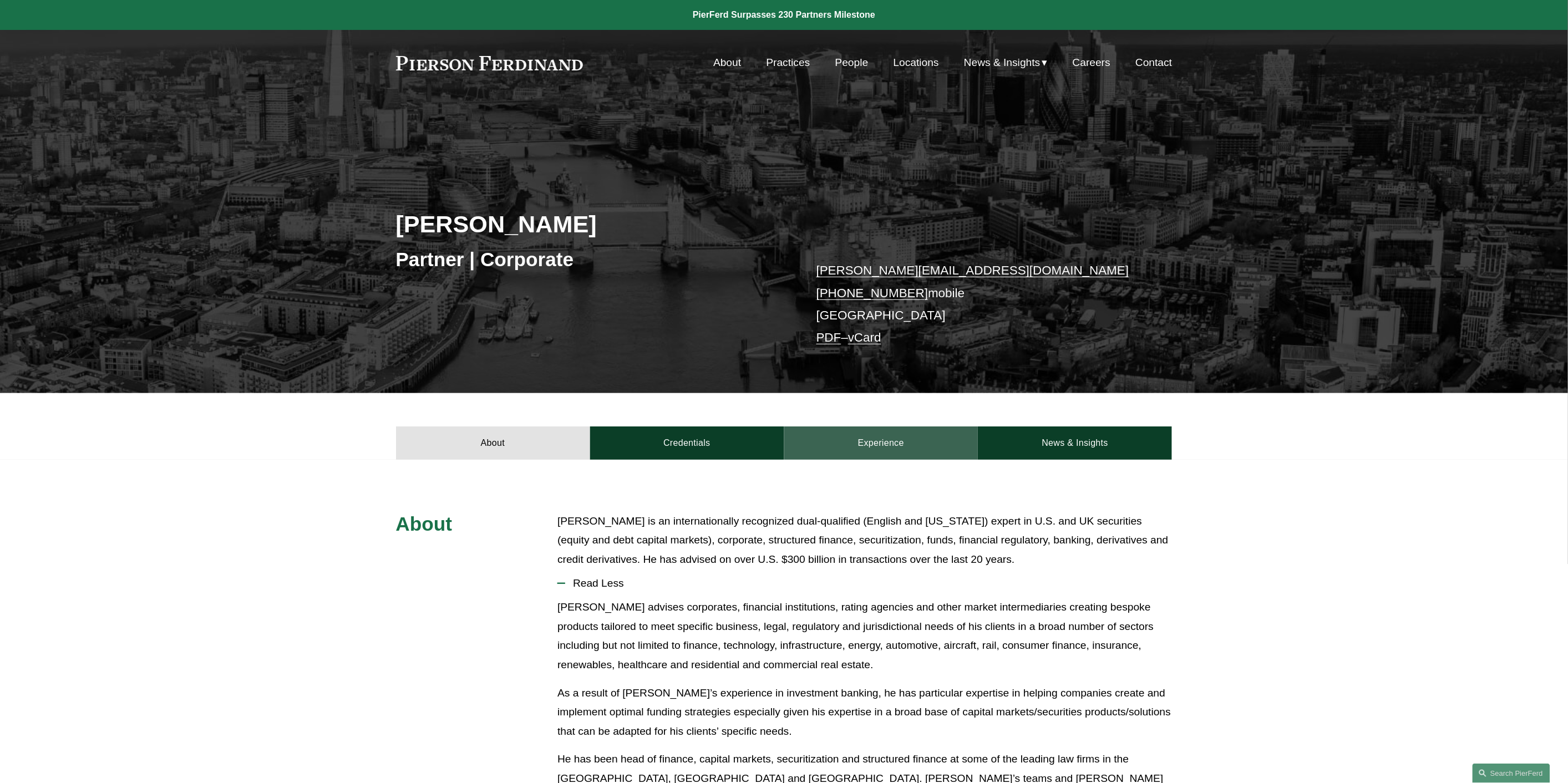
click at [912, 432] on link "Experience" at bounding box center [881, 443] width 194 height 33
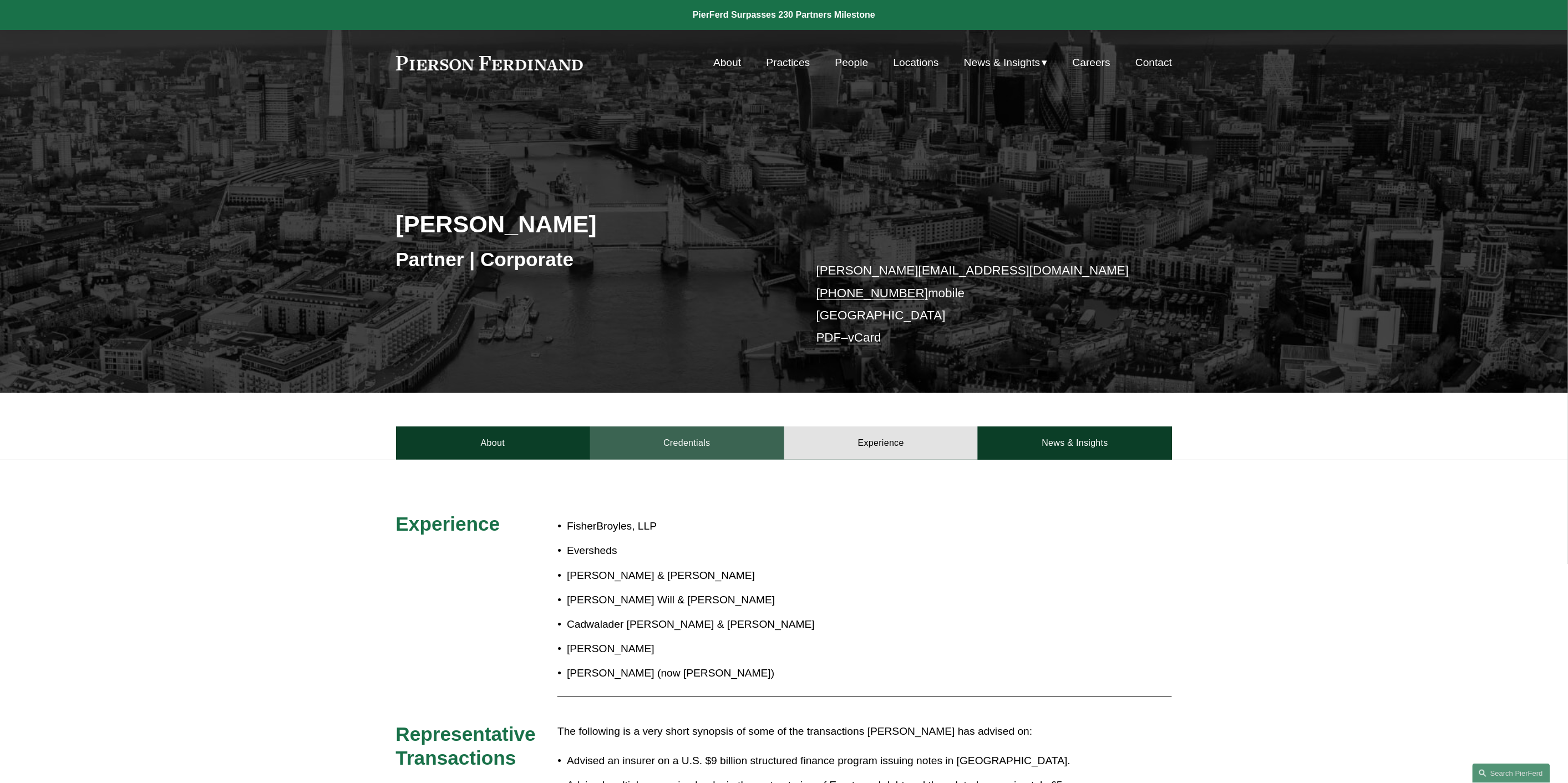
click at [650, 428] on link "Credentials" at bounding box center [686, 443] width 194 height 33
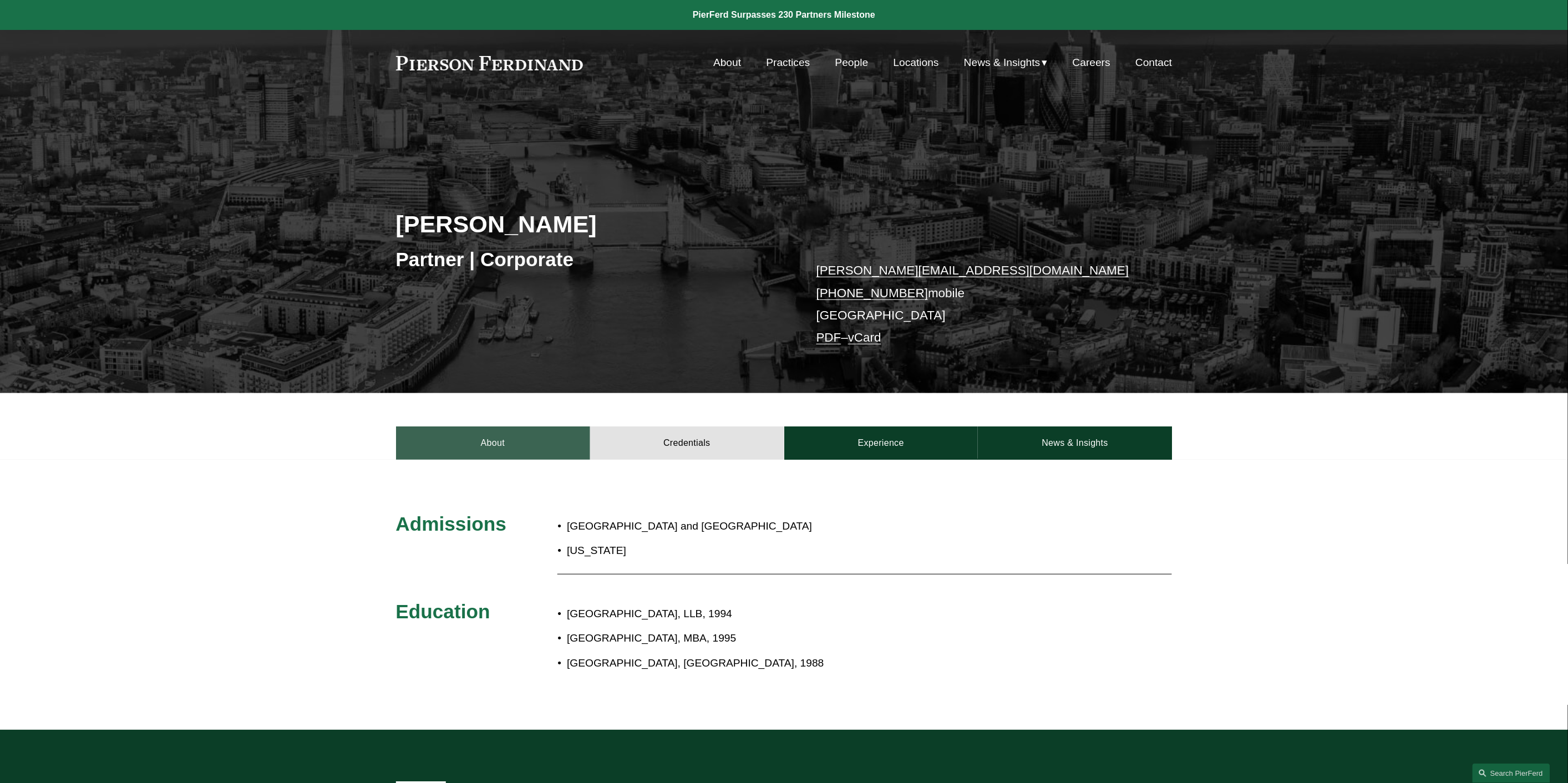
click at [477, 452] on link "About" at bounding box center [492, 443] width 194 height 33
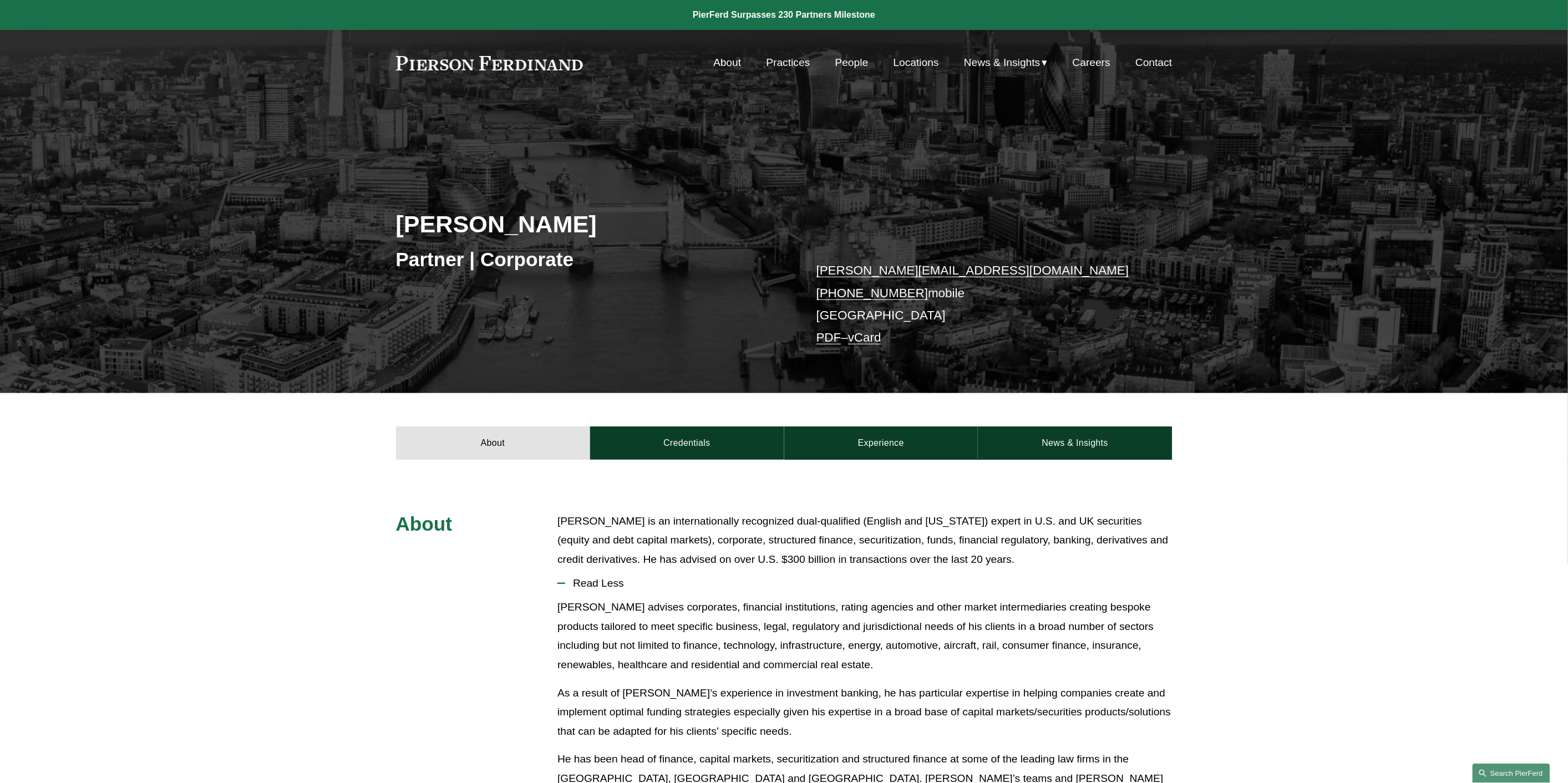
click at [1521, 777] on link "Search this site" at bounding box center [1511, 773] width 77 height 19
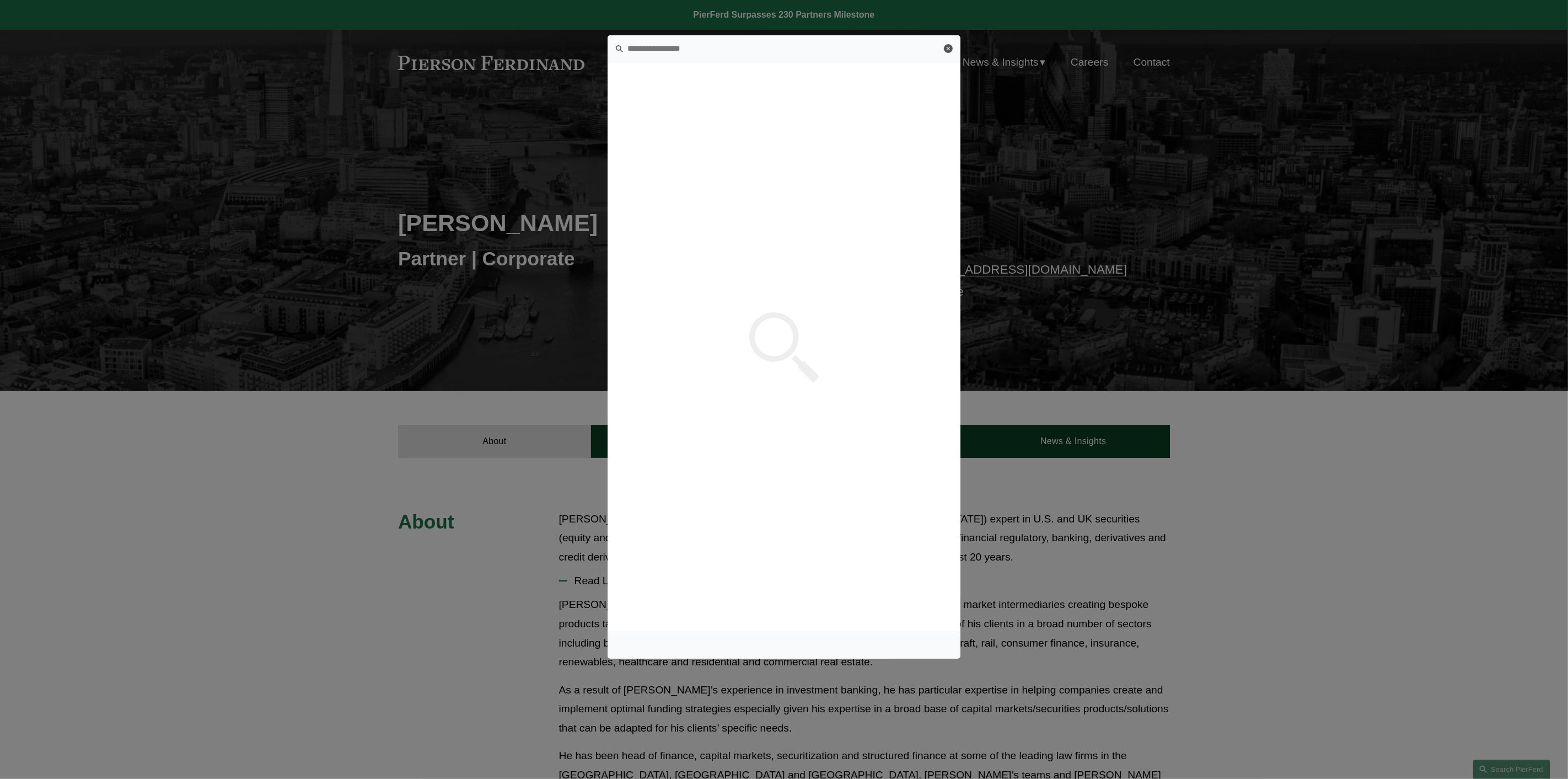
click at [947, 49] on link "Close" at bounding box center [949, 49] width 9 height 9
